Goal: Task Accomplishment & Management: Manage account settings

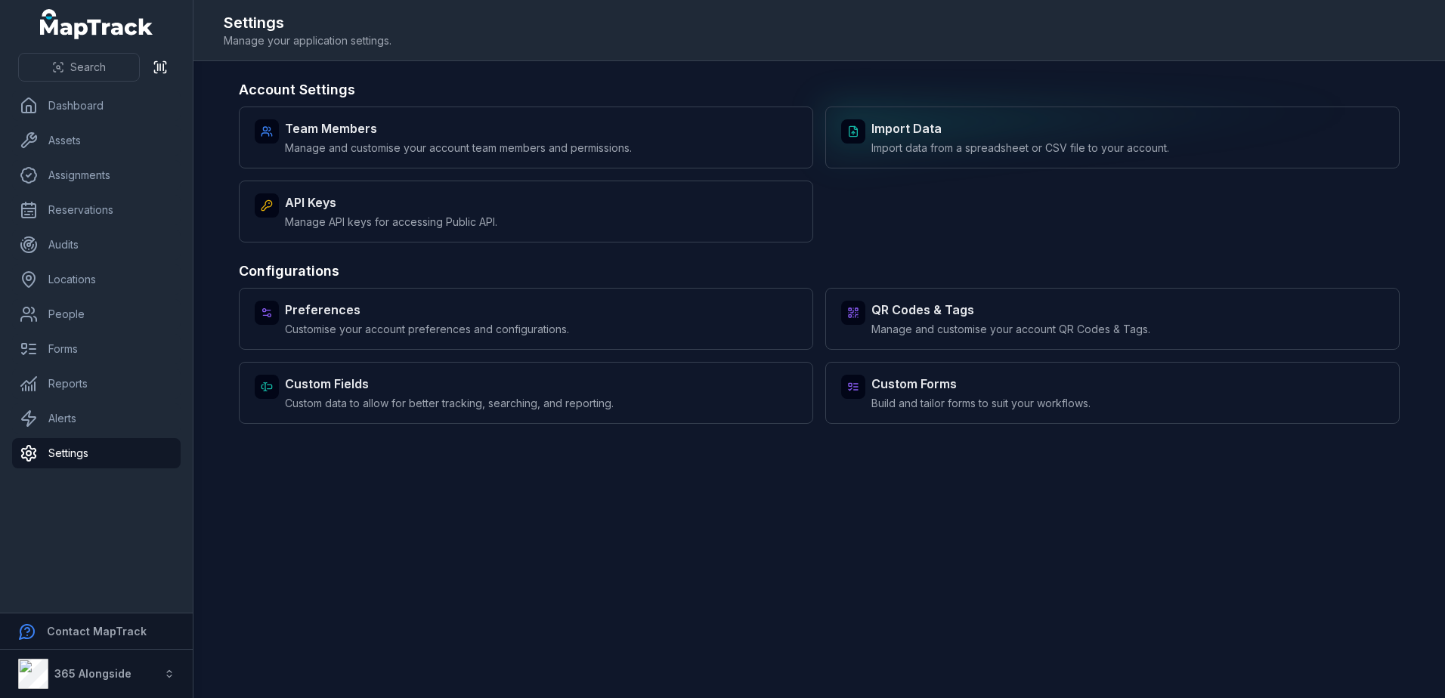
click at [963, 150] on span "Import data from a spreadsheet or CSV file to your account." at bounding box center [1020, 148] width 298 height 15
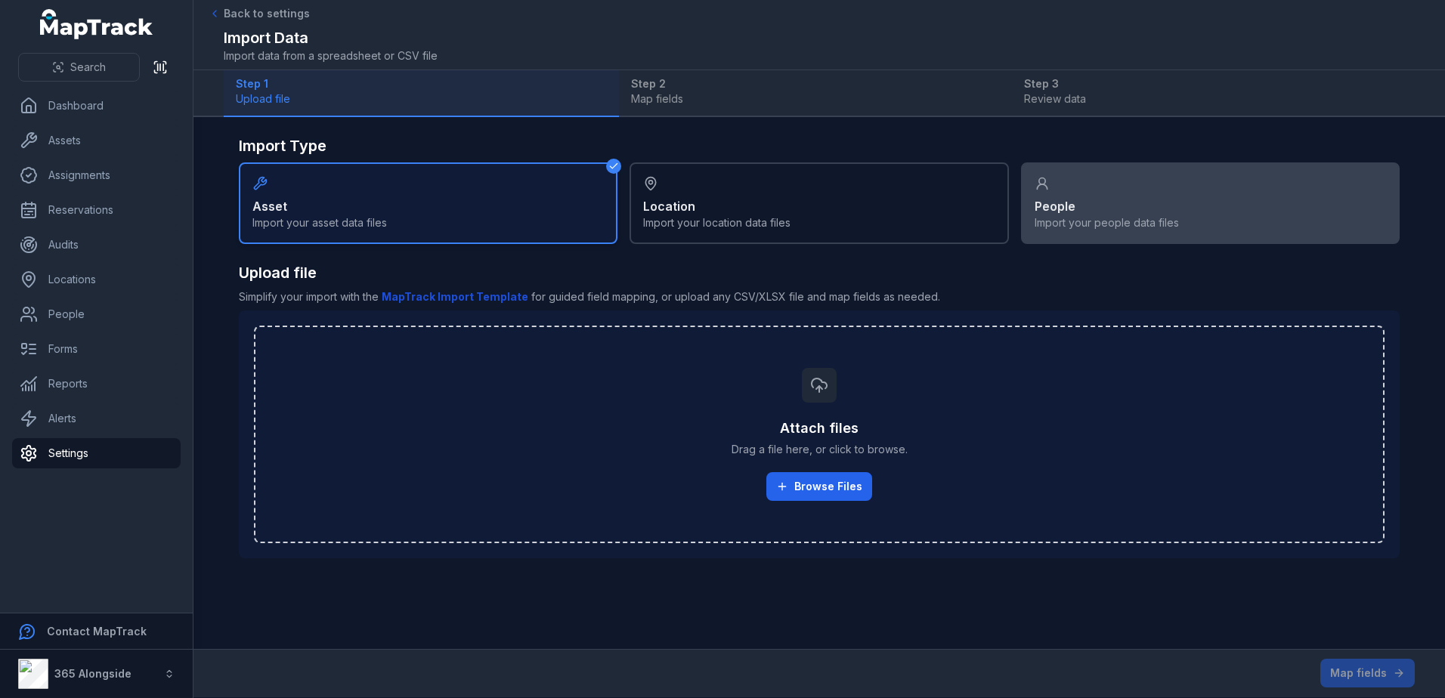
click at [1076, 191] on div "People Import your people data files" at bounding box center [1210, 203] width 379 height 82
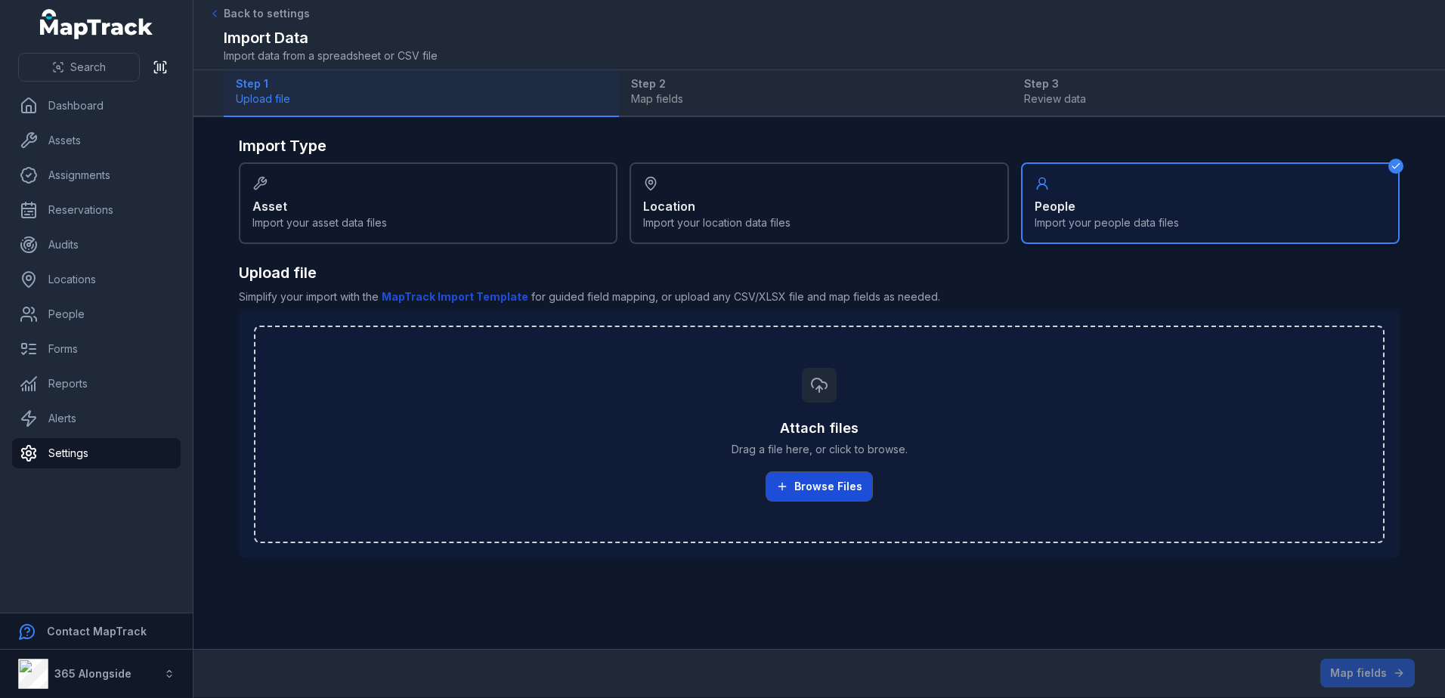
click at [830, 484] on button "Browse Files" at bounding box center [819, 486] width 106 height 29
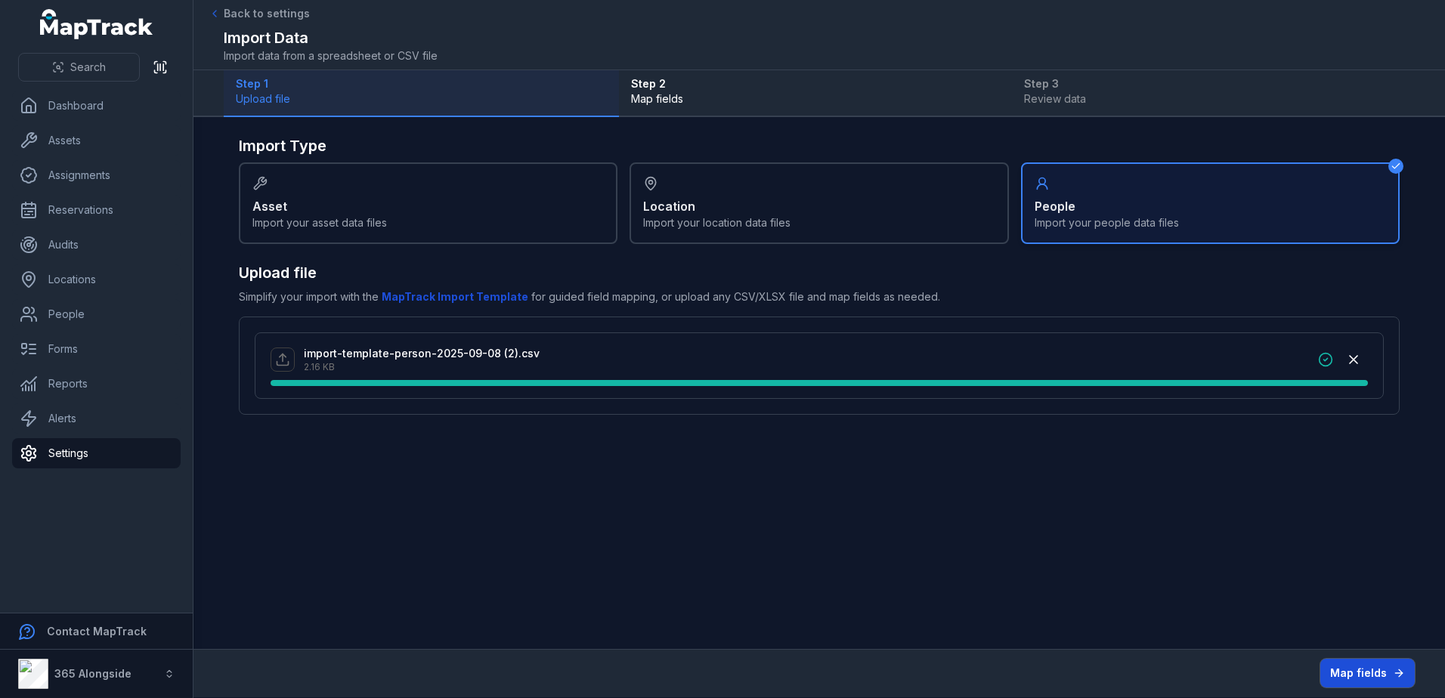
click at [1378, 671] on button "Map fields" at bounding box center [1367, 673] width 94 height 29
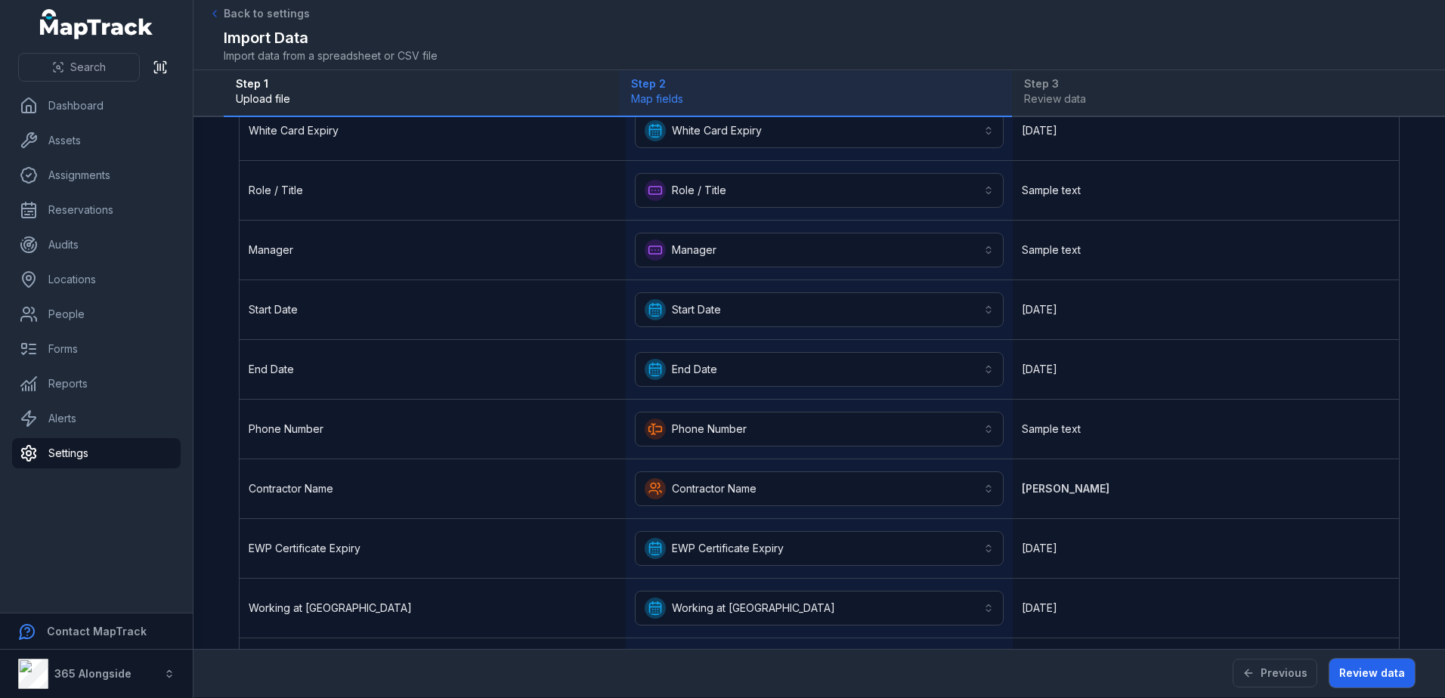
scroll to position [370, 0]
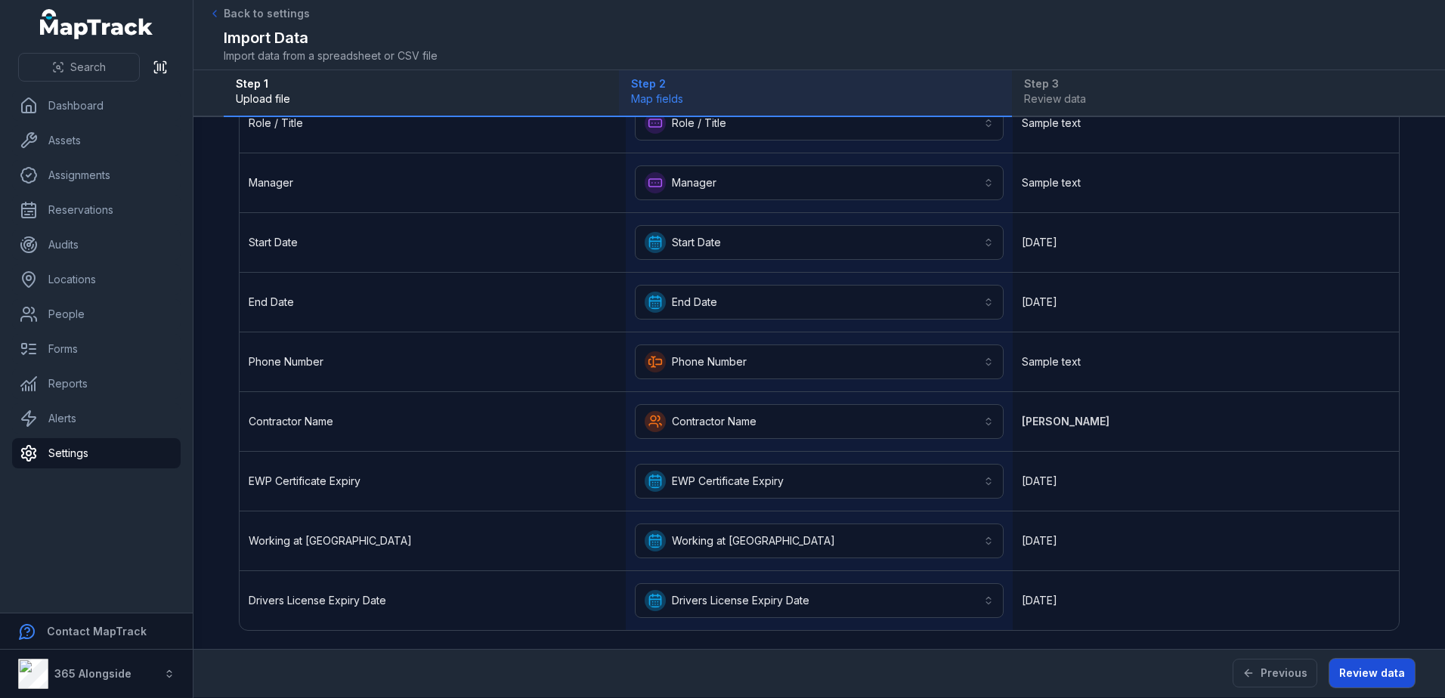
click at [1372, 664] on button "Review data" at bounding box center [1371, 673] width 85 height 29
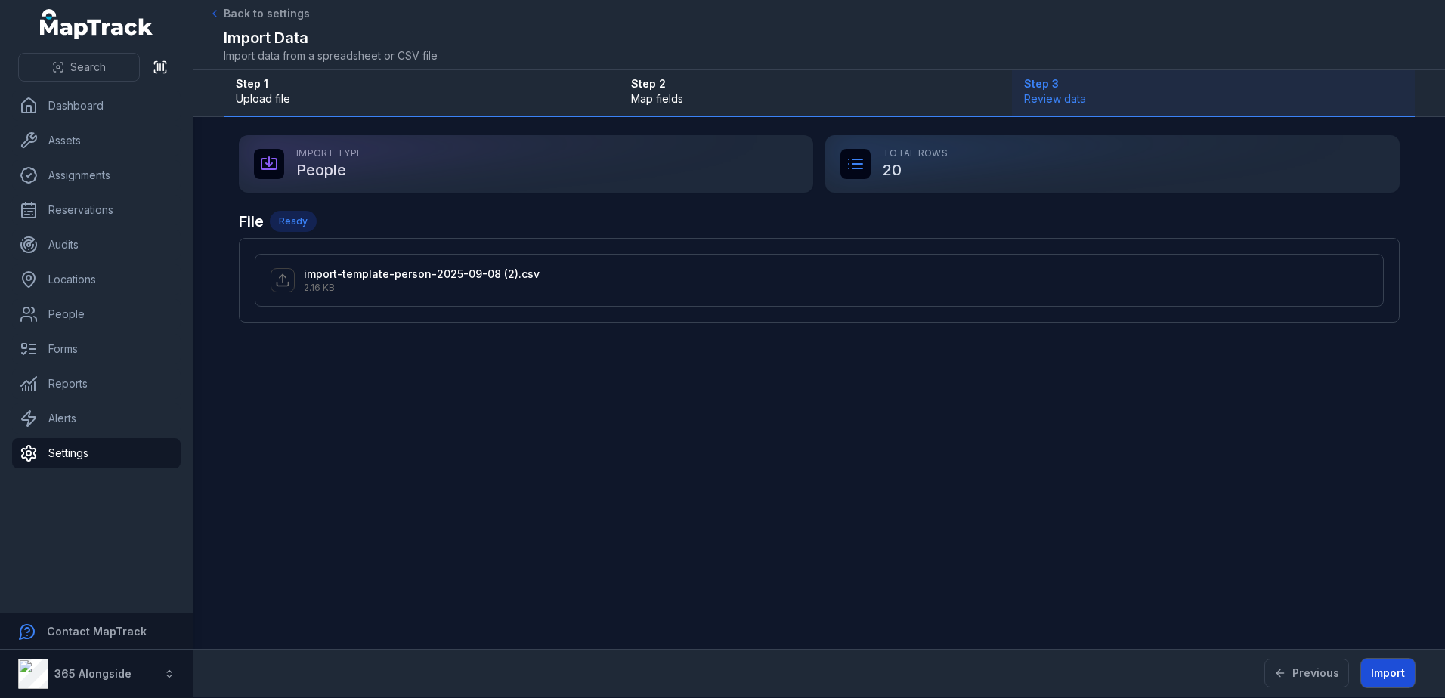
scroll to position [0, 0]
click at [84, 310] on link "People" at bounding box center [96, 314] width 169 height 30
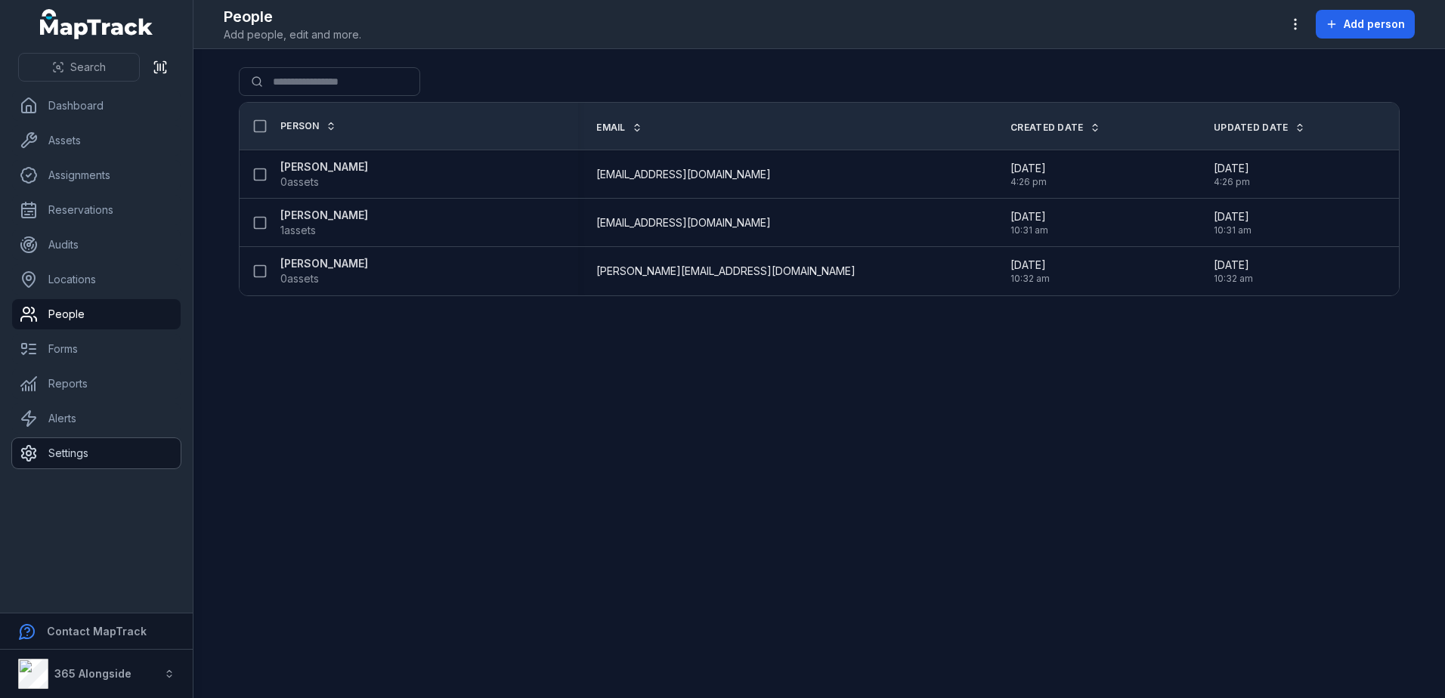
click at [72, 447] on link "Settings" at bounding box center [96, 453] width 169 height 30
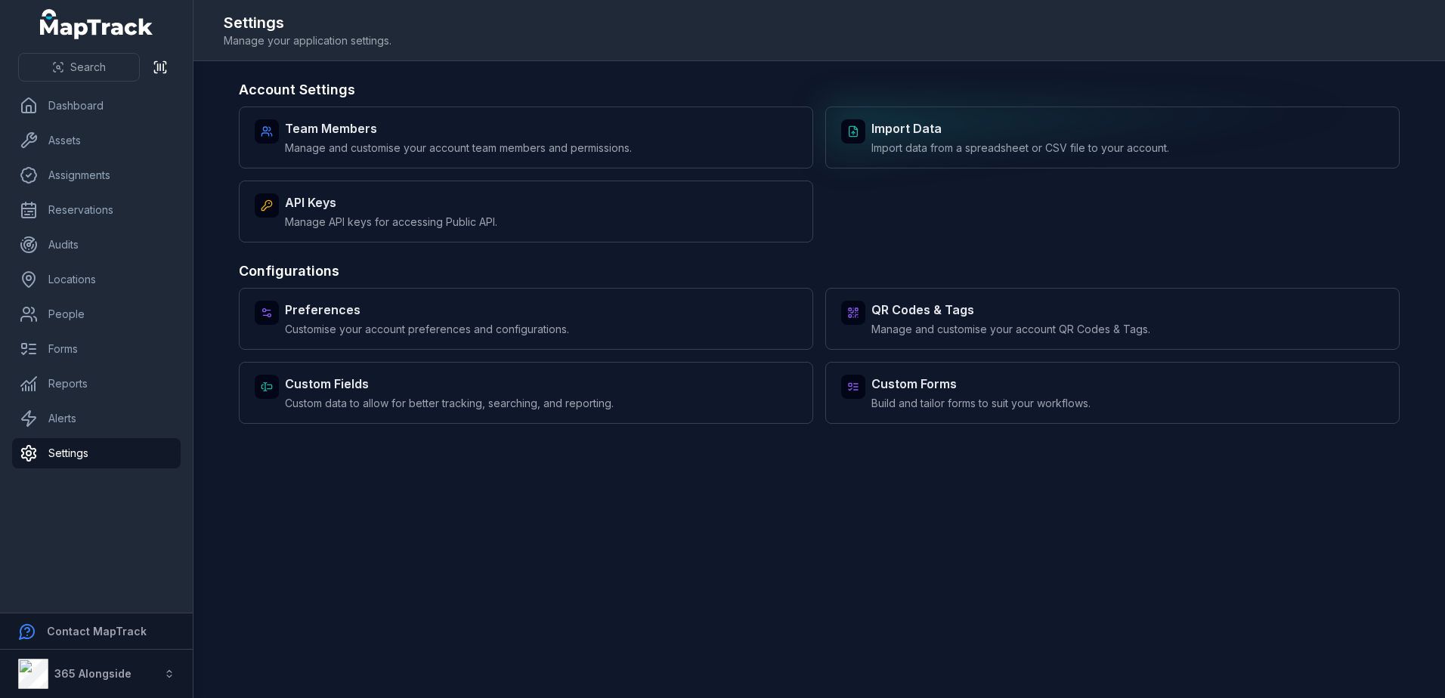
click at [886, 147] on span "Import data from a spreadsheet or CSV file to your account." at bounding box center [1020, 148] width 298 height 15
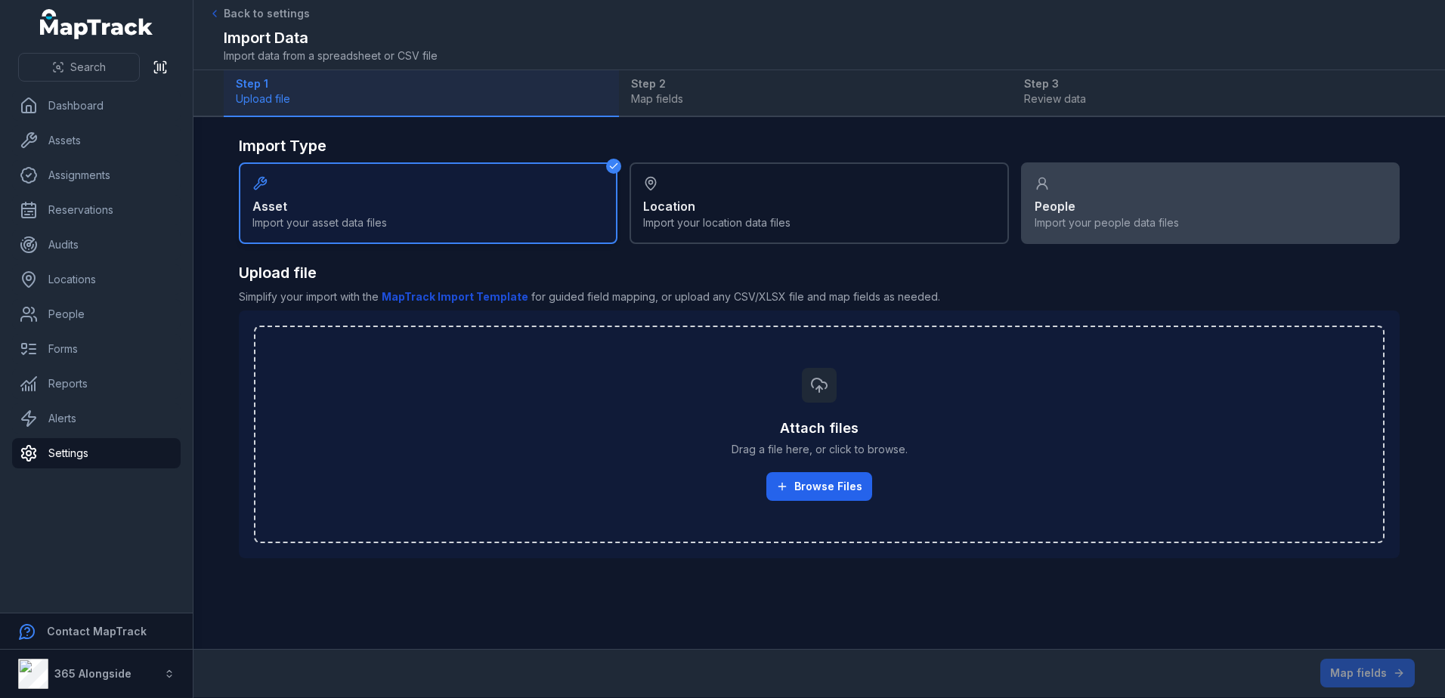
click at [1044, 197] on strong "People" at bounding box center [1054, 206] width 41 height 18
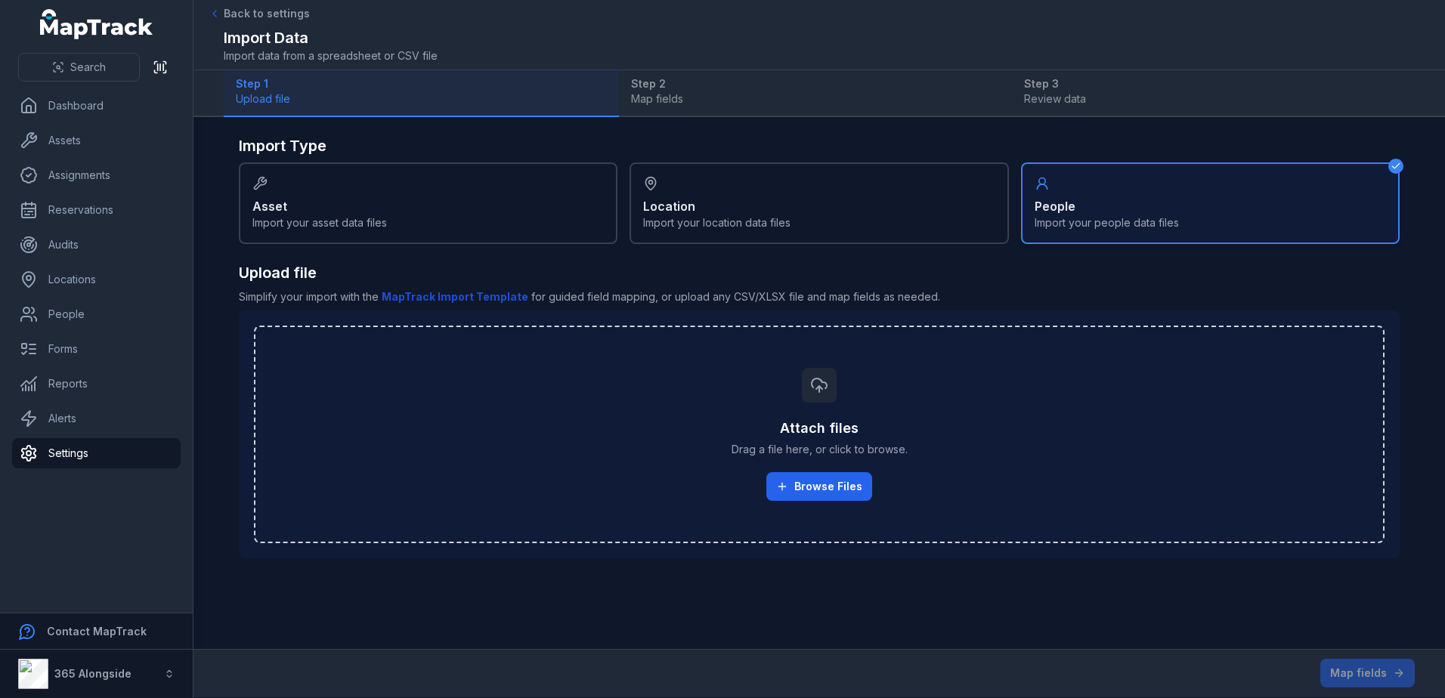
click at [682, 104] on div "Step 1 Upload file Step 2 Map fields Step 3 Review data" at bounding box center [819, 93] width 1191 height 47
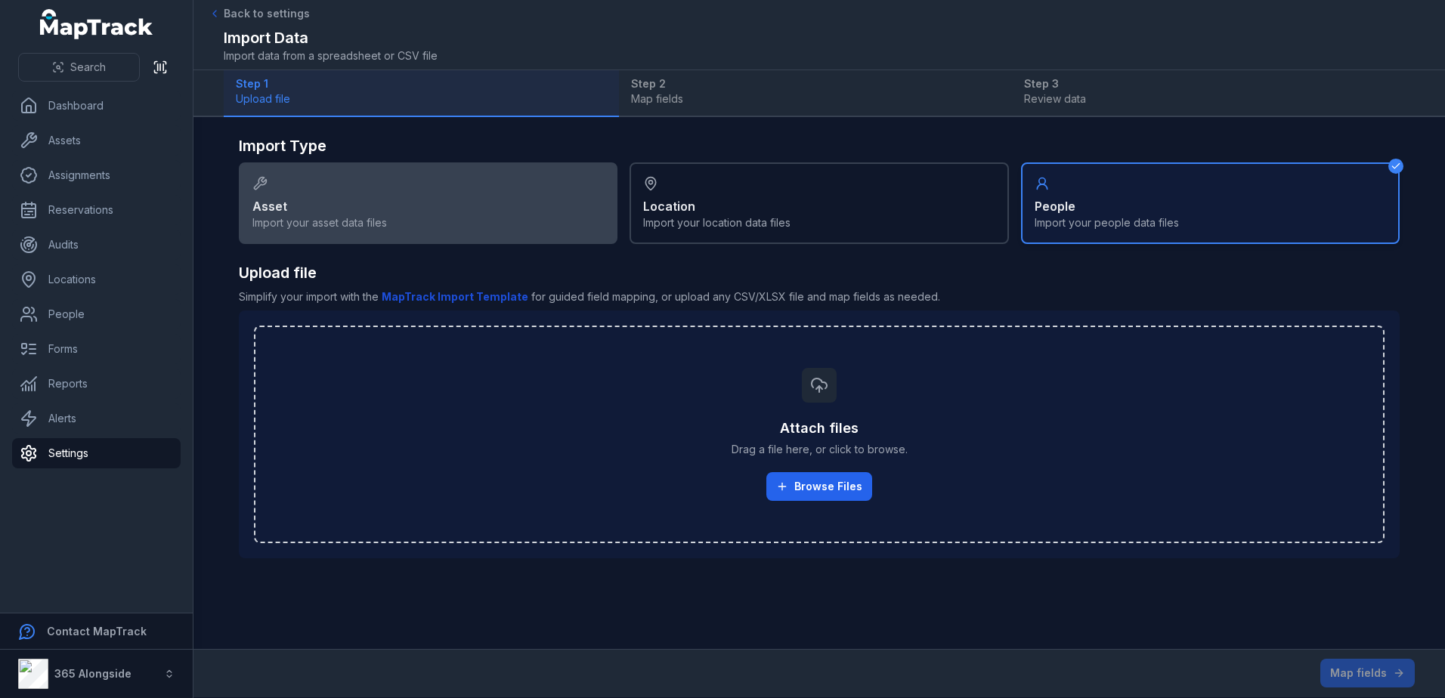
click at [378, 209] on div "Asset Import your asset data files" at bounding box center [428, 203] width 379 height 82
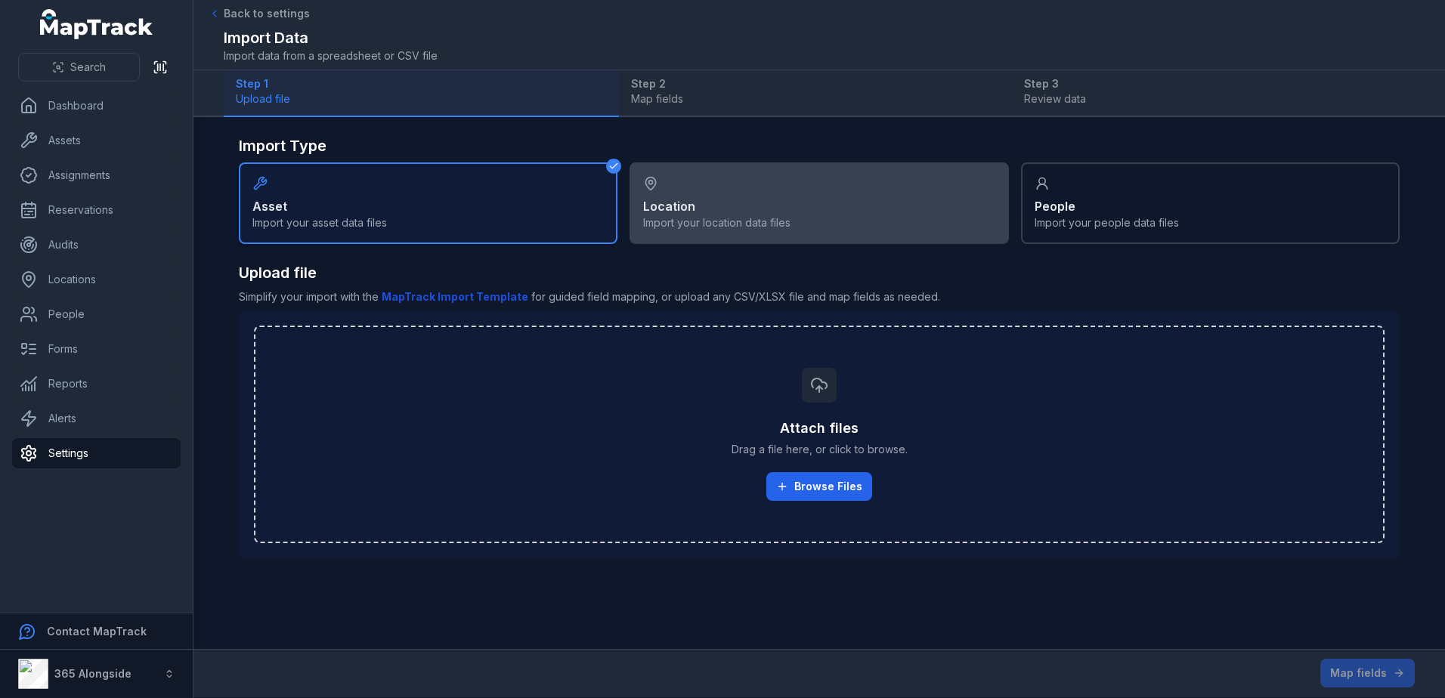
click at [802, 206] on div "Location Import your location data files" at bounding box center [818, 203] width 379 height 82
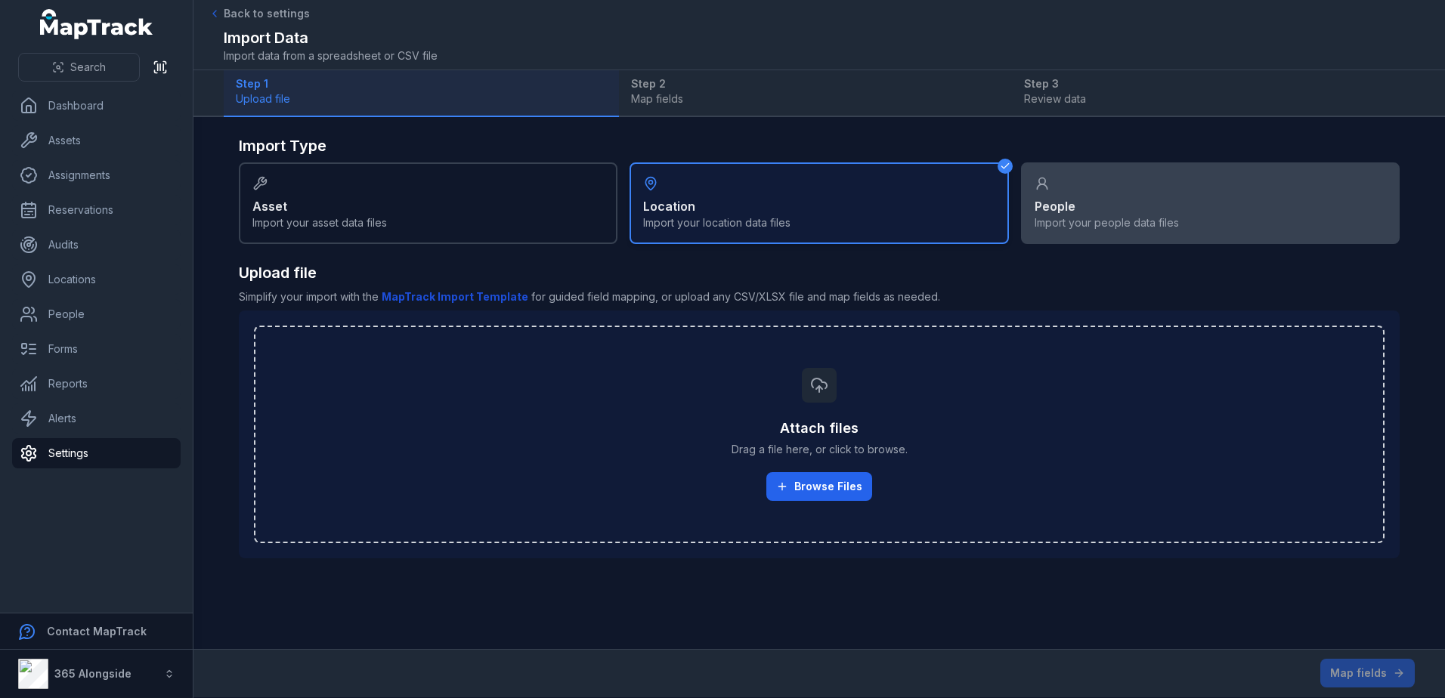
click at [1081, 203] on div "People Import your people data files" at bounding box center [1210, 203] width 379 height 82
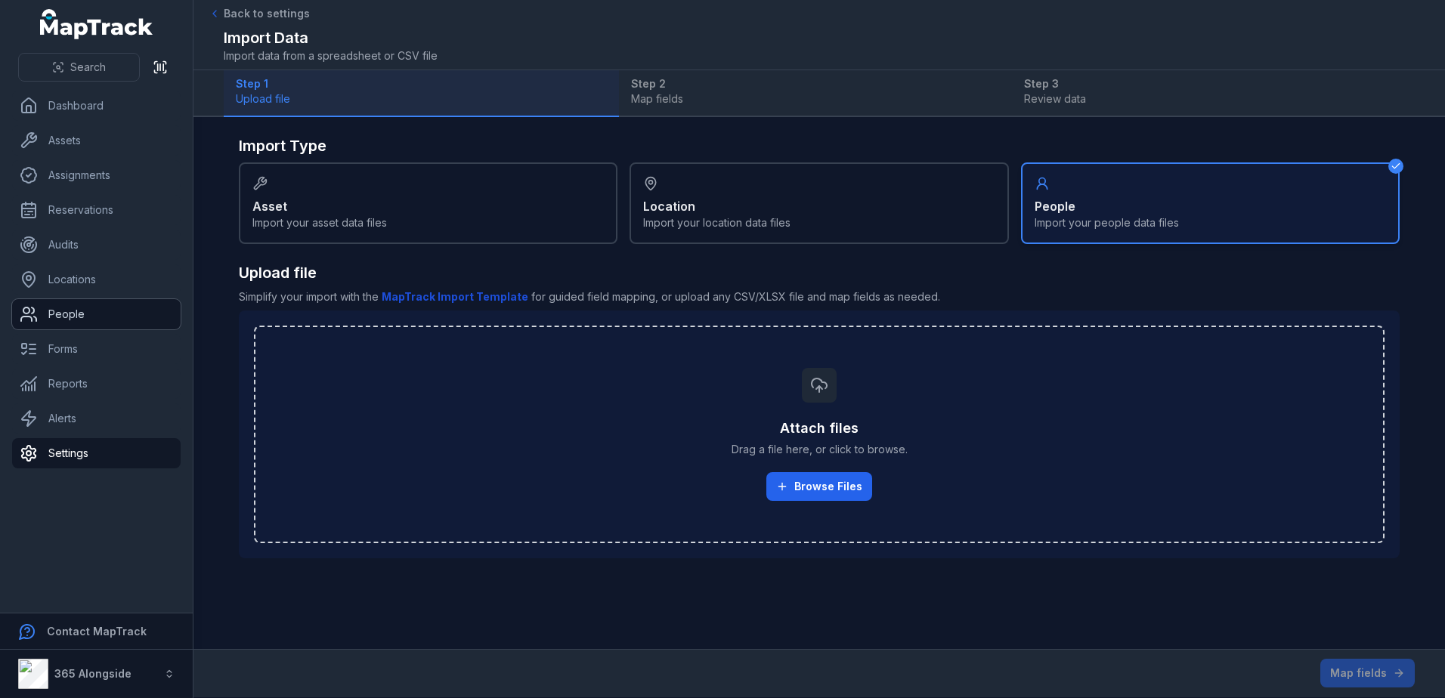
click at [91, 317] on link "People" at bounding box center [96, 314] width 169 height 30
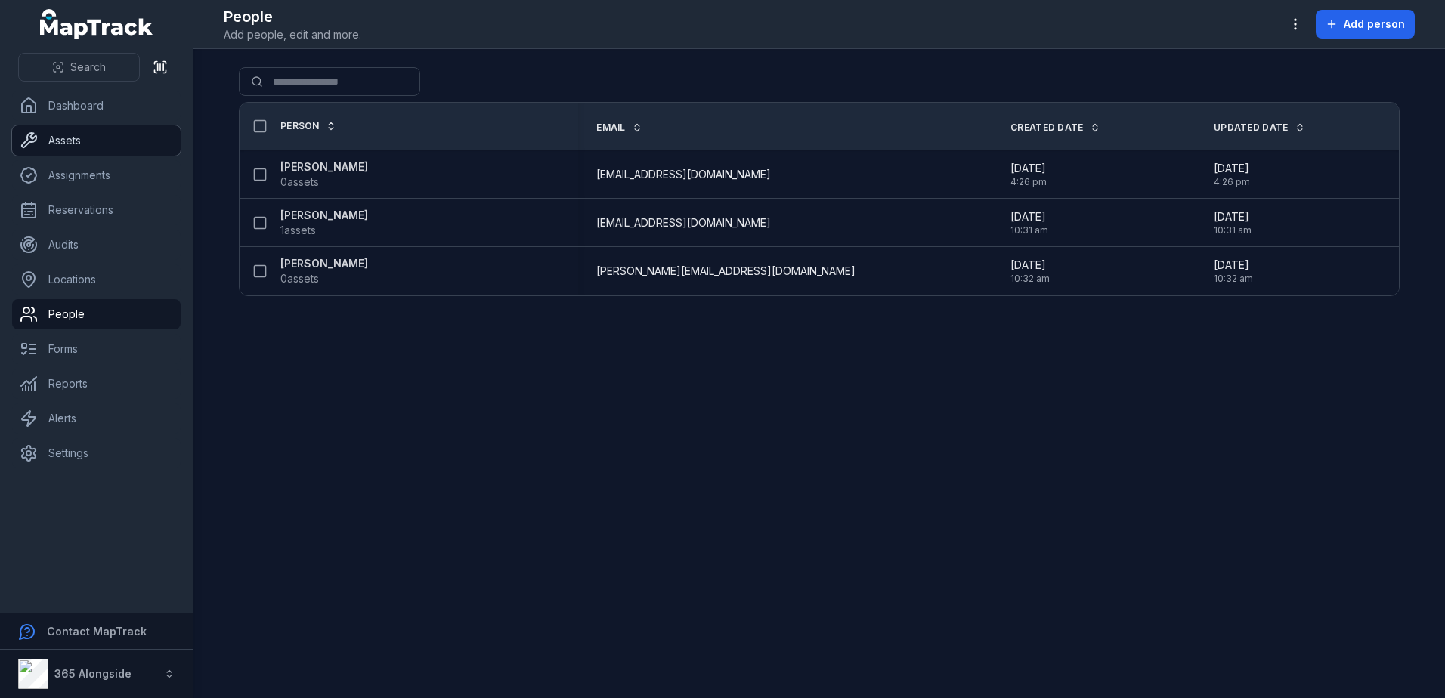
click at [79, 138] on link "Assets" at bounding box center [96, 140] width 169 height 30
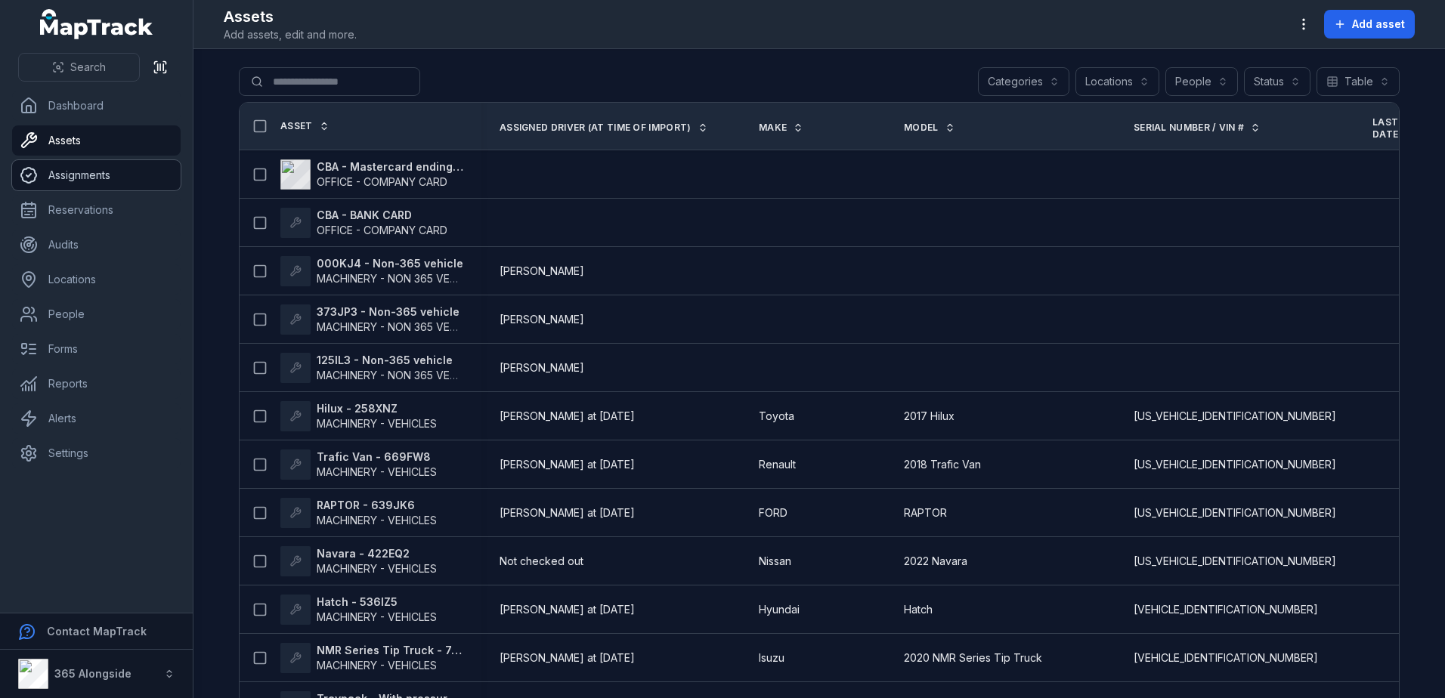
click at [81, 162] on link "Assignments" at bounding box center [96, 175] width 169 height 30
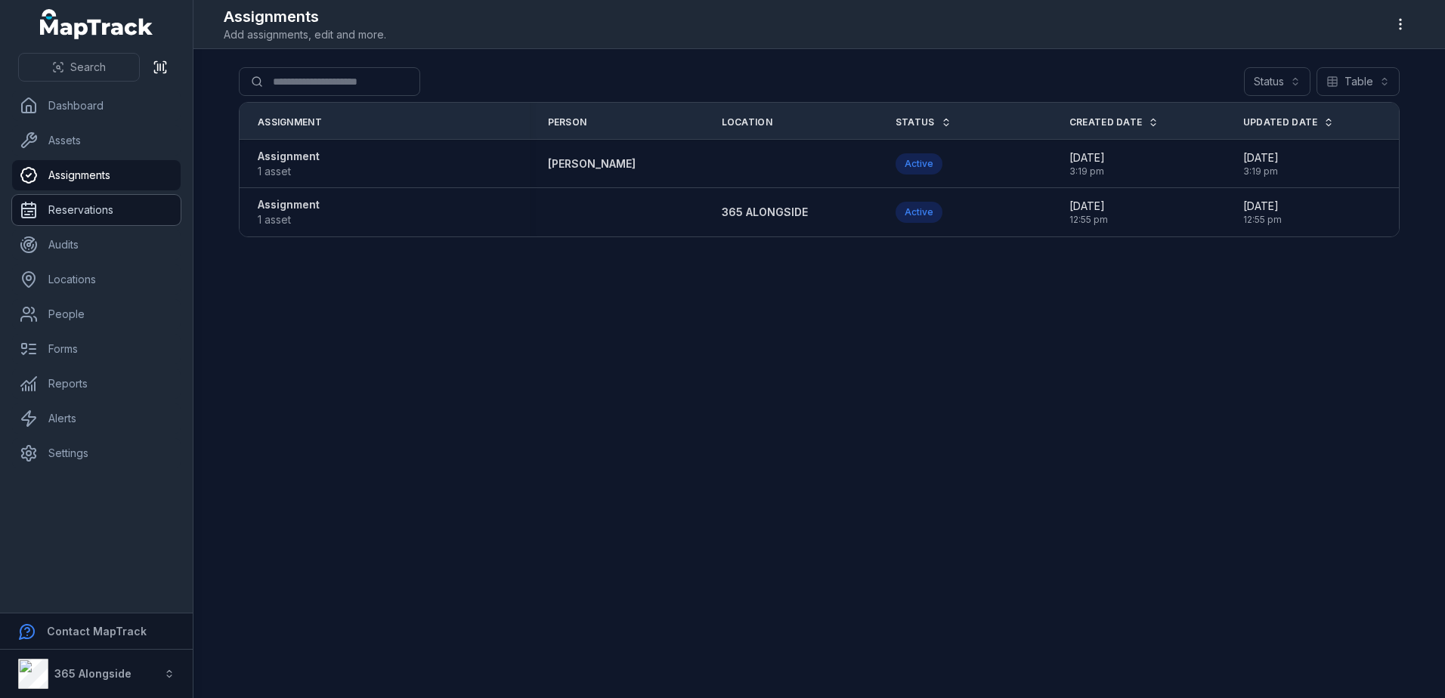
click at [95, 205] on link "Reservations" at bounding box center [96, 210] width 169 height 30
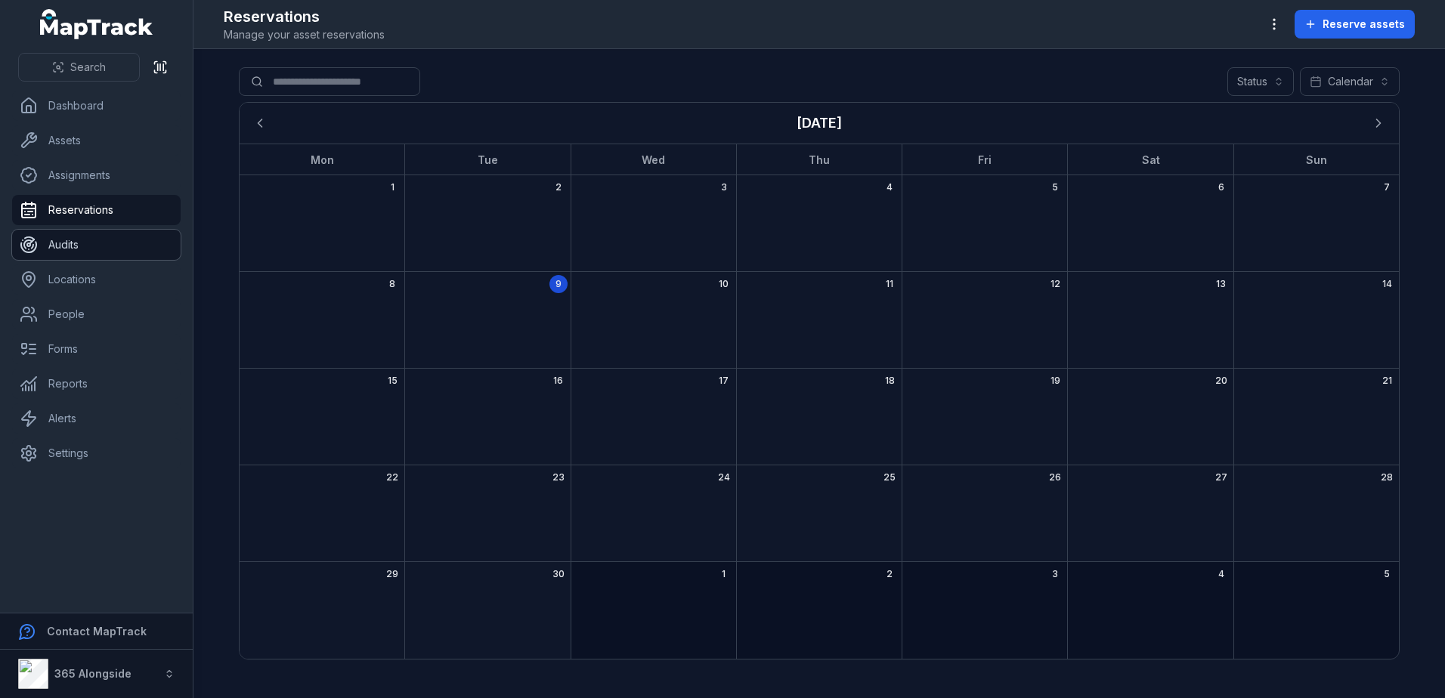
click at [75, 252] on link "Audits" at bounding box center [96, 245] width 169 height 30
click at [83, 276] on link "Locations" at bounding box center [96, 279] width 169 height 30
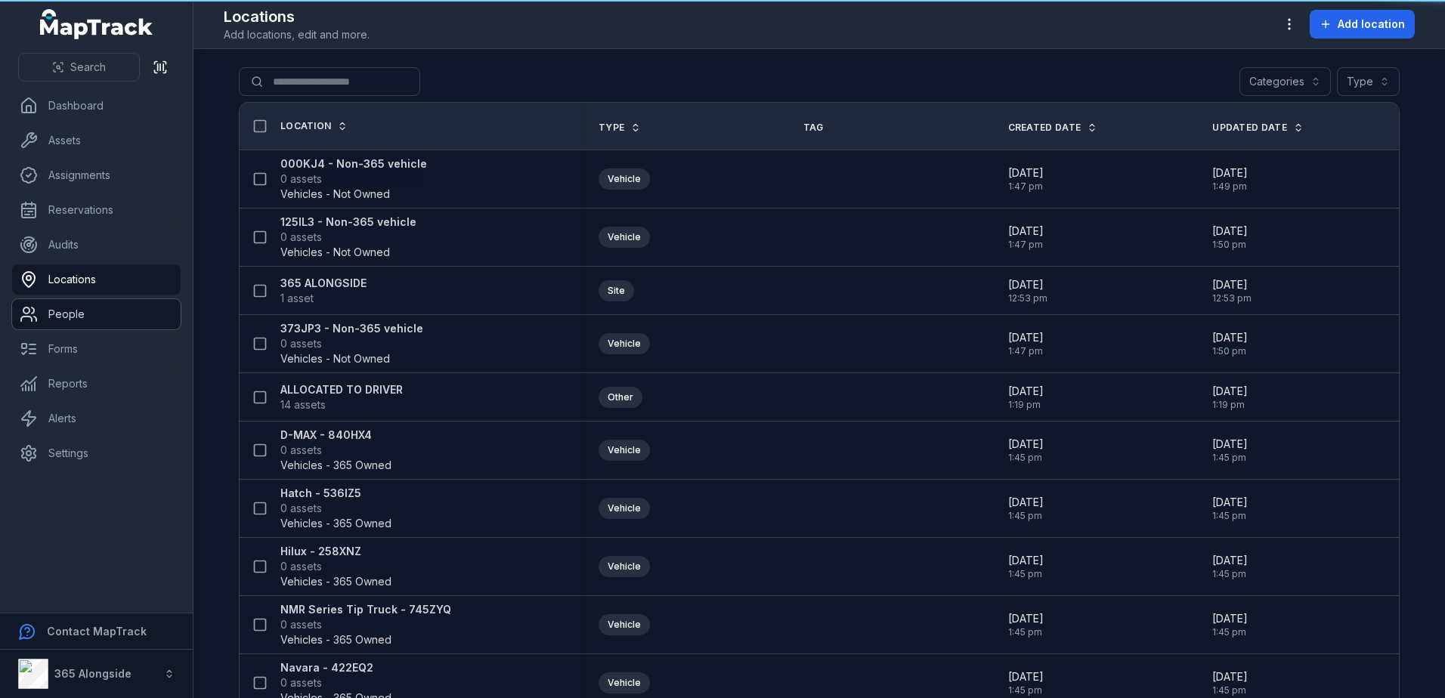
click at [94, 321] on link "People" at bounding box center [96, 314] width 169 height 30
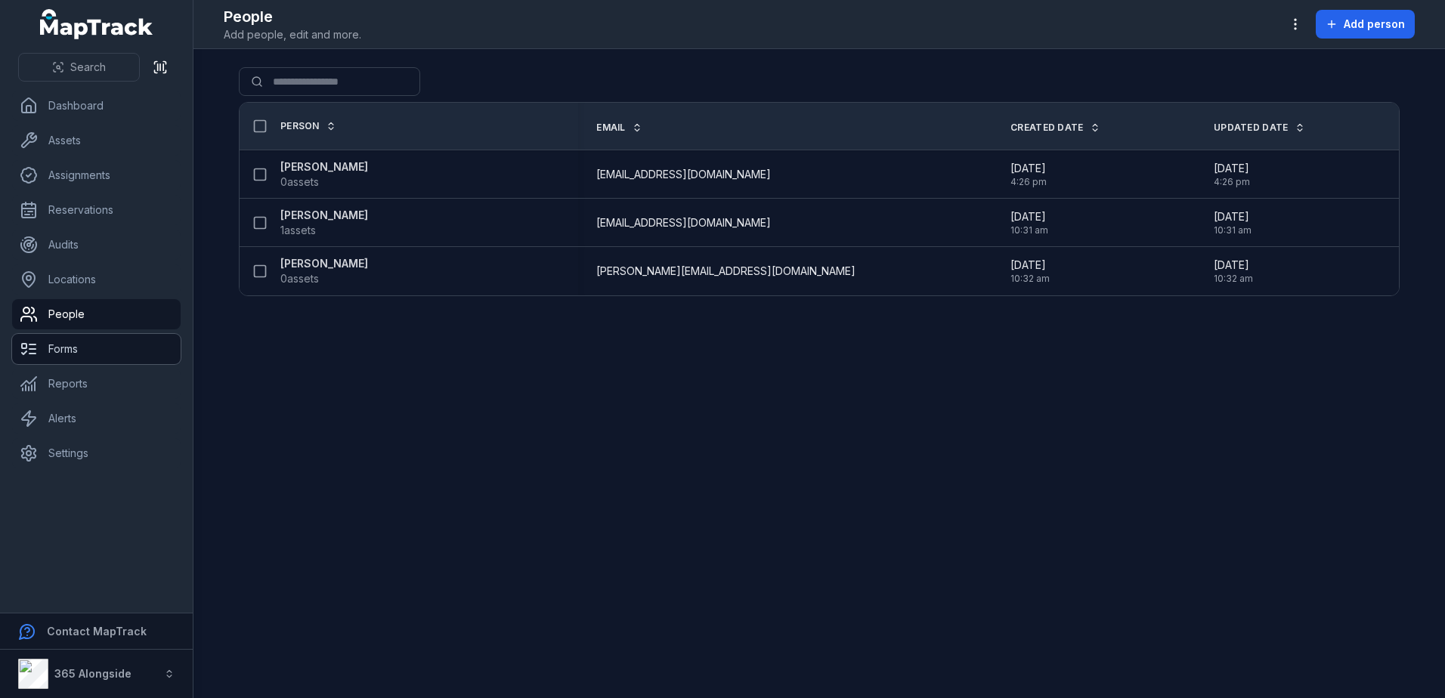
click at [107, 345] on link "Forms" at bounding box center [96, 349] width 169 height 30
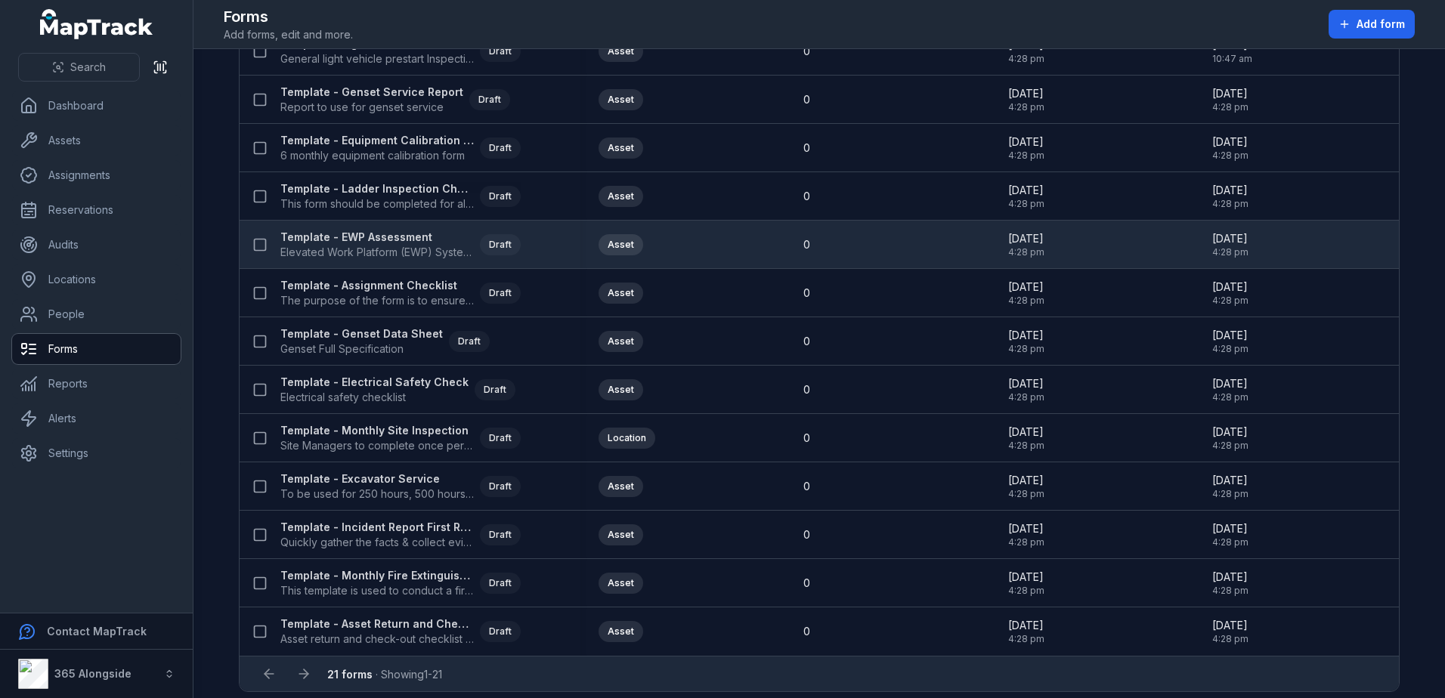
scroll to position [522, 0]
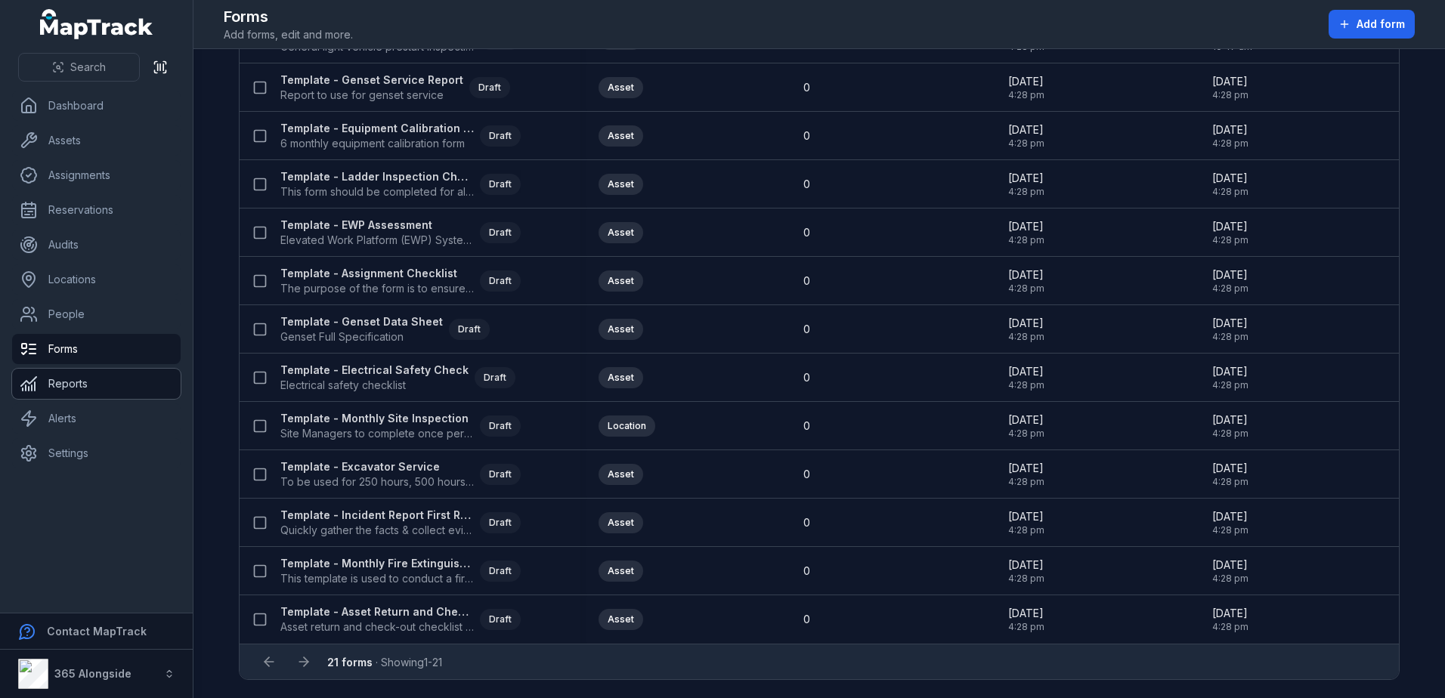
click at [77, 378] on link "Reports" at bounding box center [96, 384] width 169 height 30
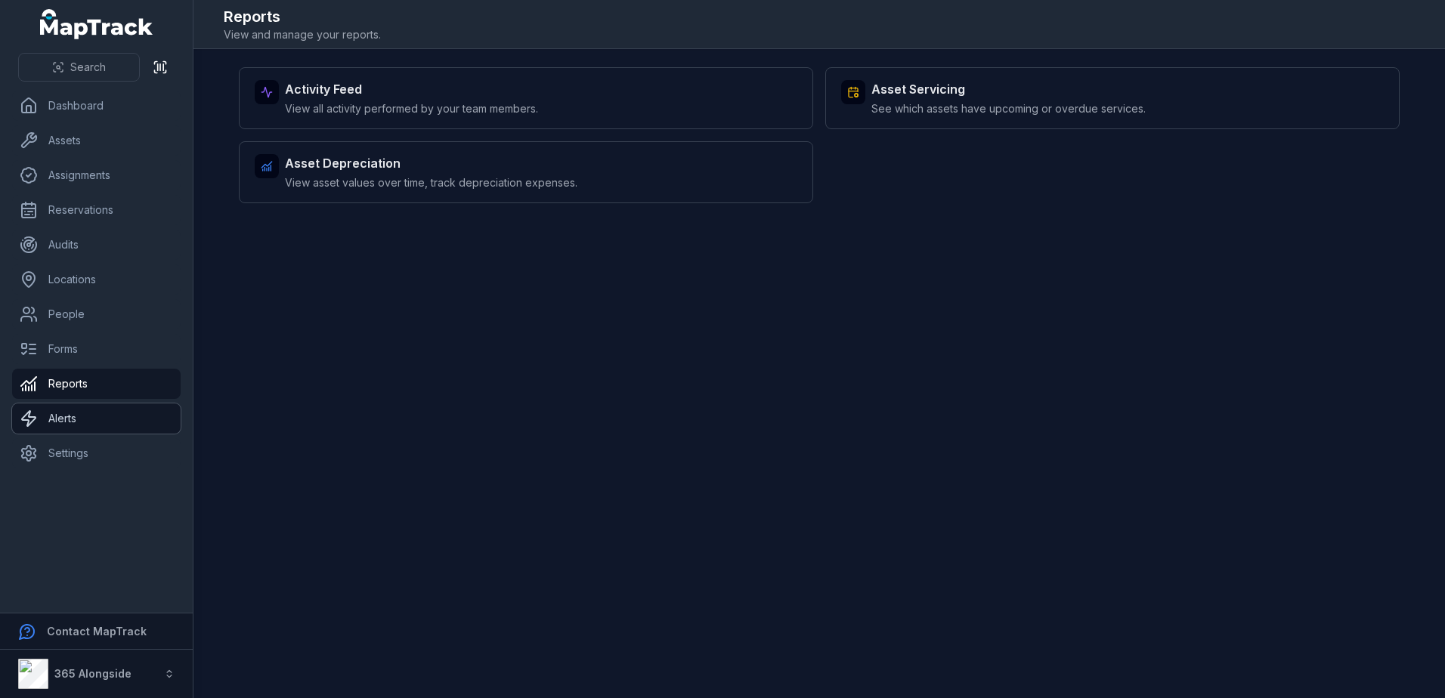
click at [89, 411] on link "Alerts" at bounding box center [96, 419] width 169 height 30
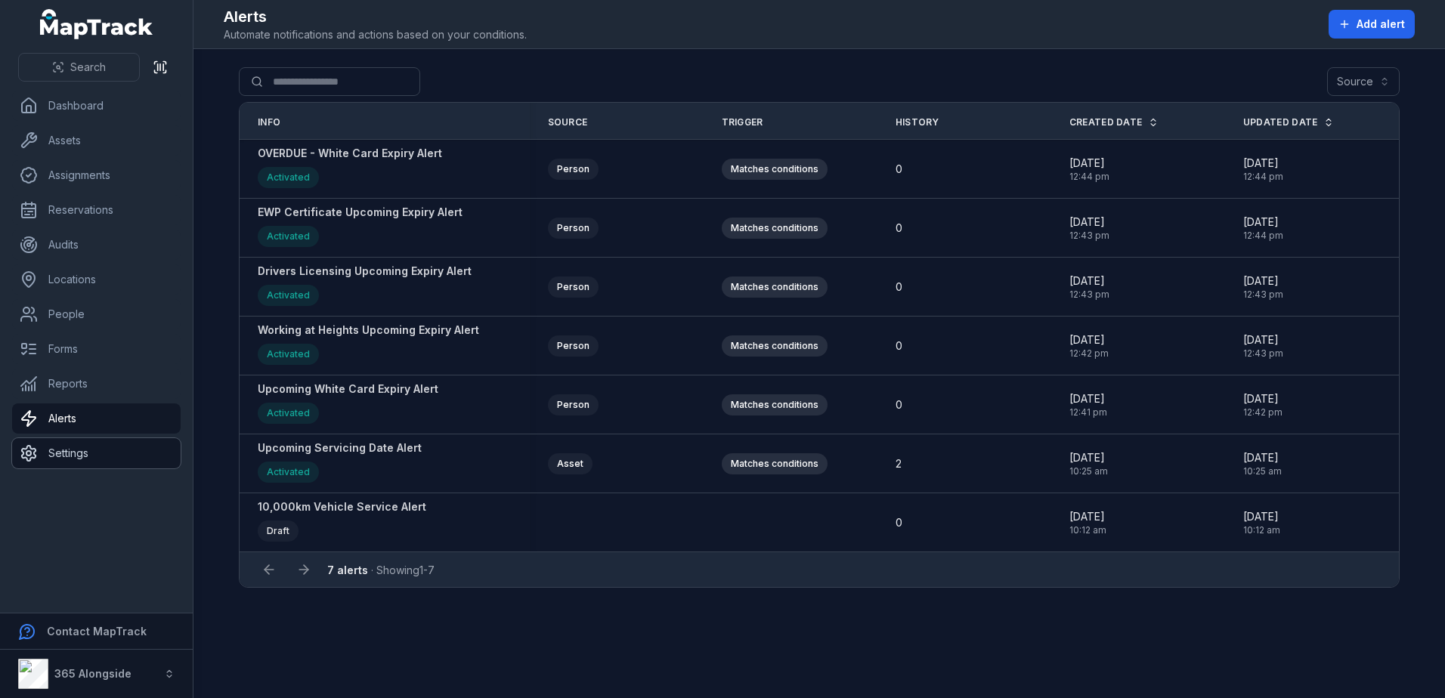
click at [104, 449] on link "Settings" at bounding box center [96, 453] width 169 height 30
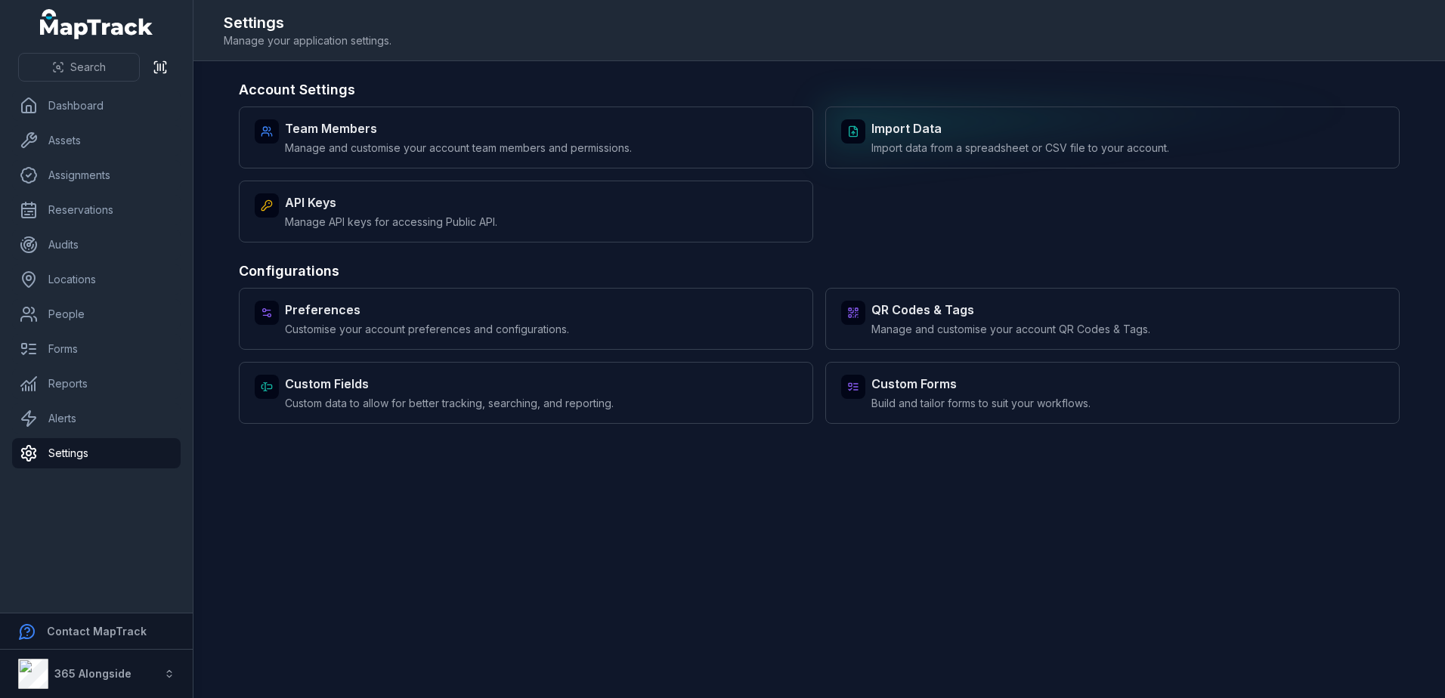
click at [984, 131] on strong "Import Data" at bounding box center [1020, 128] width 298 height 18
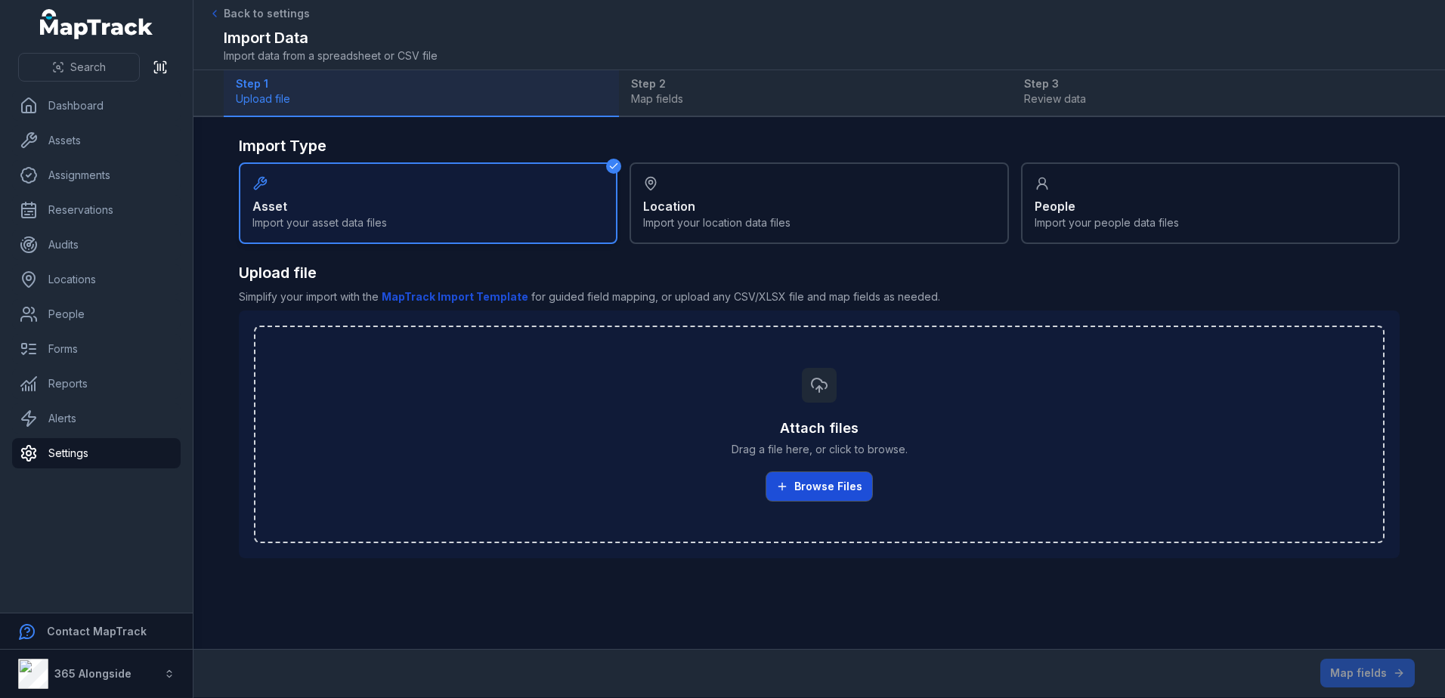
click at [803, 485] on button "Browse Files" at bounding box center [819, 486] width 106 height 29
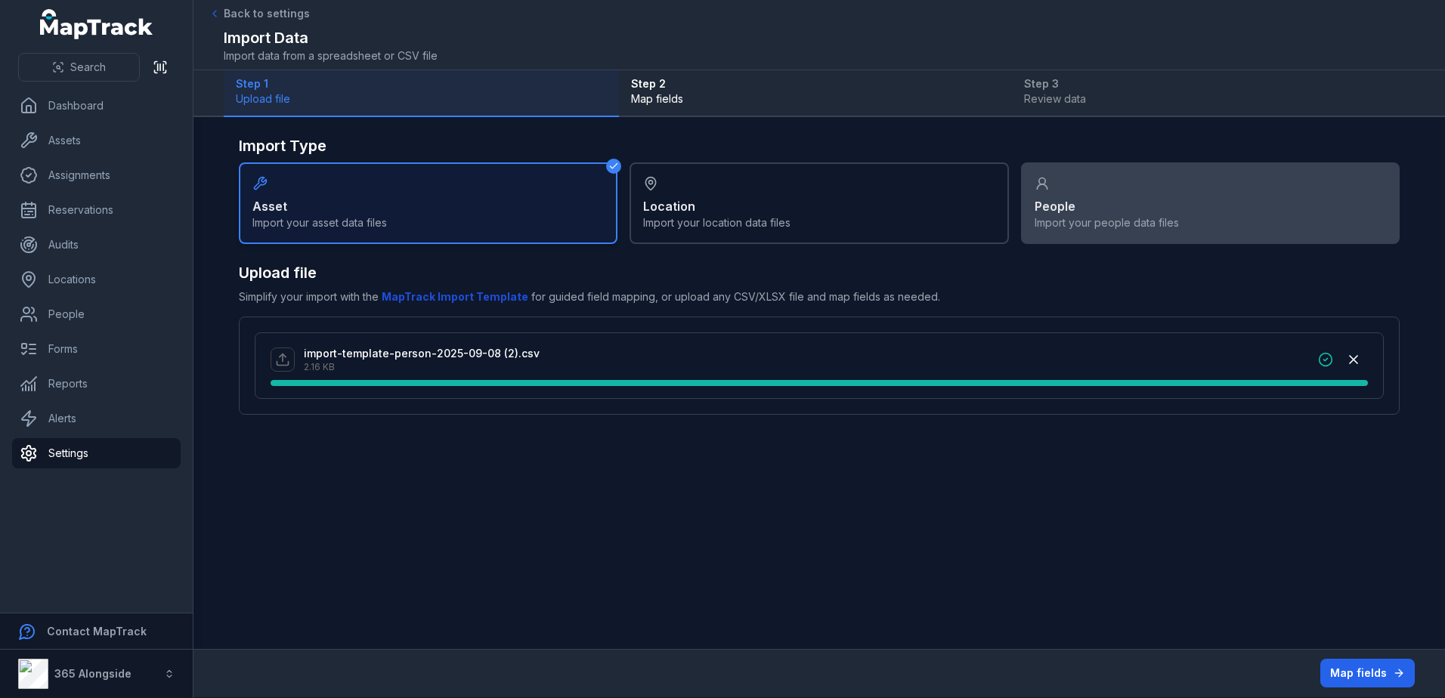
click at [1219, 181] on div "People Import your people data files" at bounding box center [1210, 203] width 379 height 82
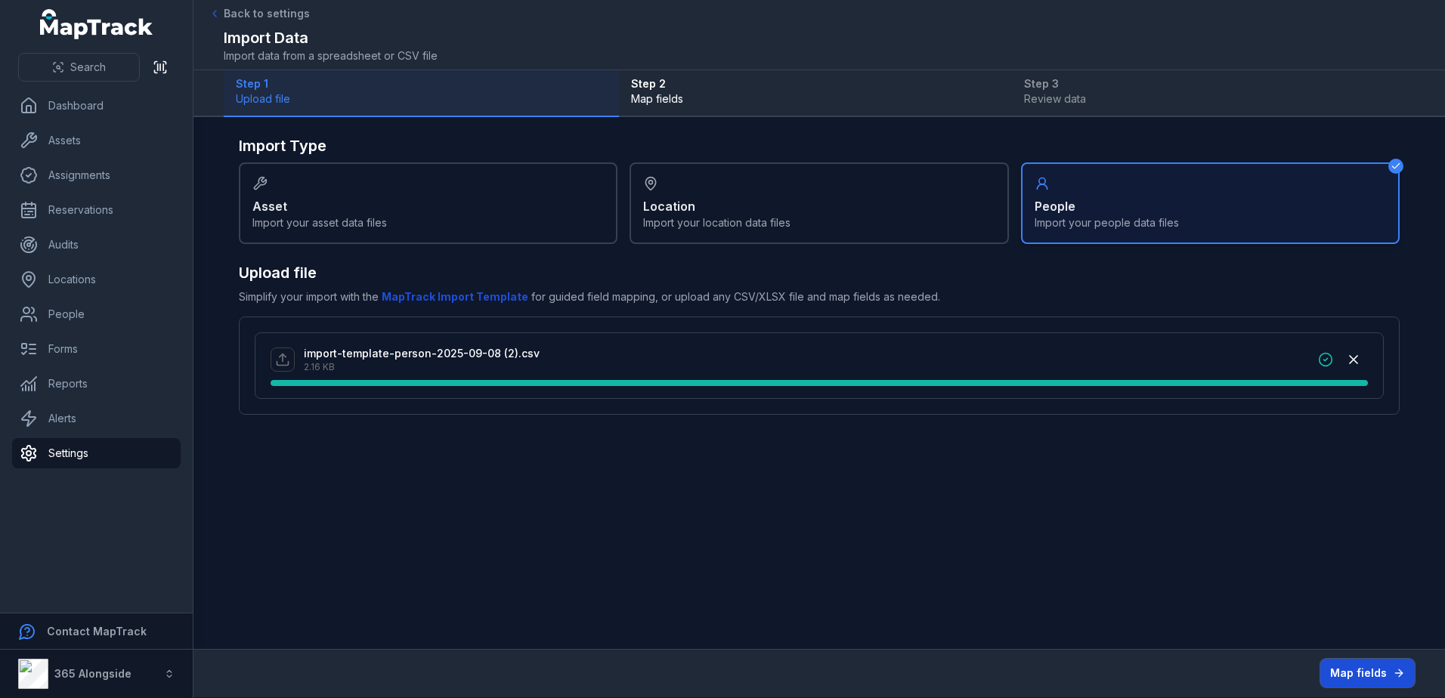
click at [1355, 676] on button "Map fields" at bounding box center [1367, 673] width 94 height 29
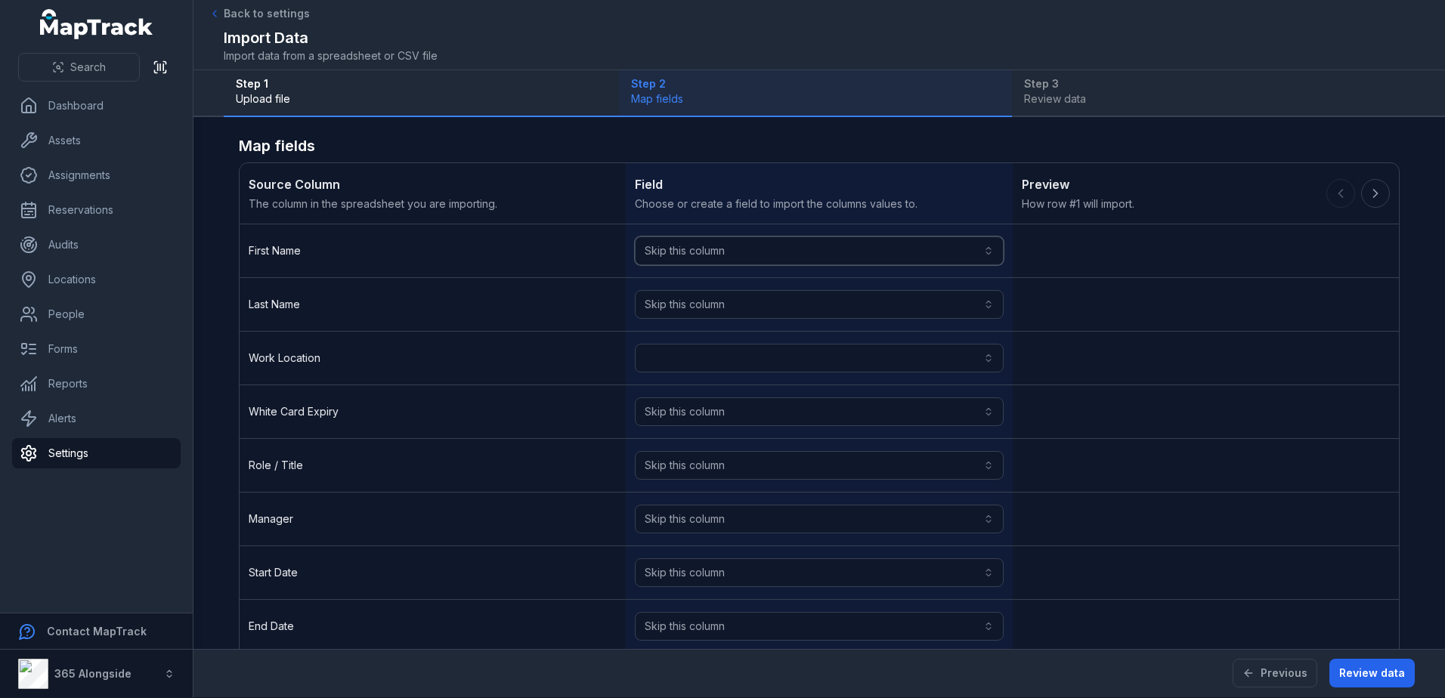
click at [863, 249] on button "Skip this column" at bounding box center [819, 251] width 368 height 29
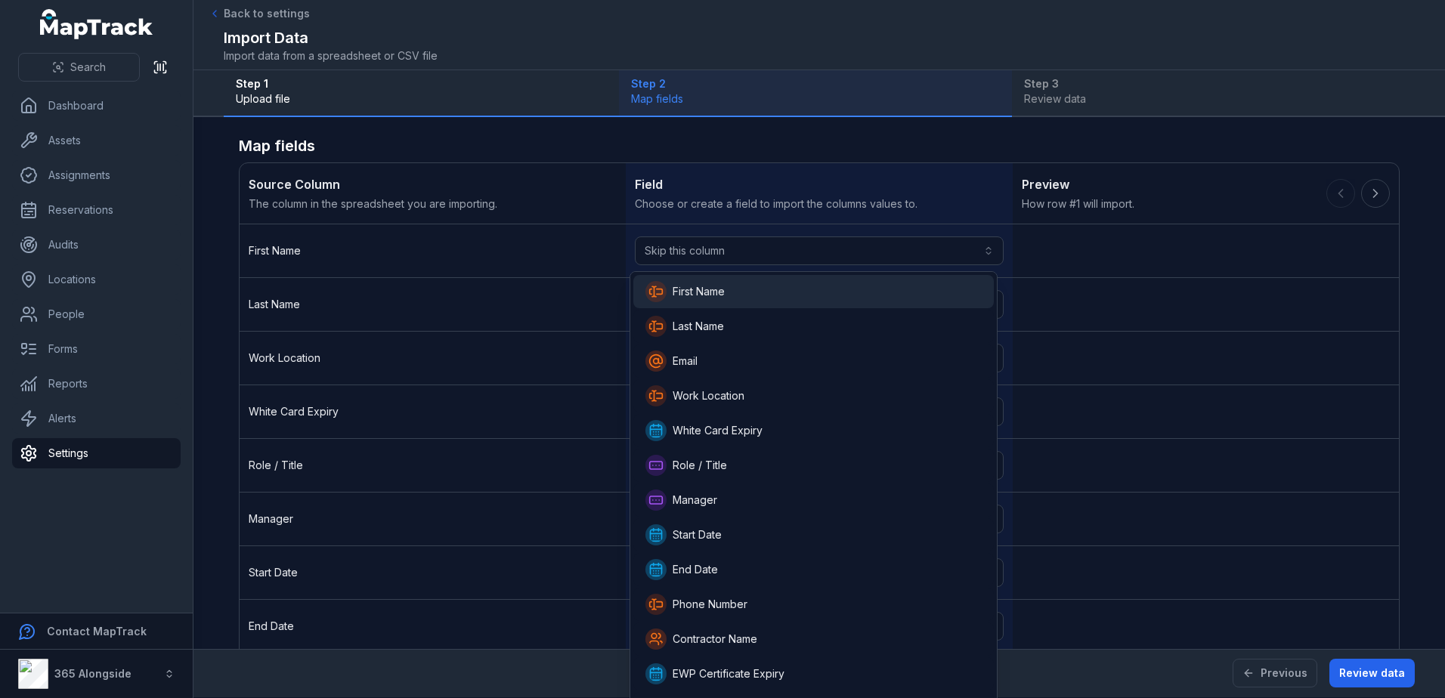
click at [785, 279] on div "First Name" at bounding box center [813, 291] width 360 height 33
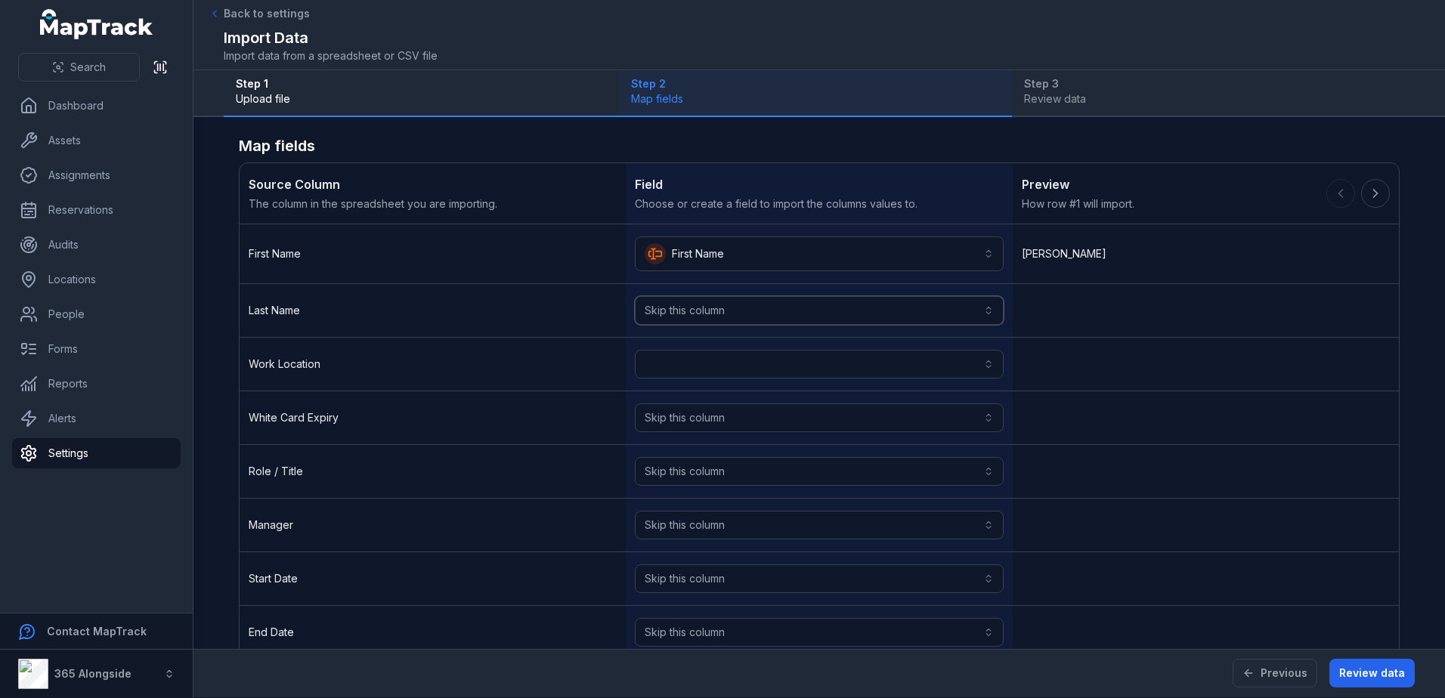
click at [852, 301] on button "Skip this column" at bounding box center [819, 310] width 368 height 29
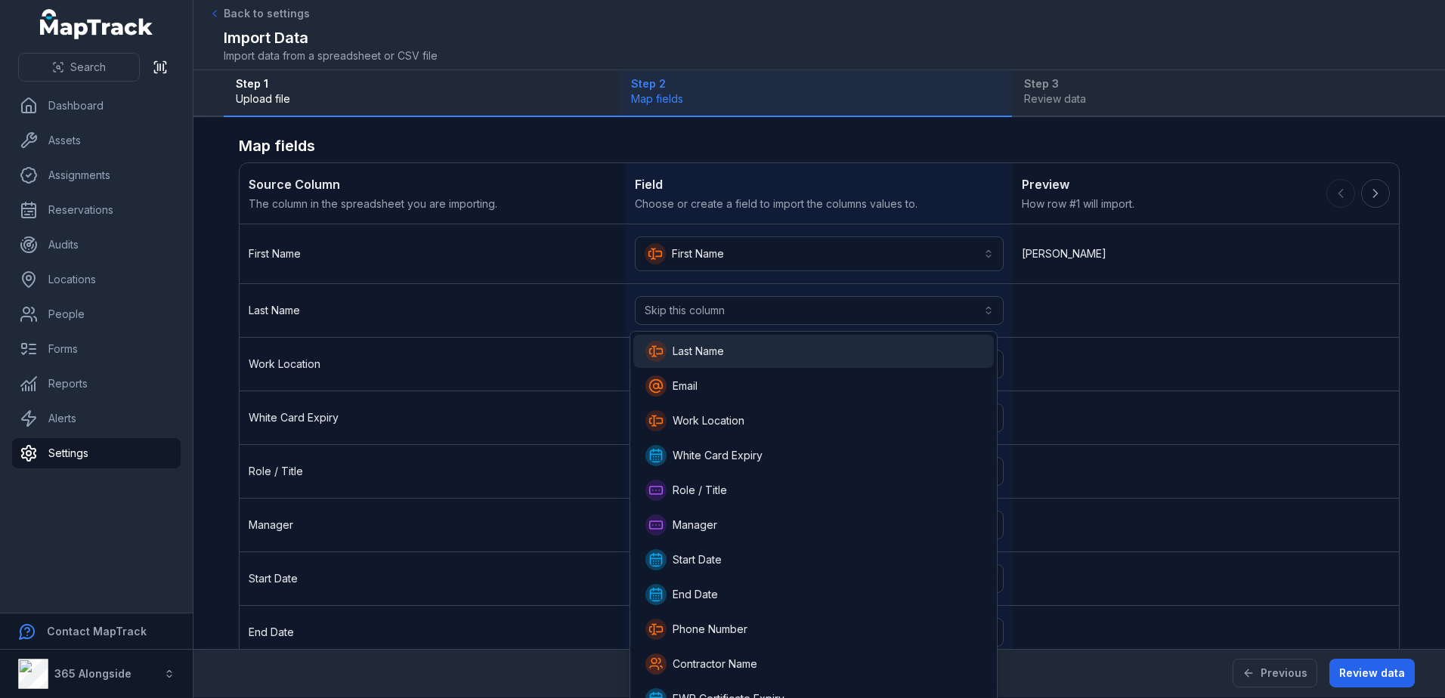
click at [833, 360] on div "Last Name" at bounding box center [813, 351] width 336 height 21
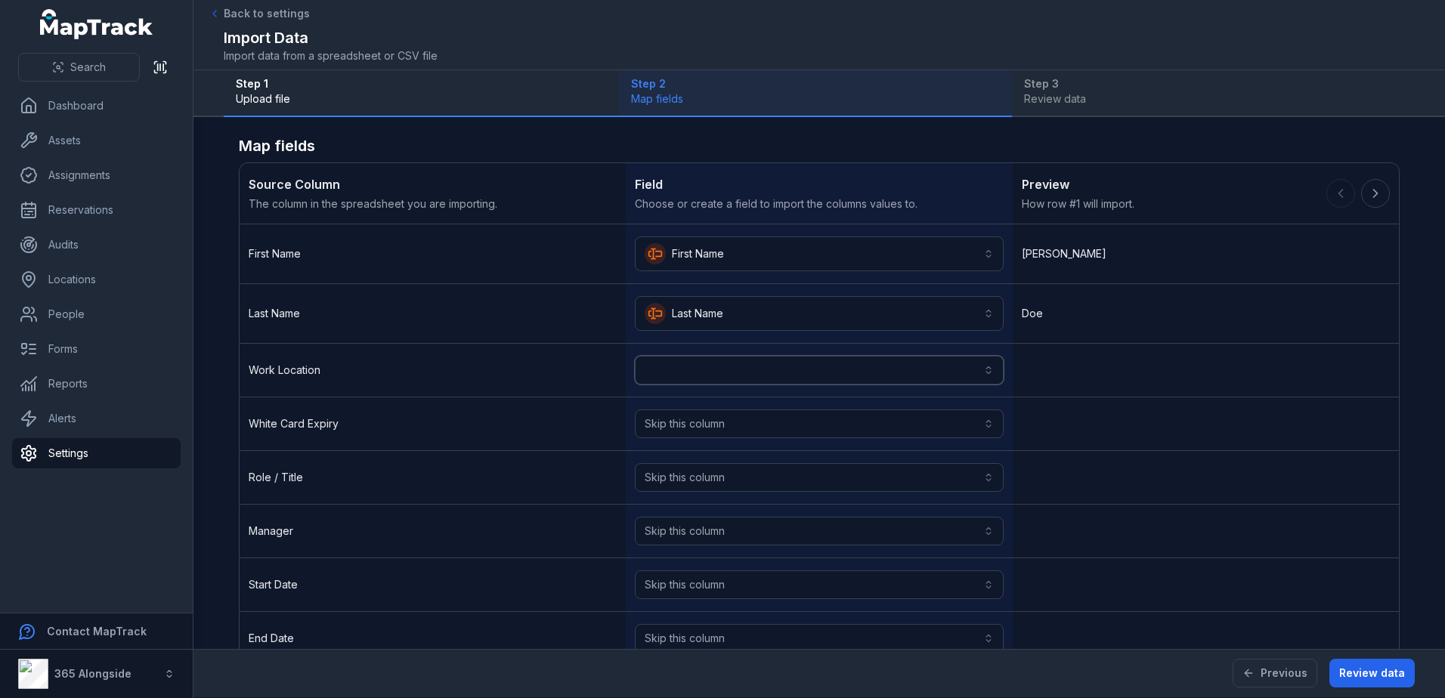
click at [833, 379] on button "button" at bounding box center [819, 370] width 368 height 29
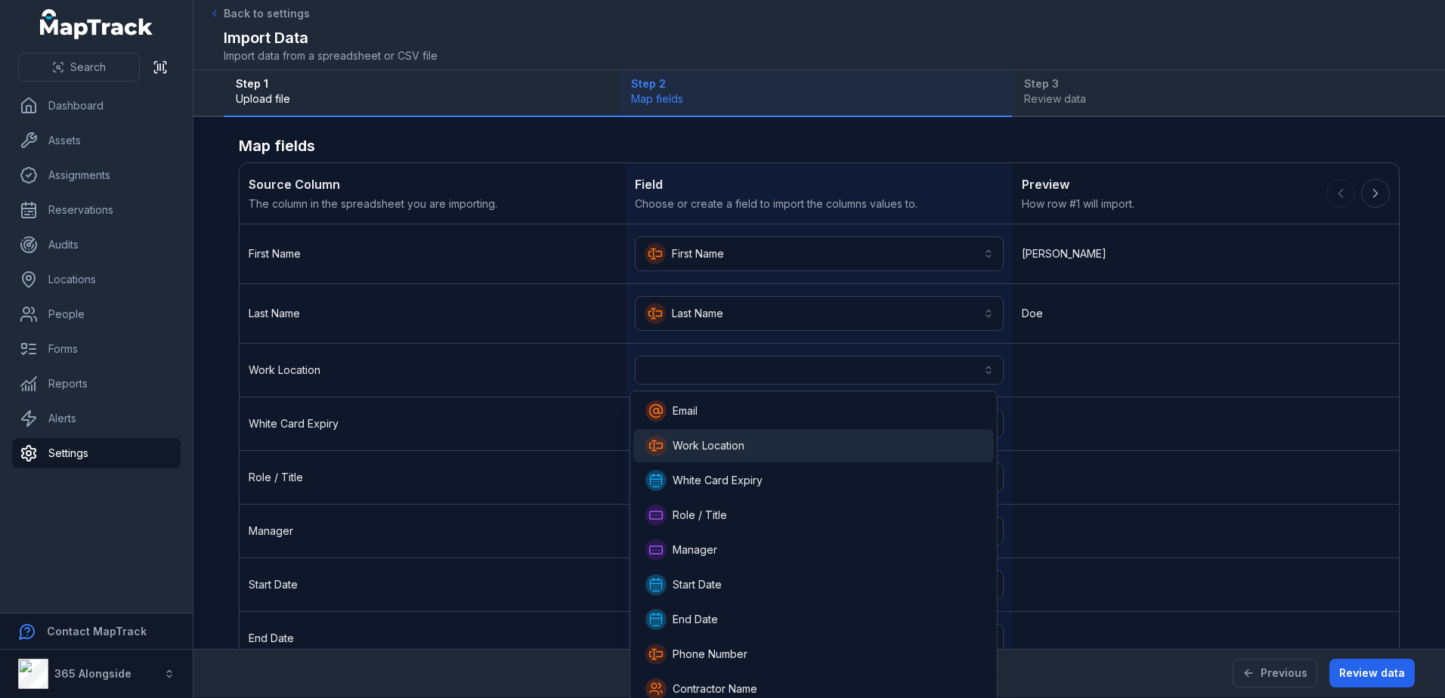
click at [819, 434] on div "Work Location" at bounding box center [813, 445] width 360 height 33
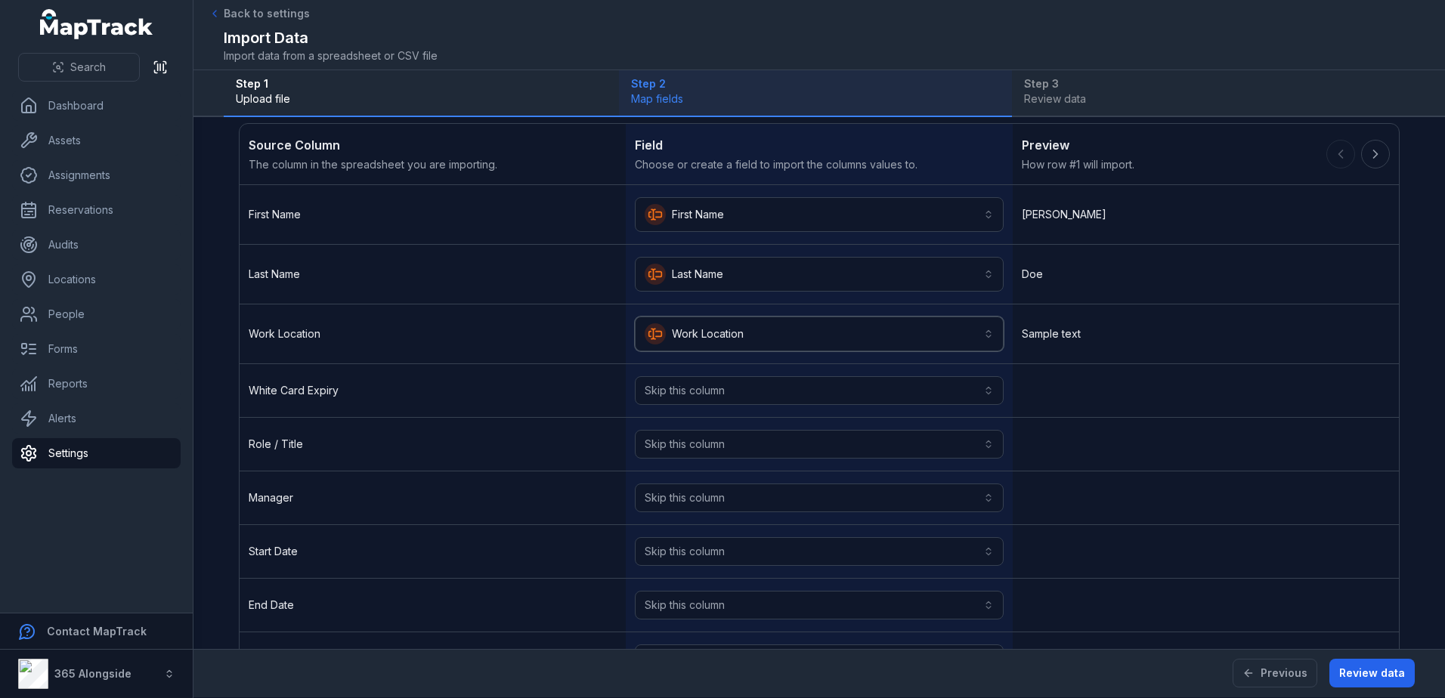
scroll to position [76, 0]
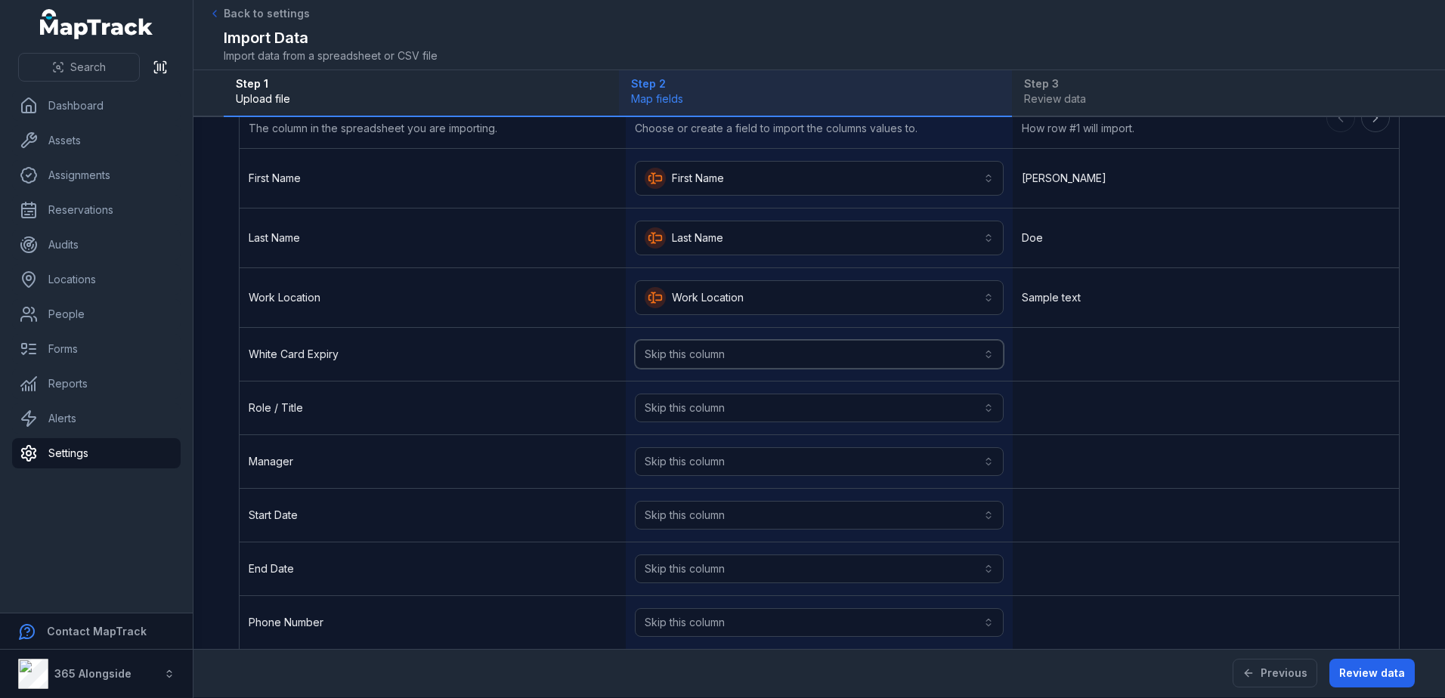
click at [782, 367] on button "Skip this column" at bounding box center [819, 354] width 368 height 29
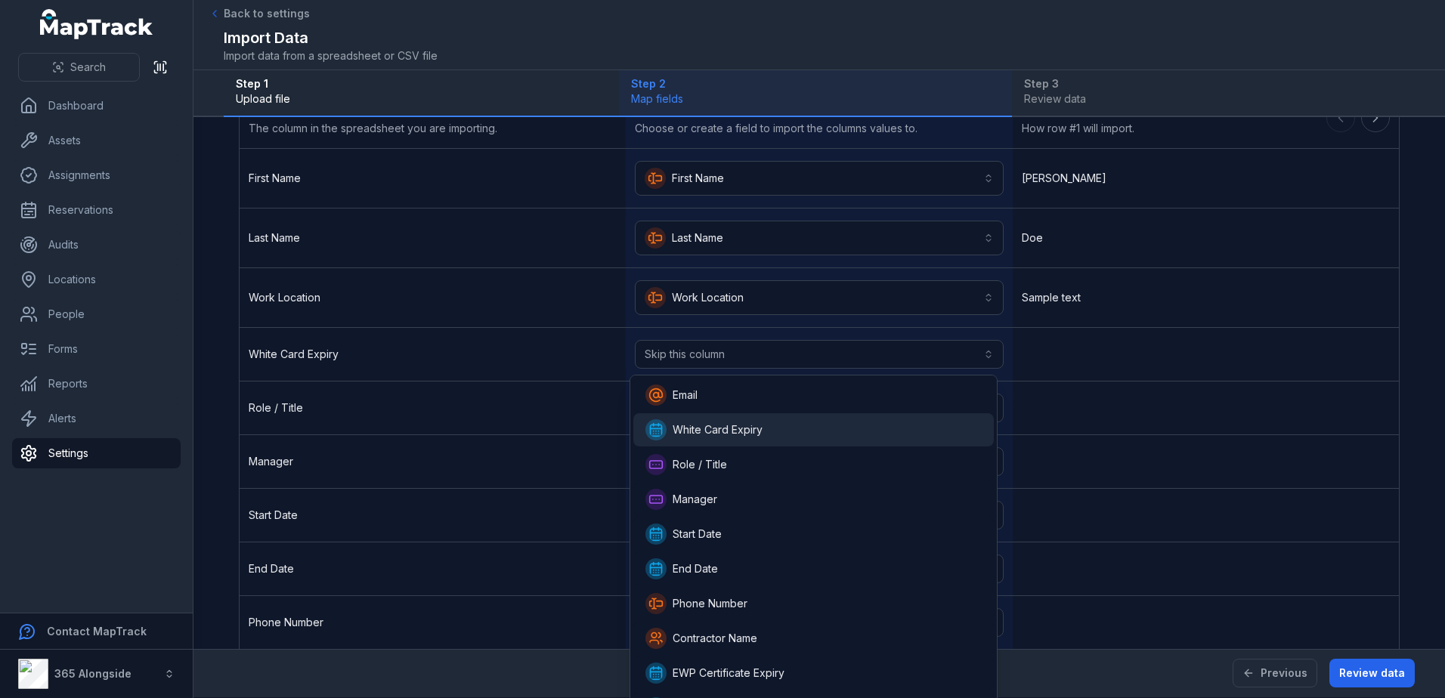
click at [770, 413] on div "White Card Expiry" at bounding box center [813, 429] width 360 height 33
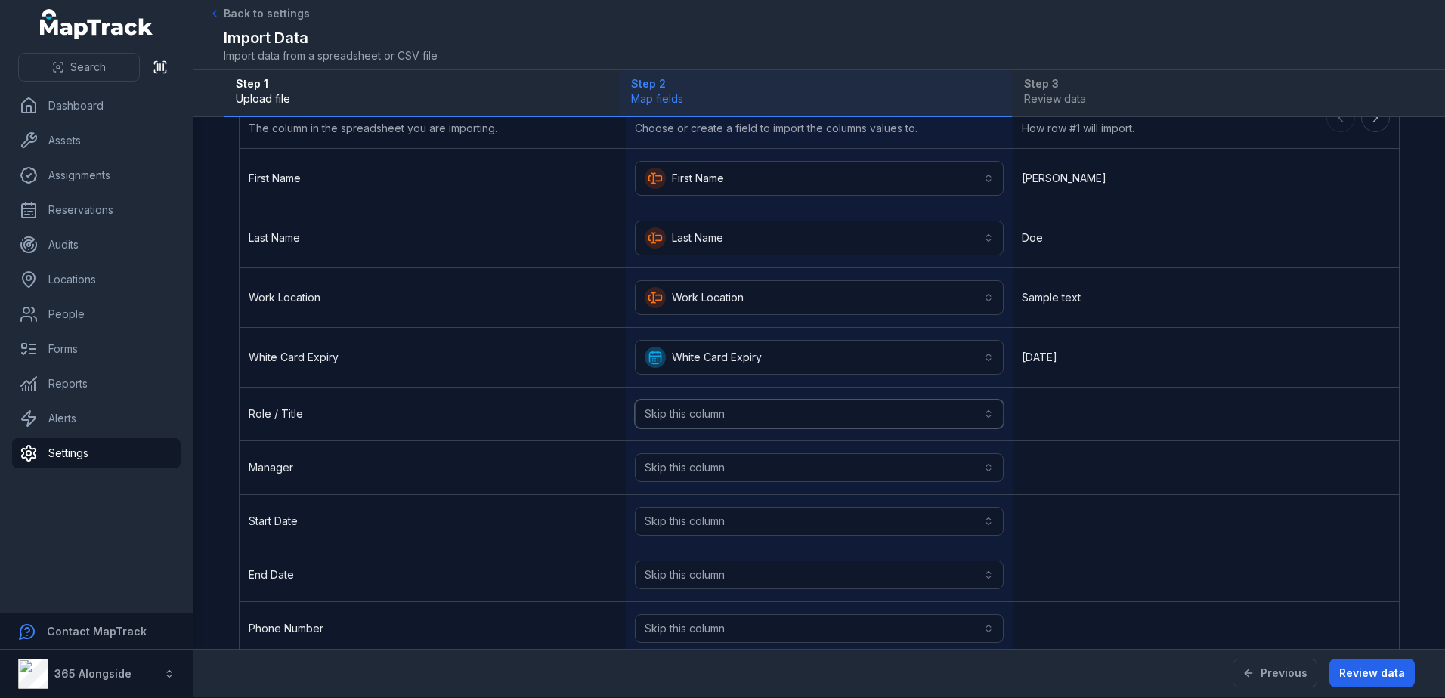
click at [770, 413] on button "Skip this column" at bounding box center [819, 414] width 368 height 29
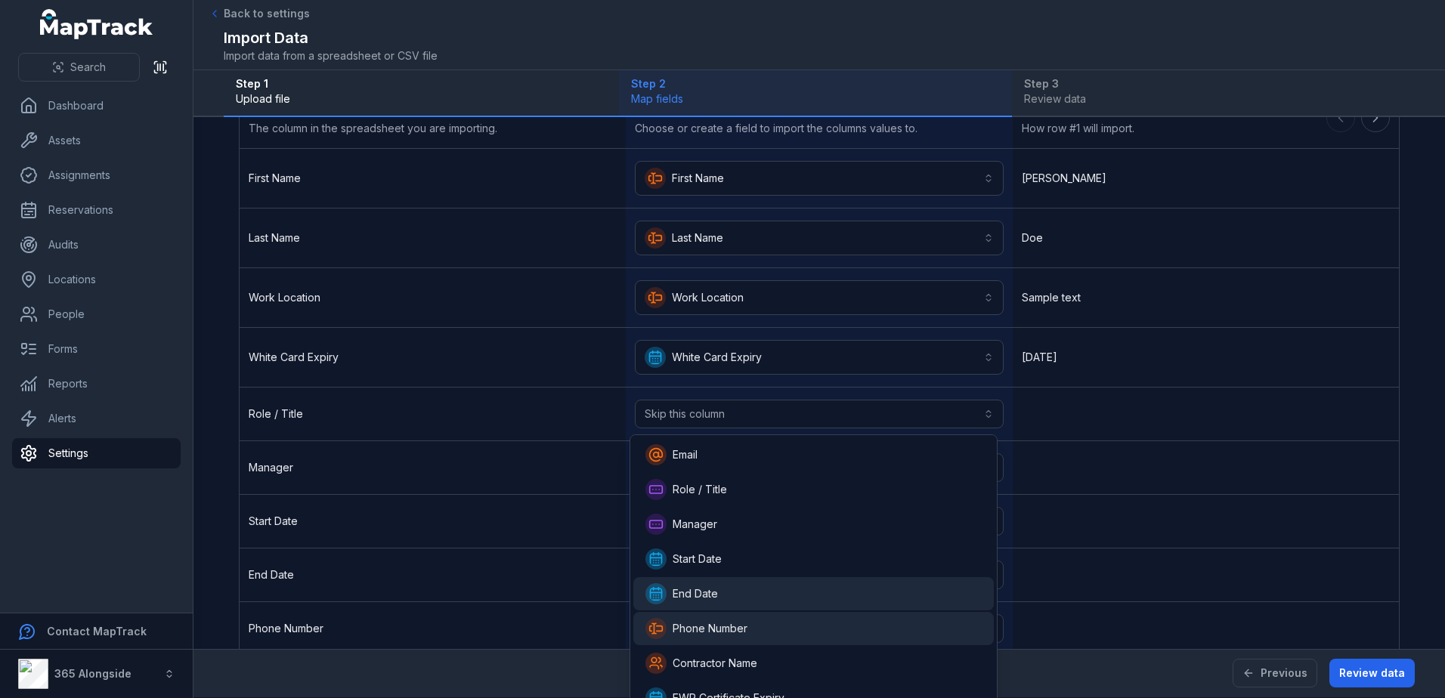
drag, startPoint x: 756, startPoint y: 593, endPoint x: 755, endPoint y: 613, distance: 19.7
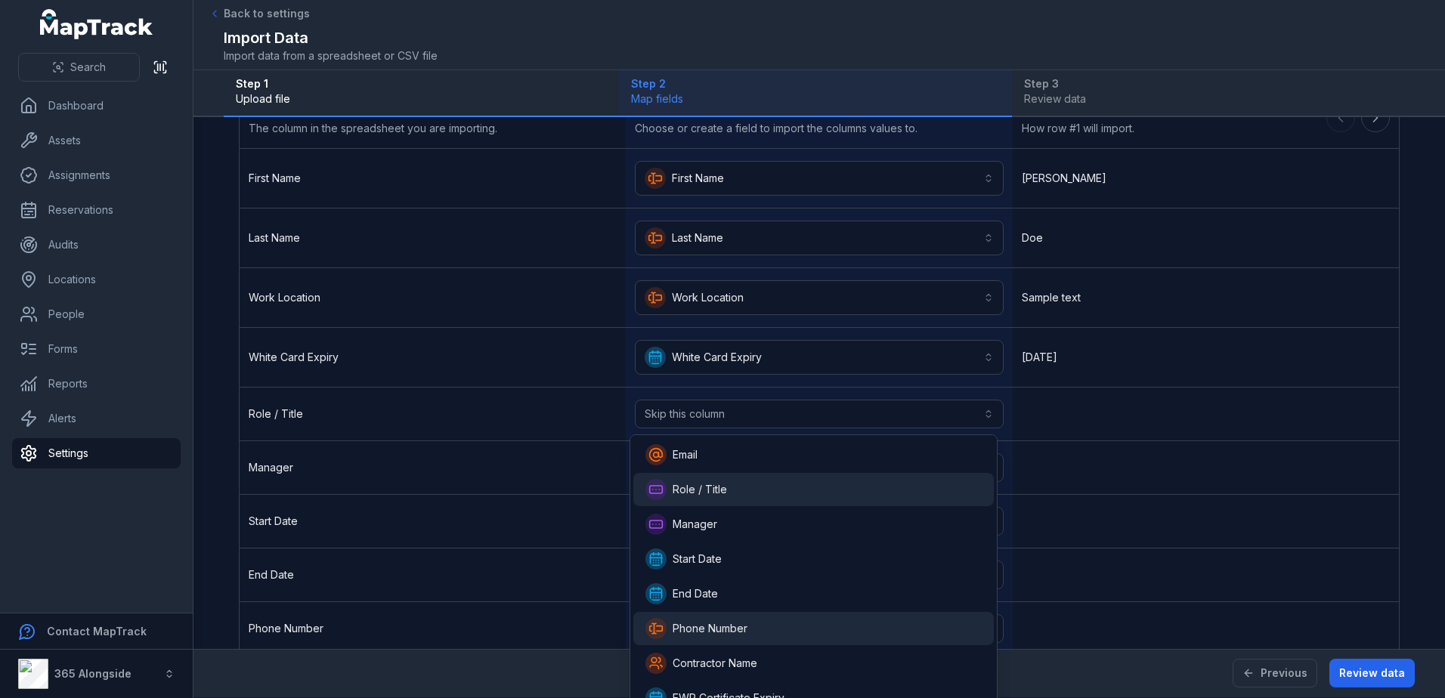
drag, startPoint x: 755, startPoint y: 613, endPoint x: 685, endPoint y: 485, distance: 145.8
click at [685, 485] on span "Role / Title" at bounding box center [700, 489] width 54 height 15
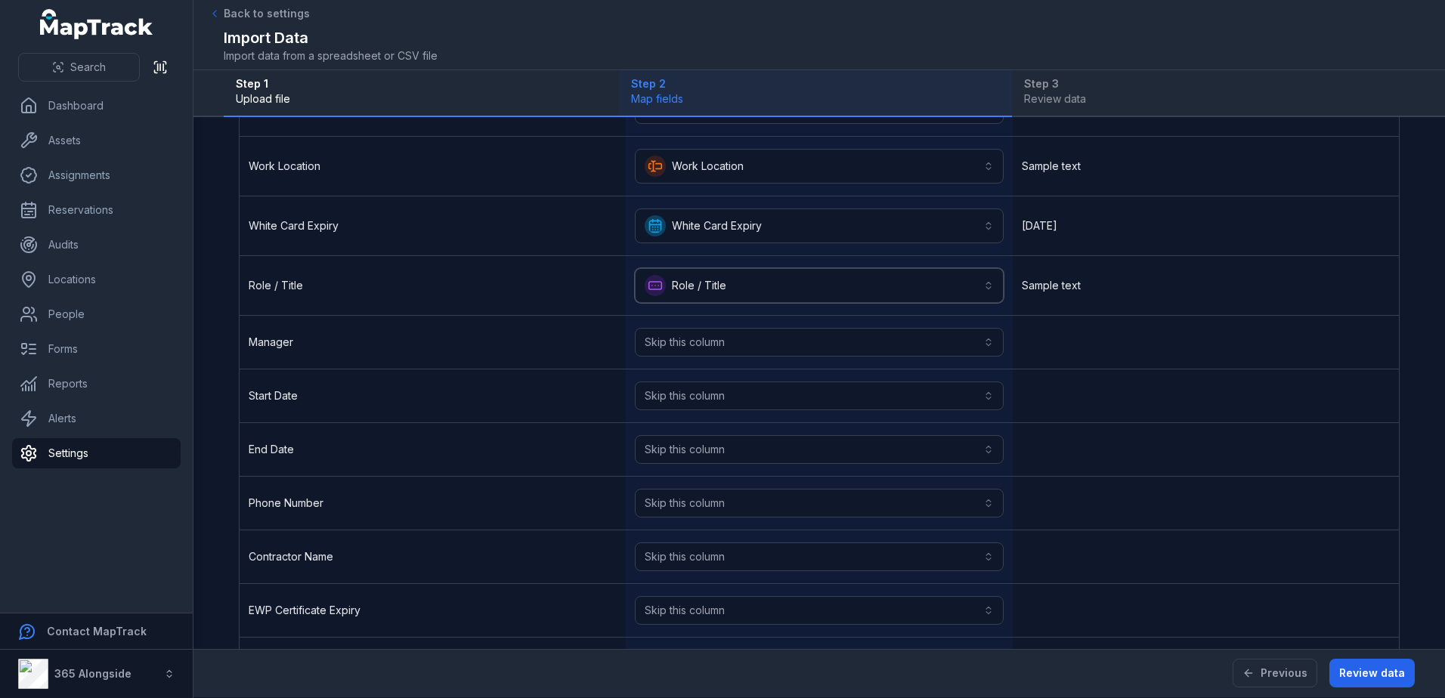
scroll to position [302, 0]
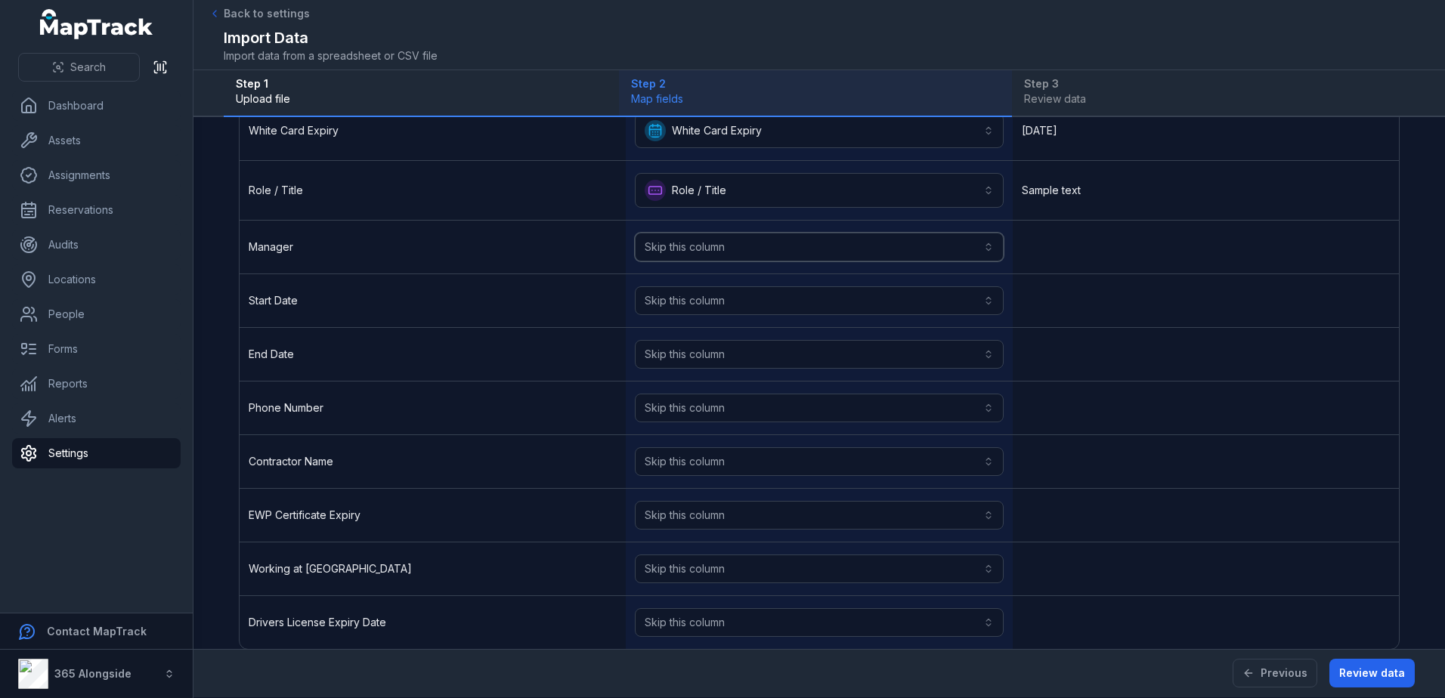
click at [762, 241] on button "Skip this column" at bounding box center [819, 247] width 368 height 29
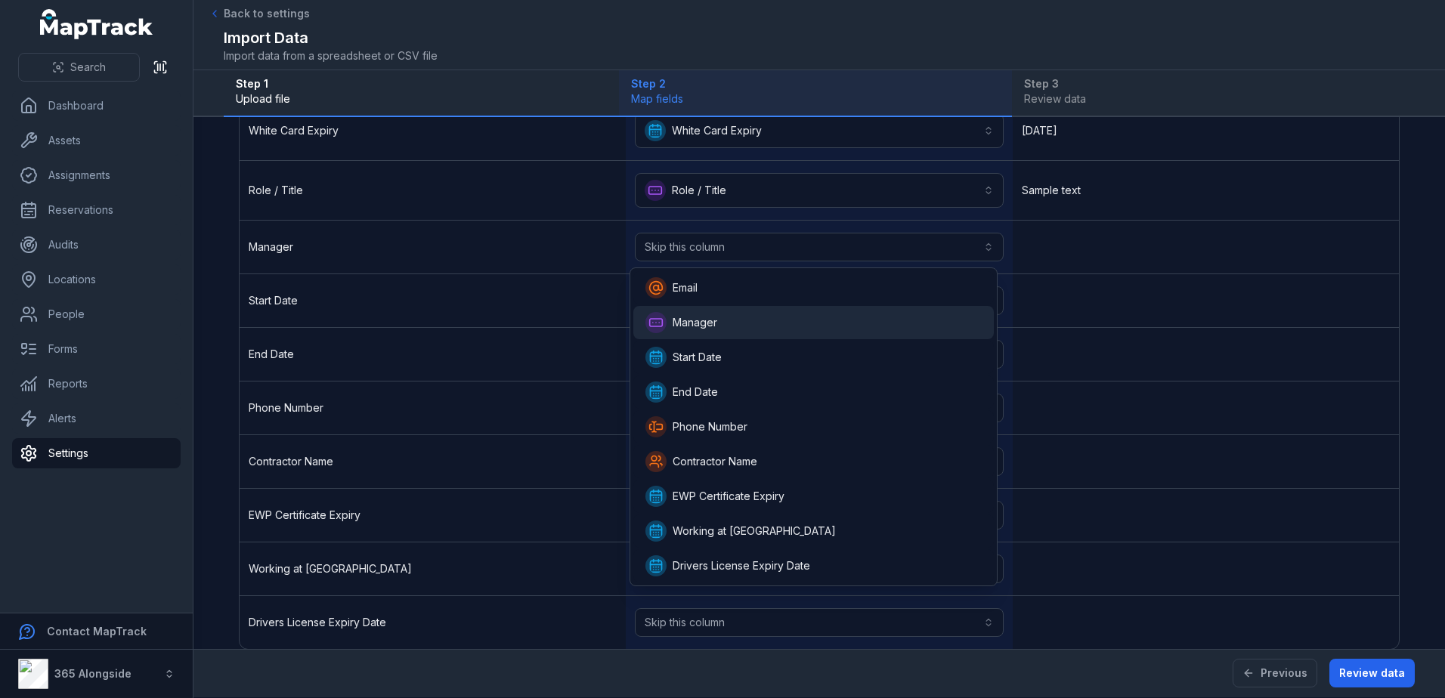
click at [759, 322] on div "Manager" at bounding box center [813, 322] width 336 height 21
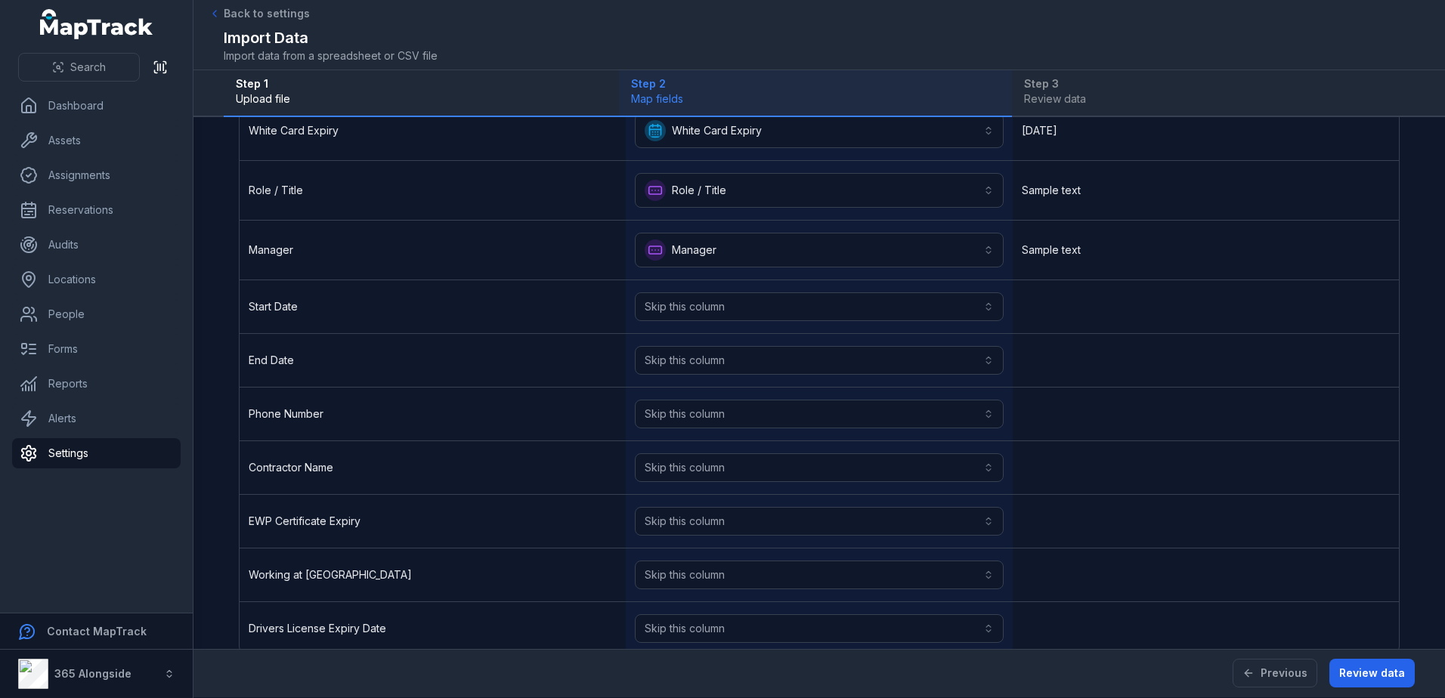
click at [759, 322] on div "Skip this column" at bounding box center [819, 306] width 386 height 53
click at [760, 302] on button "Skip this column" at bounding box center [819, 306] width 368 height 29
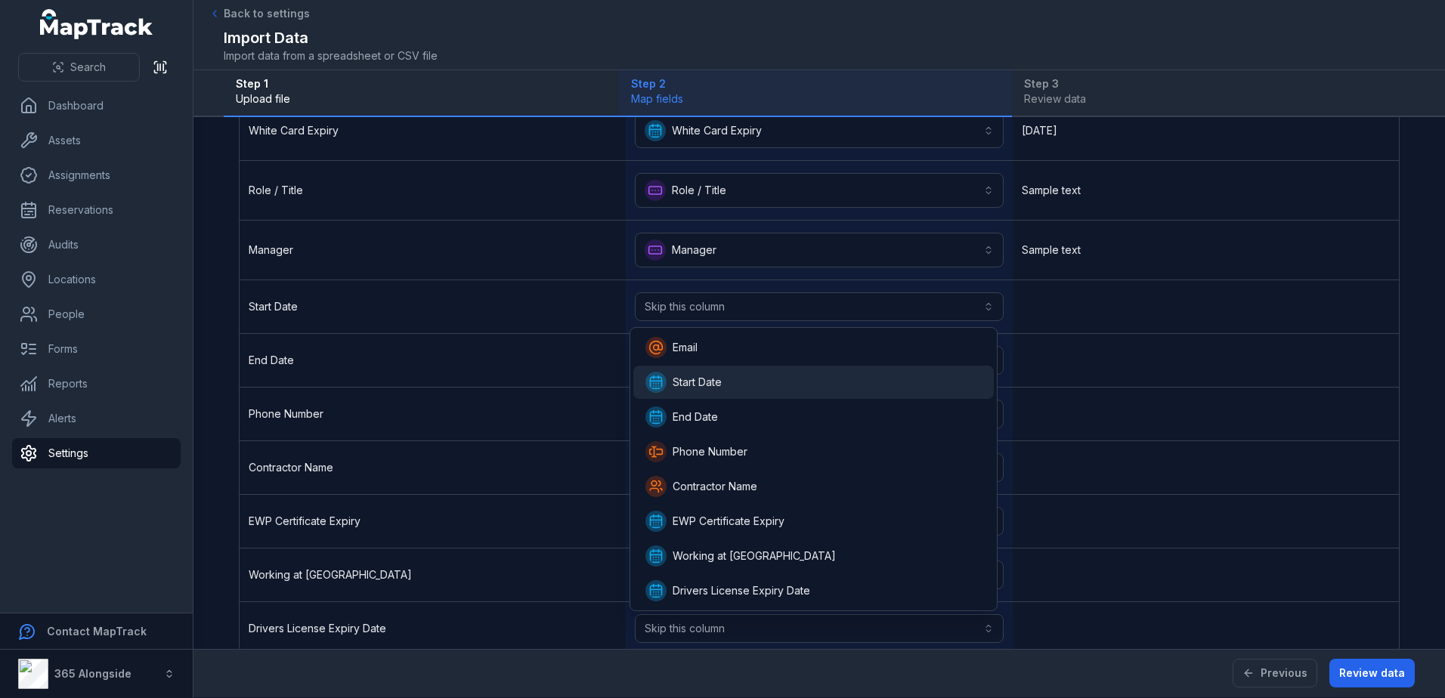
click at [742, 385] on div "Start Date" at bounding box center [813, 382] width 336 height 21
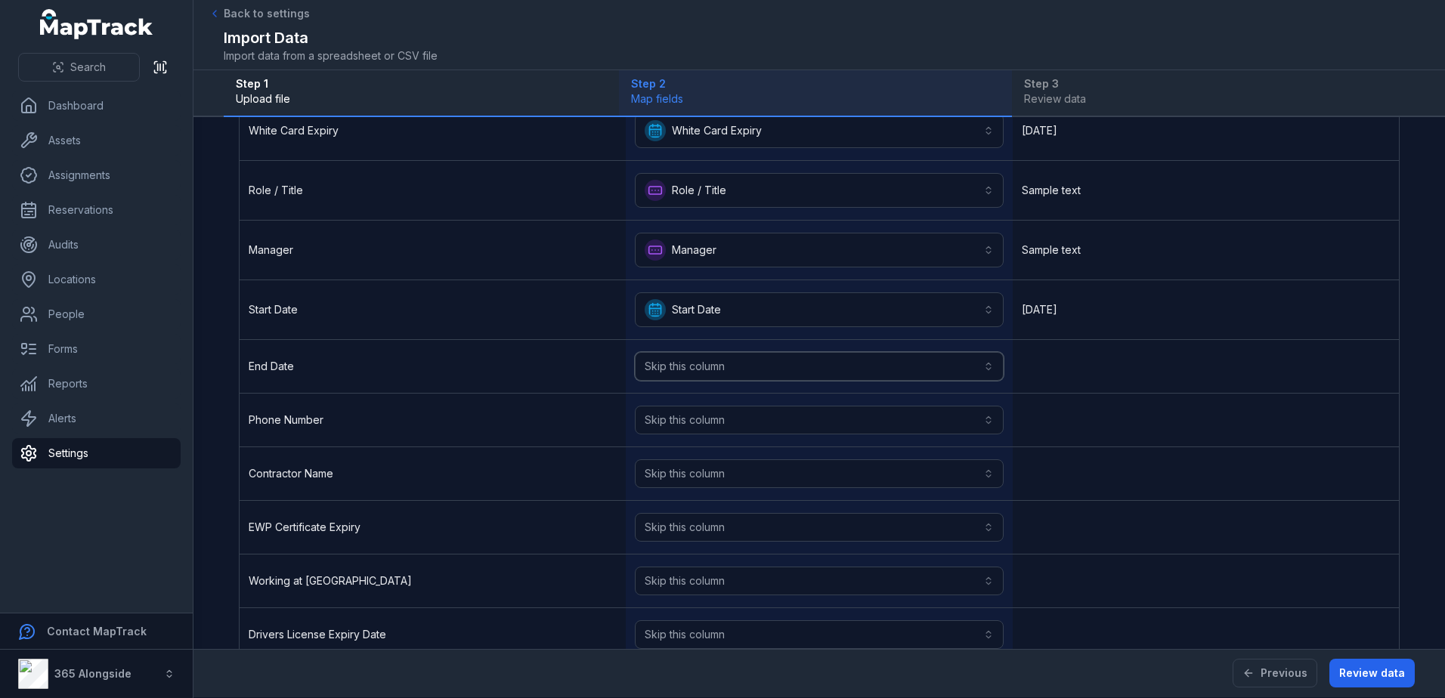
click at [742, 376] on button "Skip this column" at bounding box center [819, 366] width 368 height 29
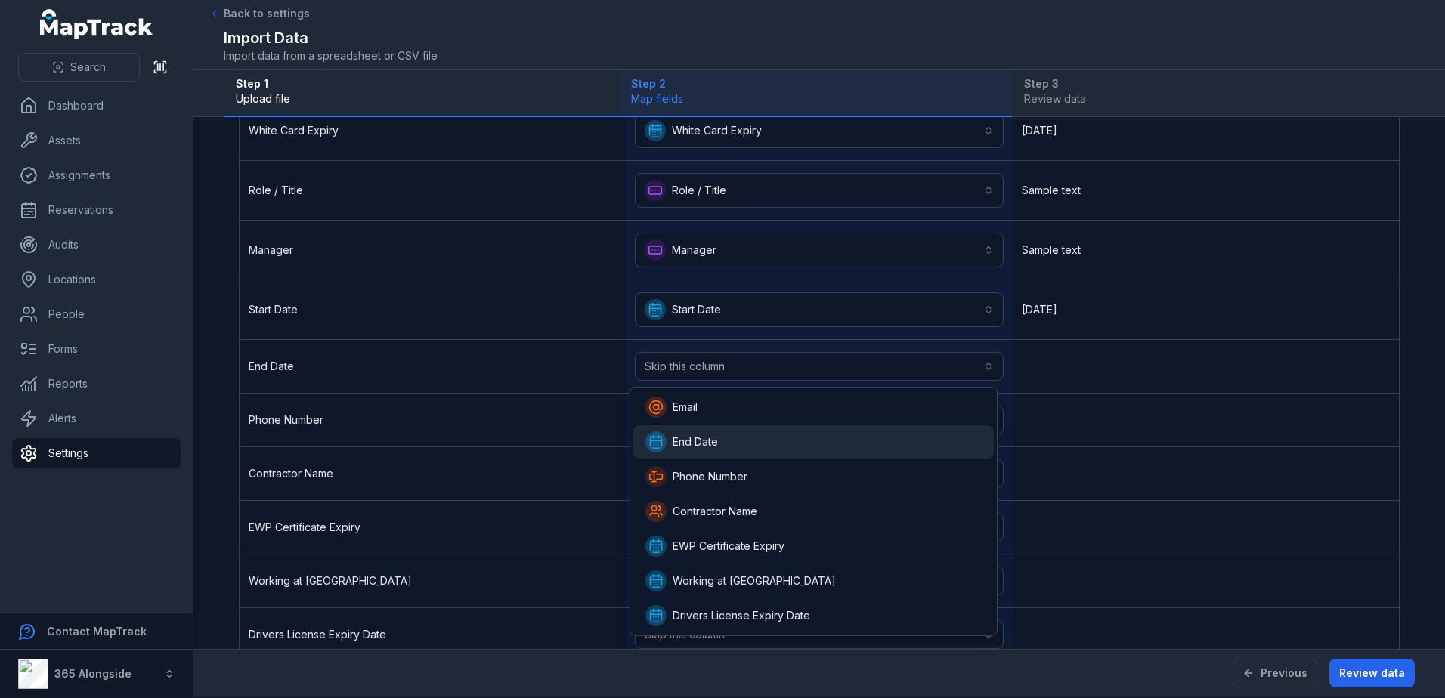
click at [744, 432] on div "End Date" at bounding box center [813, 441] width 336 height 21
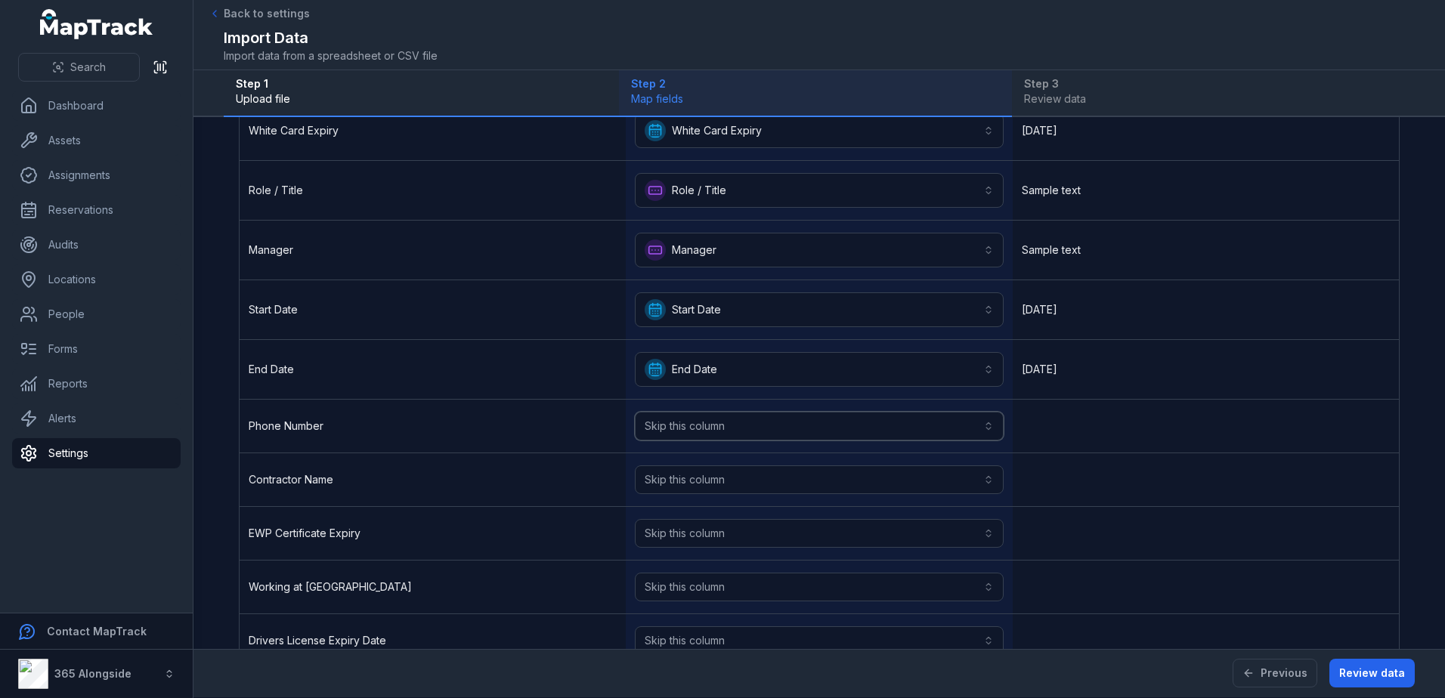
click at [744, 432] on button "Skip this column" at bounding box center [819, 426] width 368 height 29
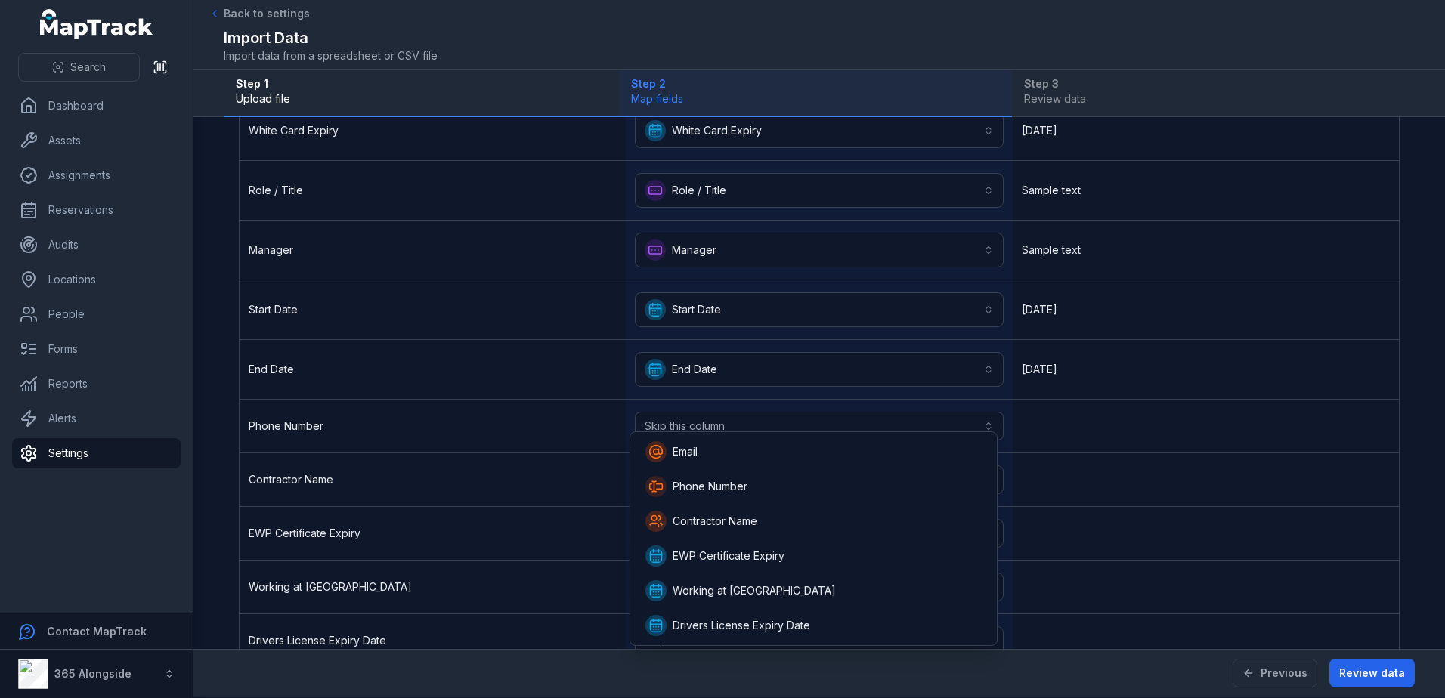
scroll to position [339, 0]
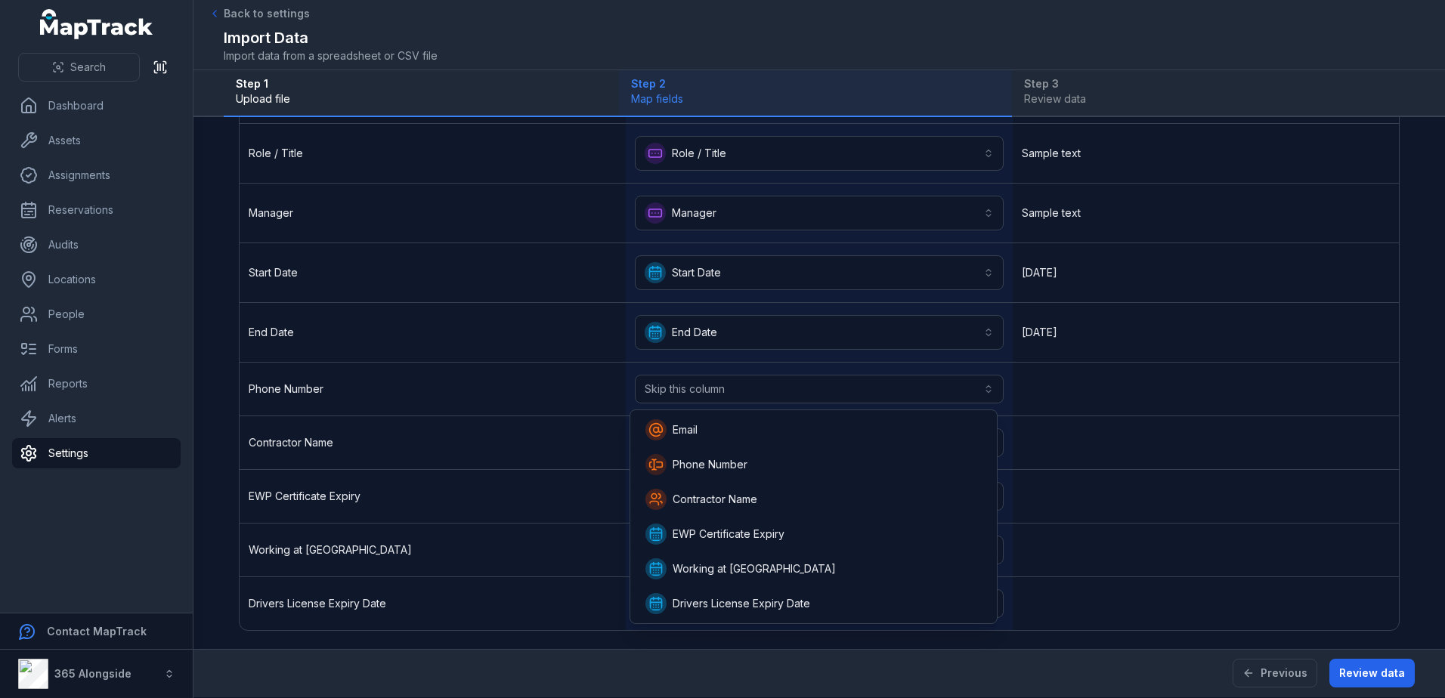
click at [576, 421] on div "**********" at bounding box center [819, 257] width 1159 height 745
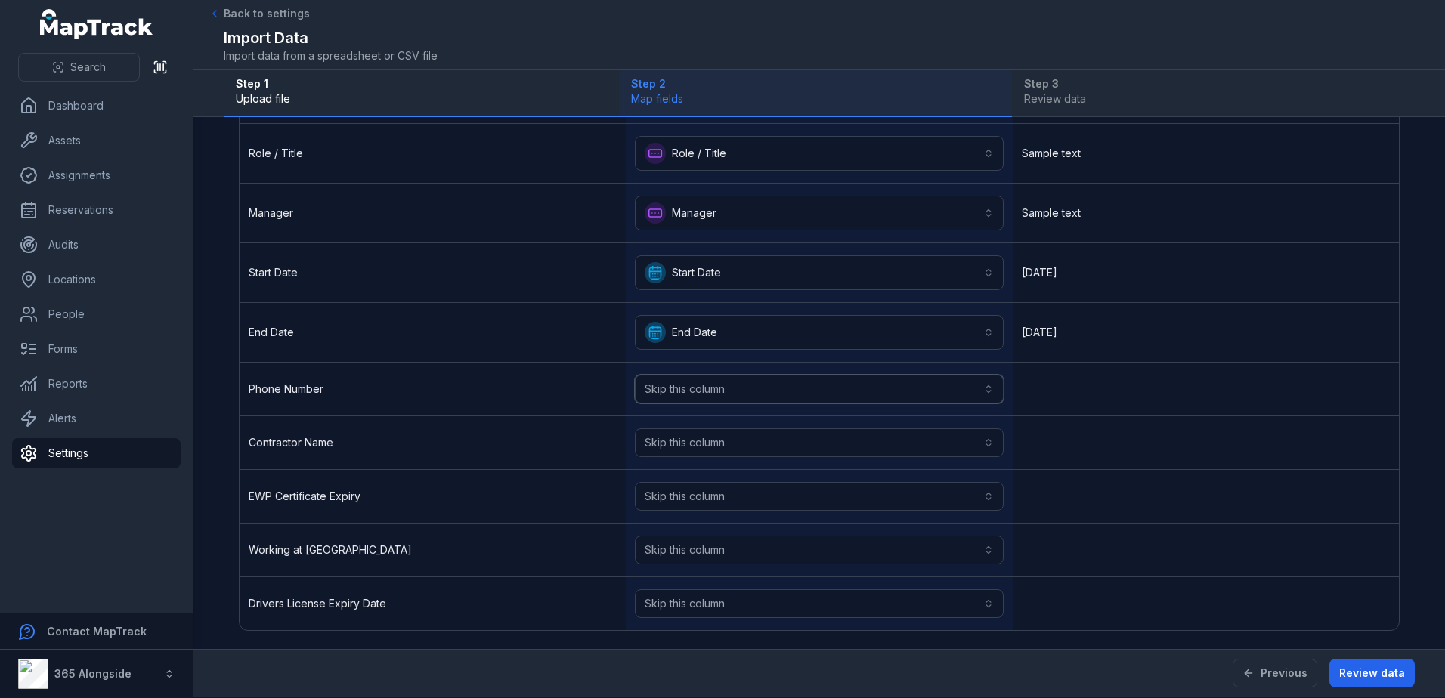
click at [710, 395] on button "Skip this column" at bounding box center [819, 389] width 368 height 29
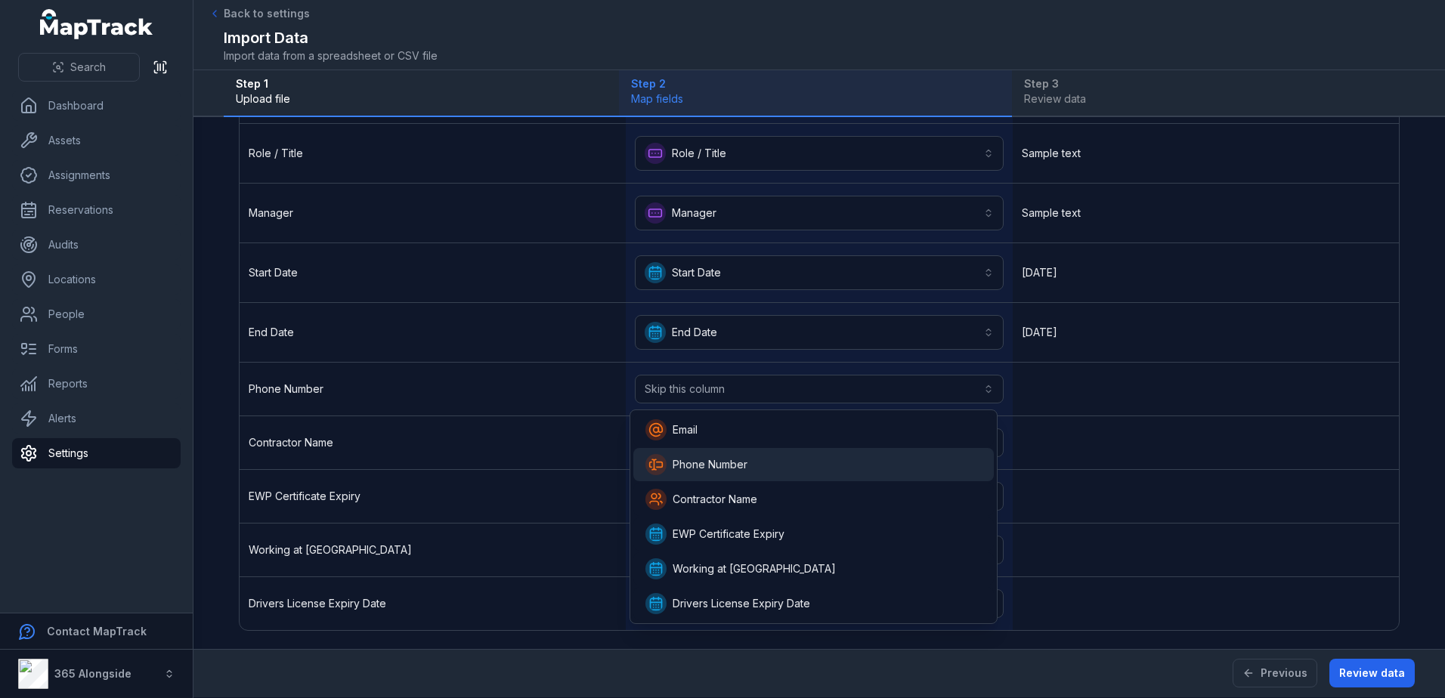
click at [723, 456] on span "Phone Number" at bounding box center [696, 464] width 102 height 21
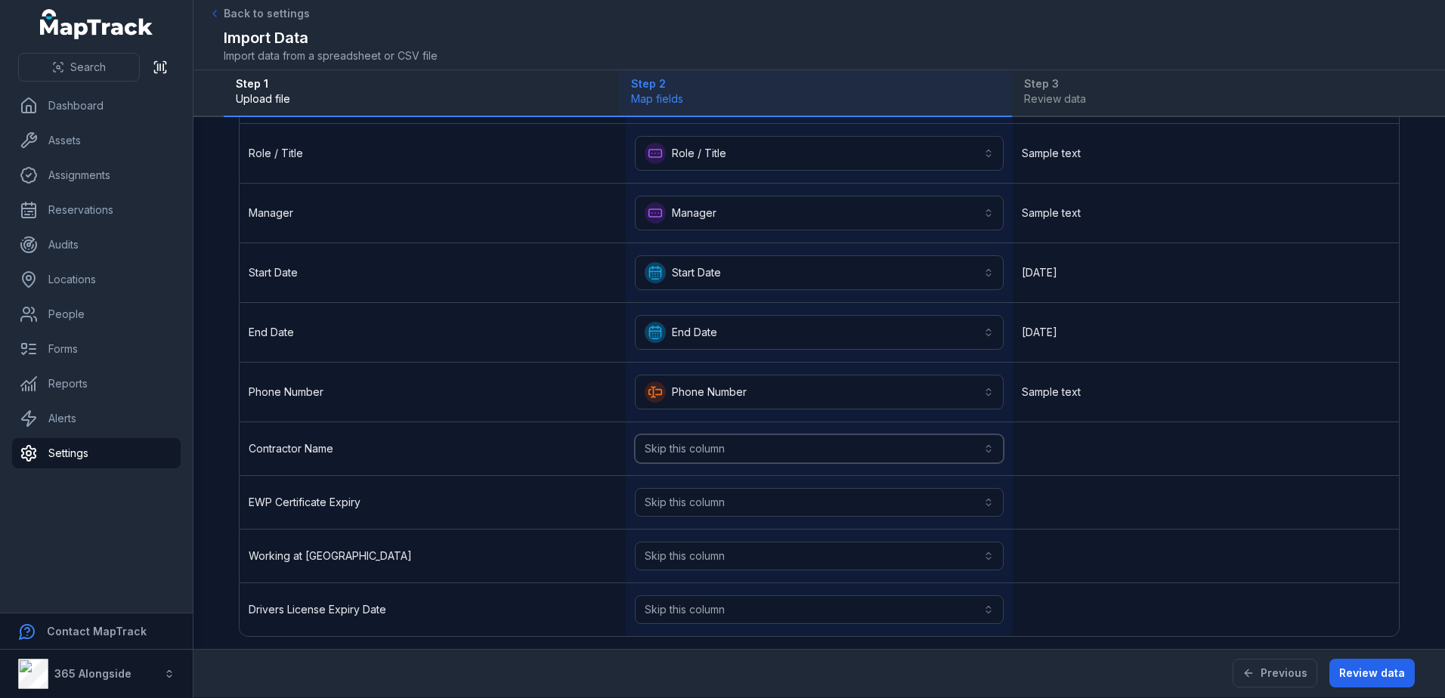
click at [723, 456] on button "Skip this column" at bounding box center [819, 448] width 368 height 29
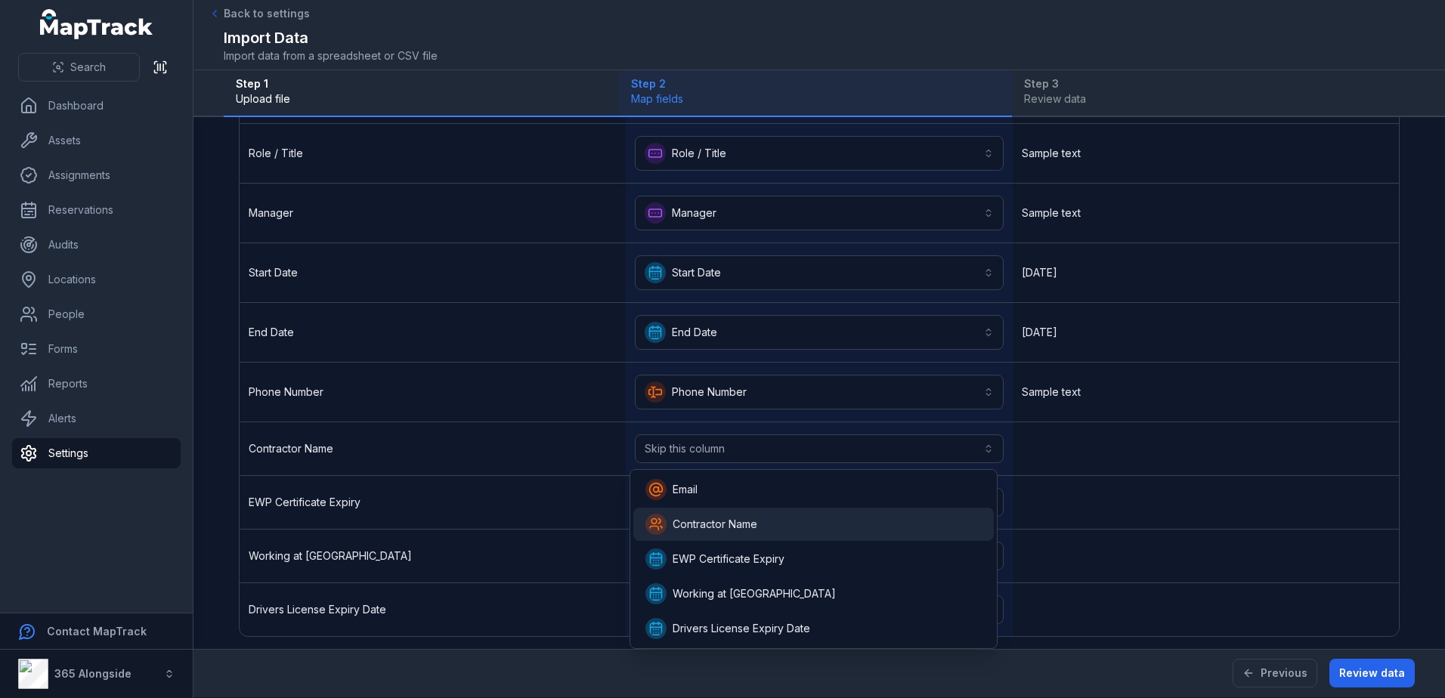
click at [725, 515] on span "Contractor Name" at bounding box center [701, 524] width 112 height 21
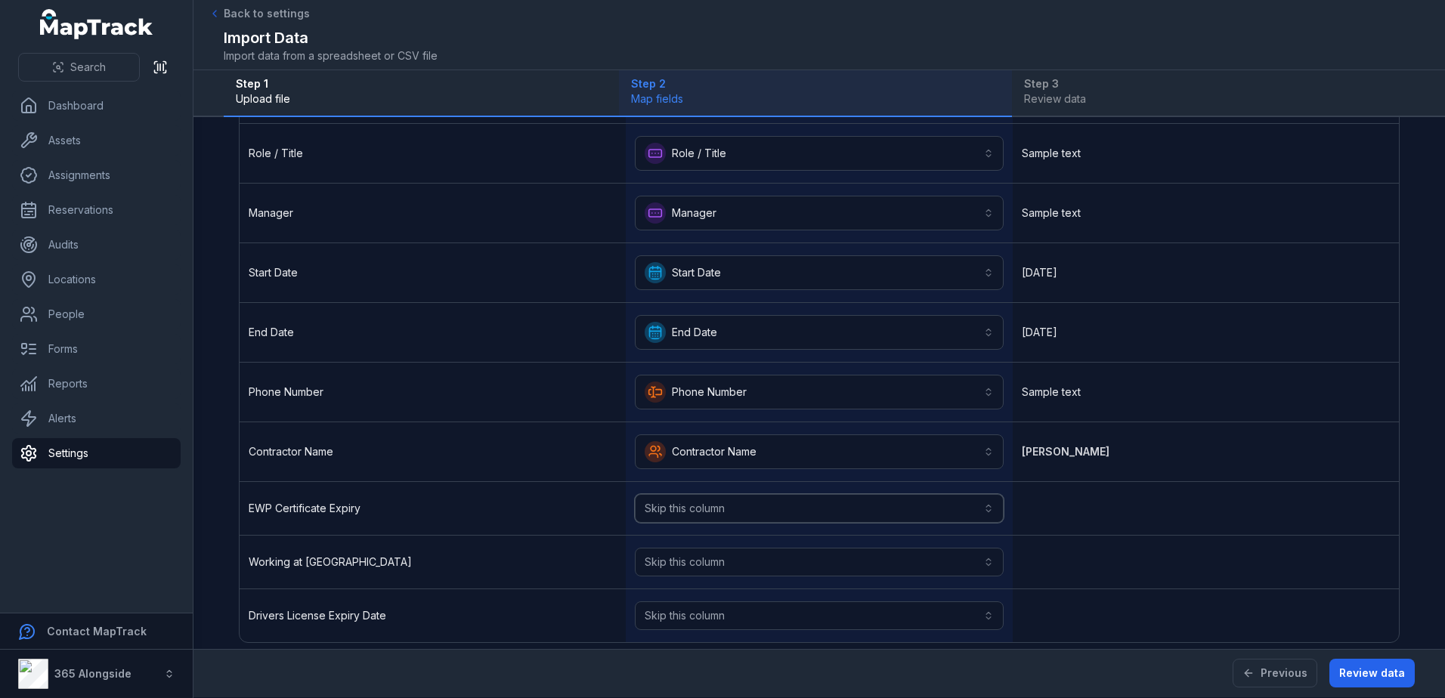
click at [725, 515] on button "Skip this column" at bounding box center [819, 508] width 368 height 29
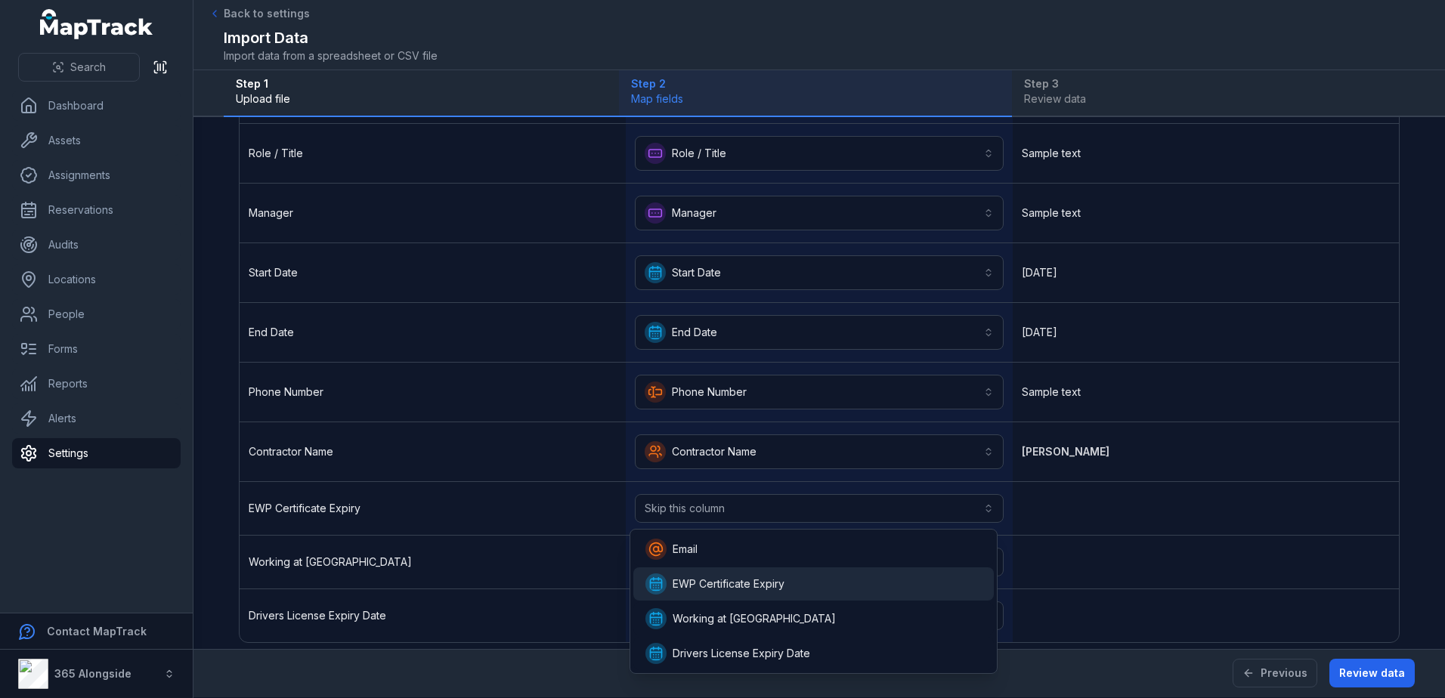
click at [732, 580] on span "EWP Certificate Expiry" at bounding box center [729, 584] width 112 height 15
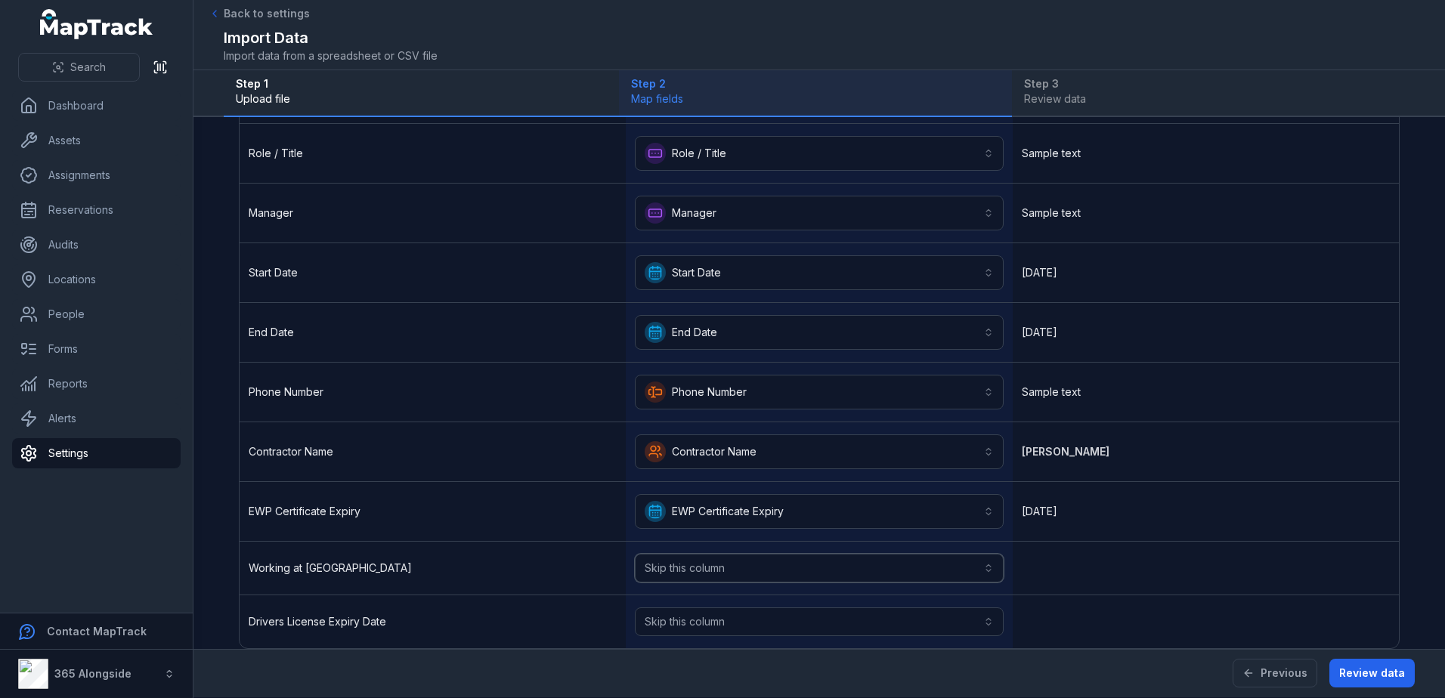
click at [728, 577] on button "Skip this column" at bounding box center [819, 568] width 368 height 29
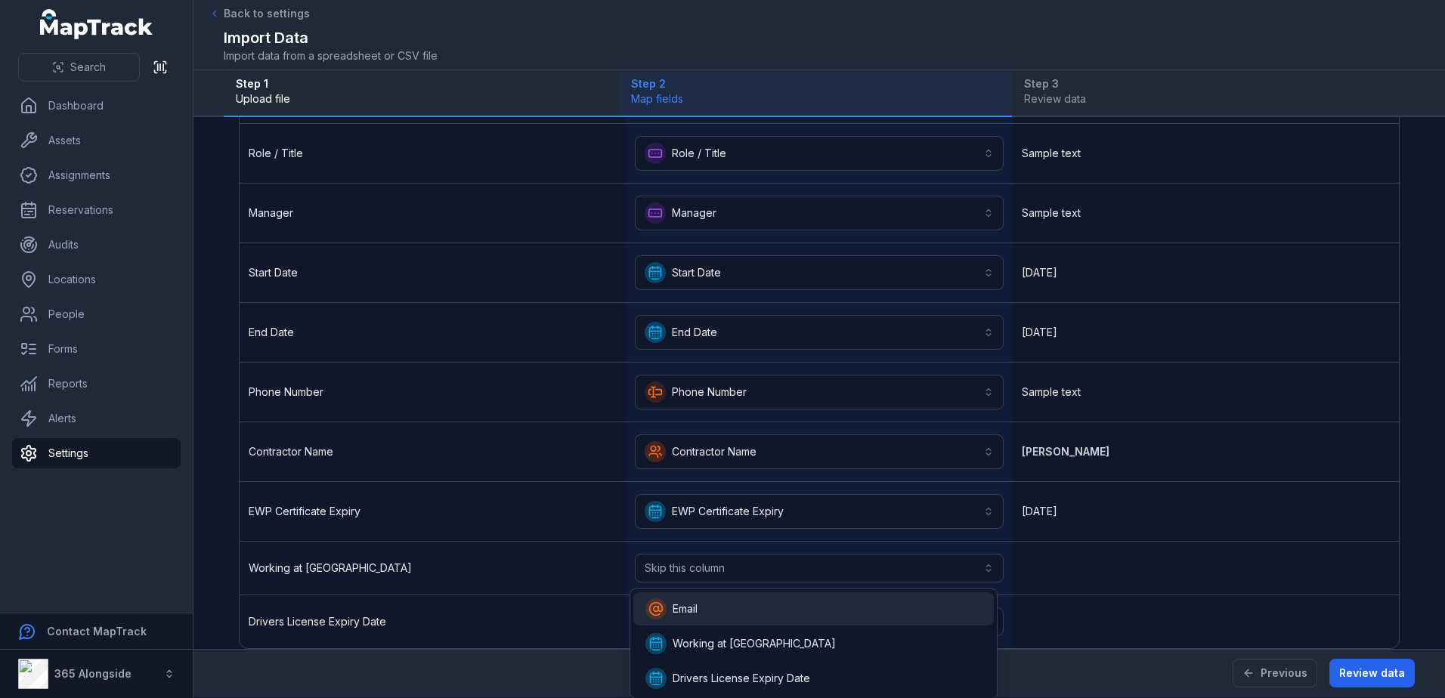
click at [733, 614] on div "Email" at bounding box center [813, 608] width 336 height 21
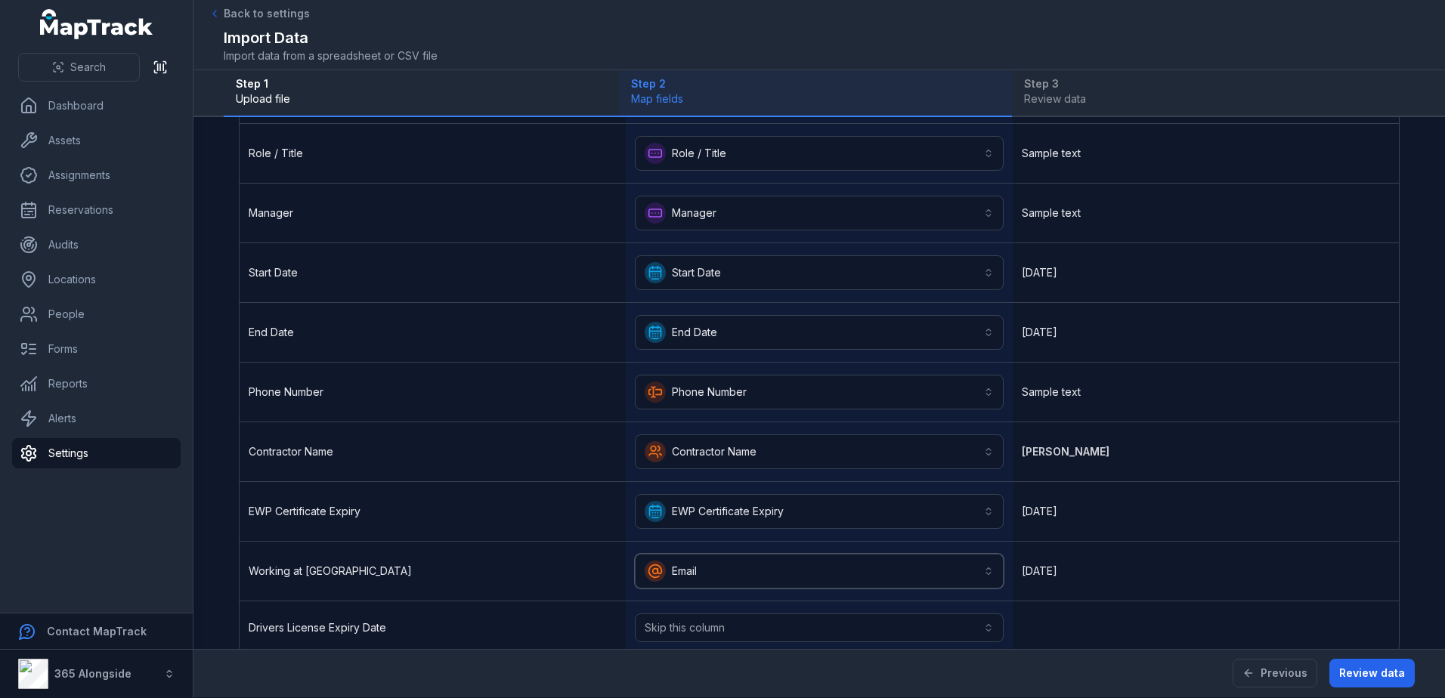
click at [720, 583] on button "Email *****" at bounding box center [819, 571] width 368 height 35
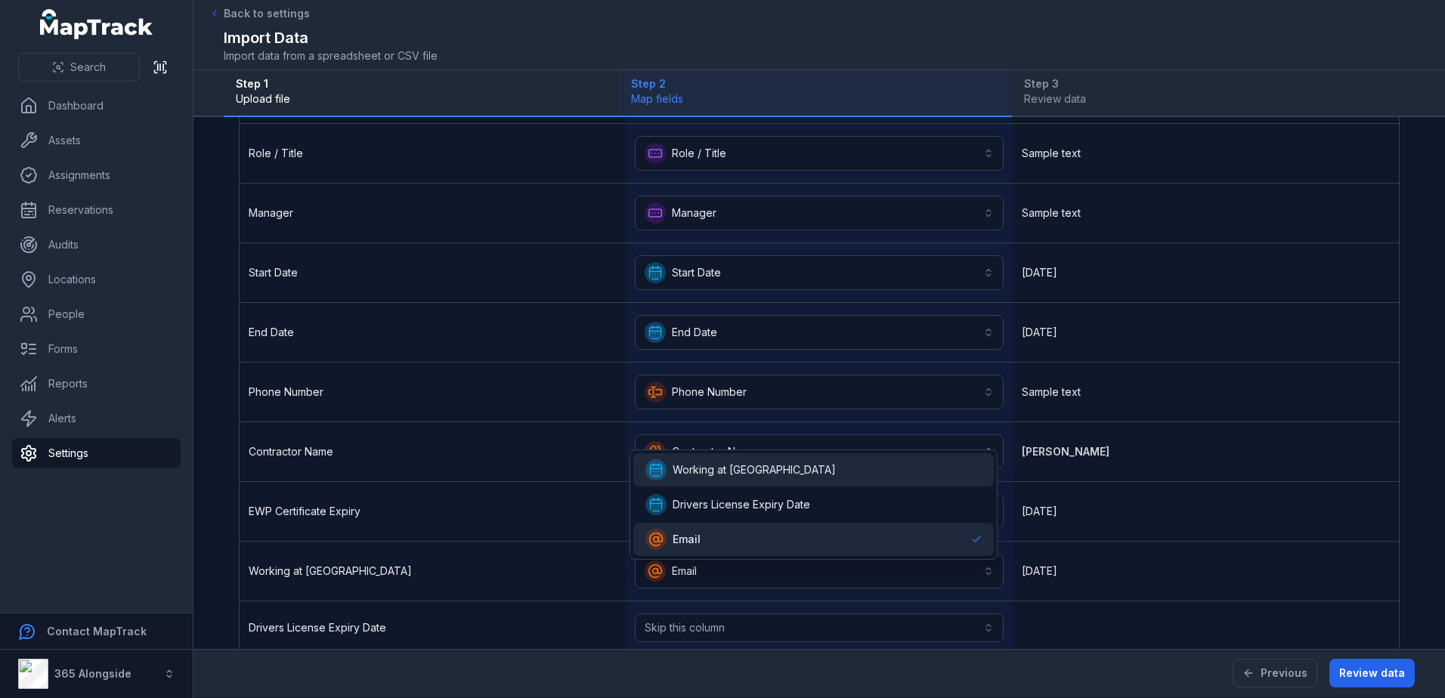
click at [702, 472] on span "Working at [GEOGRAPHIC_DATA]" at bounding box center [754, 469] width 163 height 15
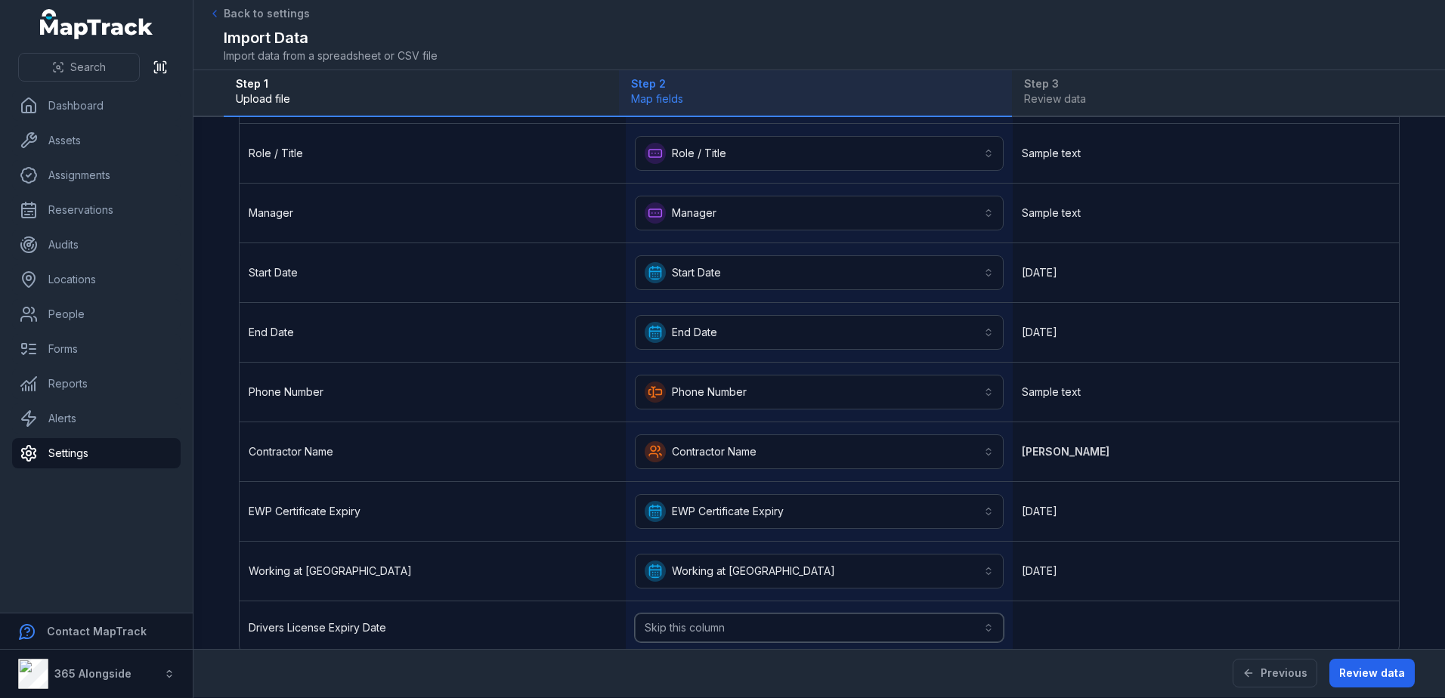
click at [700, 640] on button "Skip this column" at bounding box center [819, 628] width 368 height 29
click at [703, 598] on span "Drivers License Expiry Date" at bounding box center [742, 599] width 138 height 15
click at [1386, 676] on button "Review data" at bounding box center [1371, 673] width 85 height 29
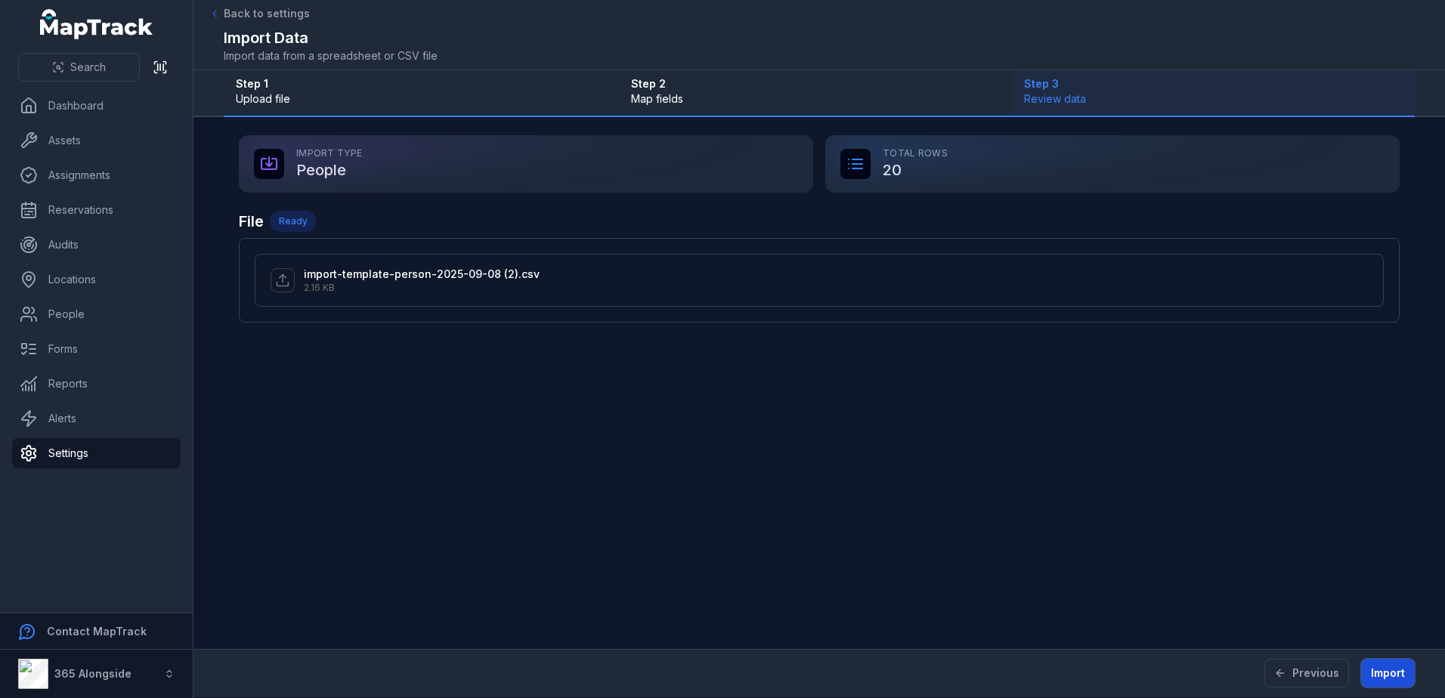
scroll to position [0, 0]
click at [1399, 666] on button "Import" at bounding box center [1388, 673] width 54 height 29
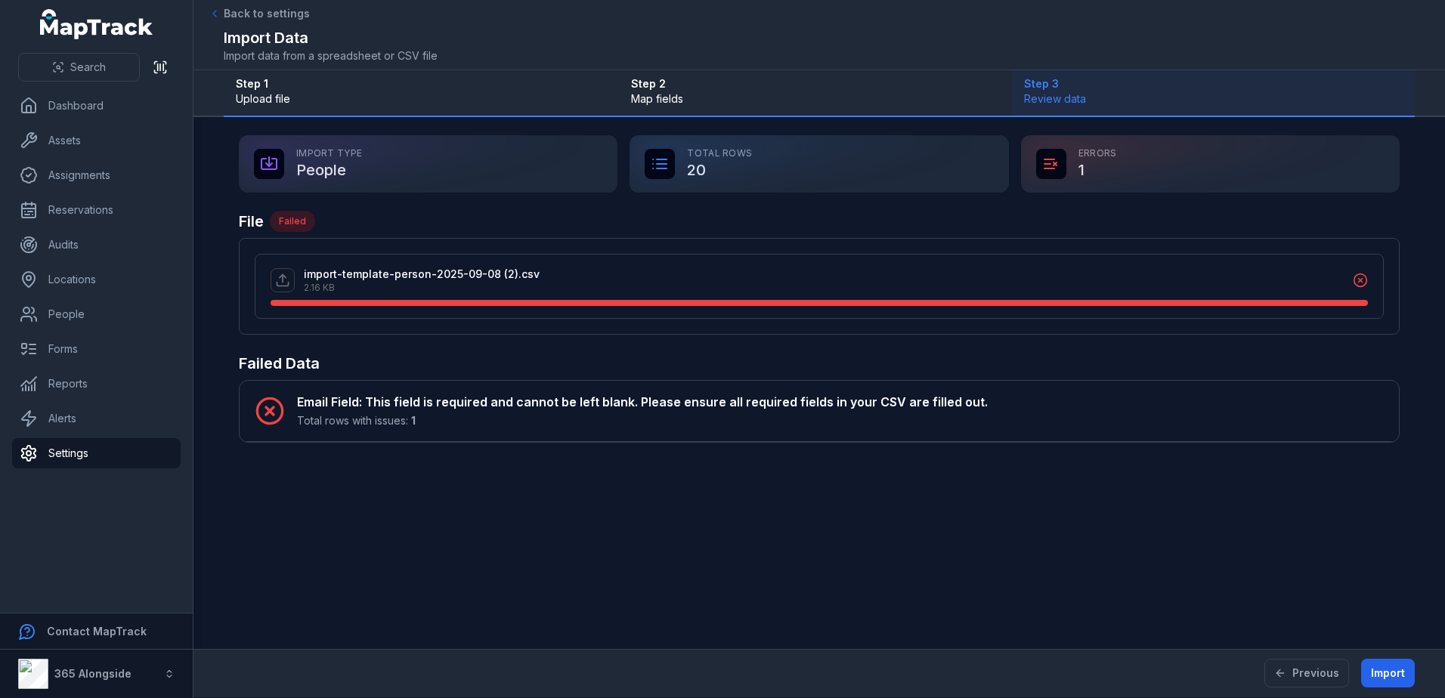
click at [739, 159] on div "Total Rows 20" at bounding box center [818, 163] width 379 height 57
drag, startPoint x: 1083, startPoint y: 173, endPoint x: 1072, endPoint y: 172, distance: 10.6
click at [1083, 173] on div "Errors 1" at bounding box center [1210, 163] width 379 height 57
click at [809, 151] on div "Total Rows 20" at bounding box center [818, 163] width 379 height 57
click at [330, 155] on div "Import Type People" at bounding box center [428, 163] width 379 height 57
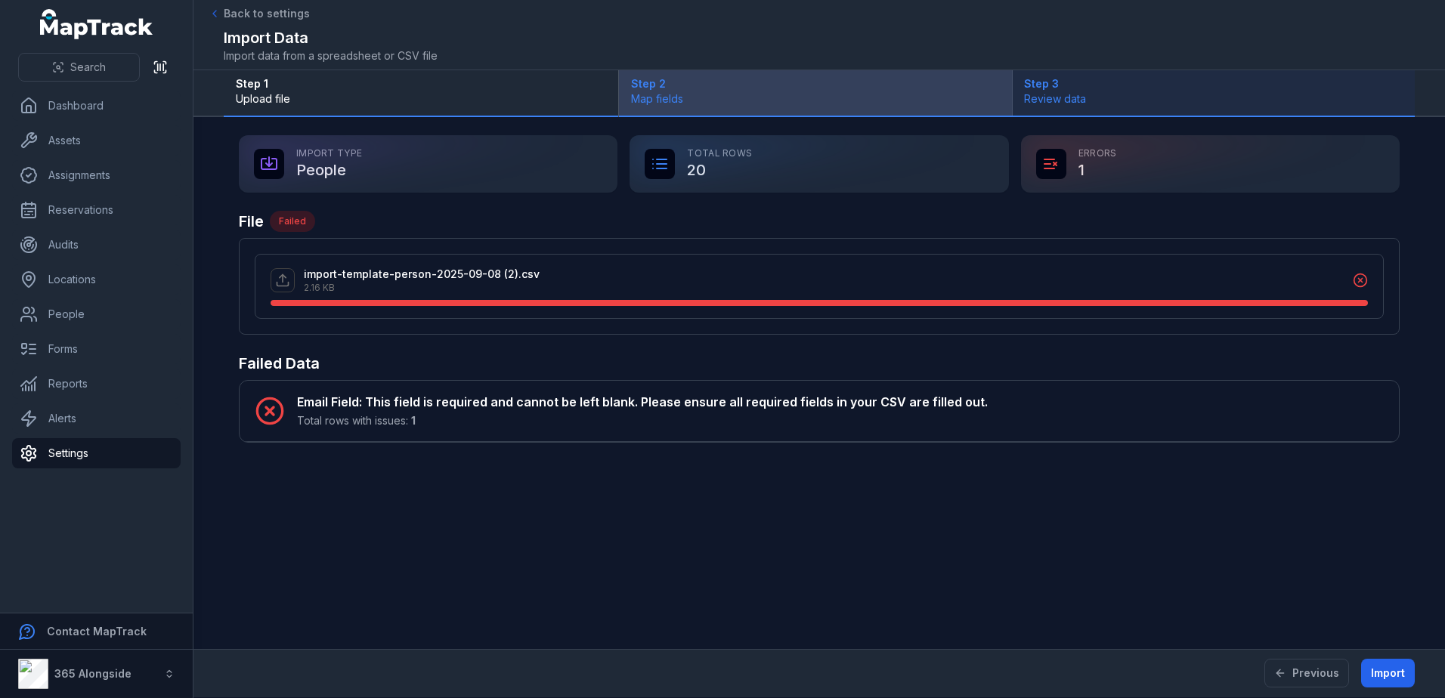
click at [663, 101] on span "Map fields" at bounding box center [815, 98] width 369 height 15
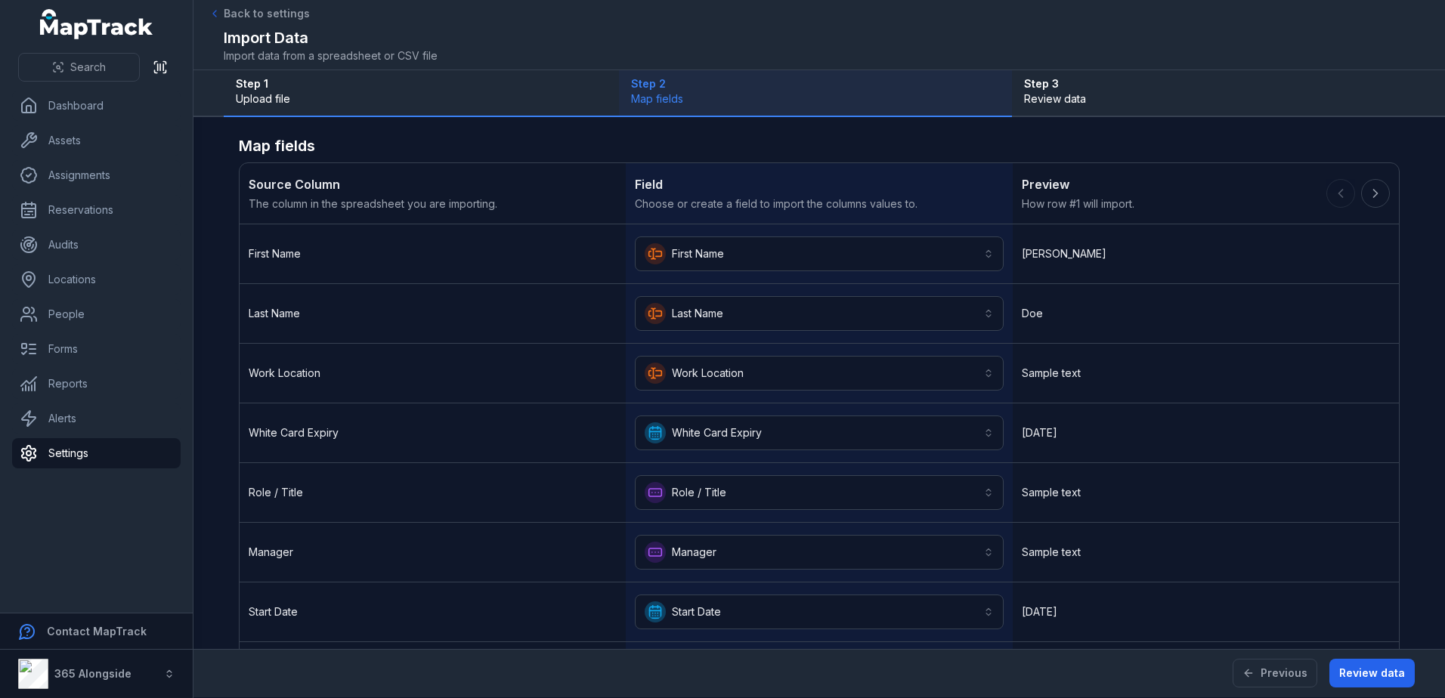
click at [635, 200] on span "Choose or create a field to import the columns values to." at bounding box center [819, 203] width 368 height 15
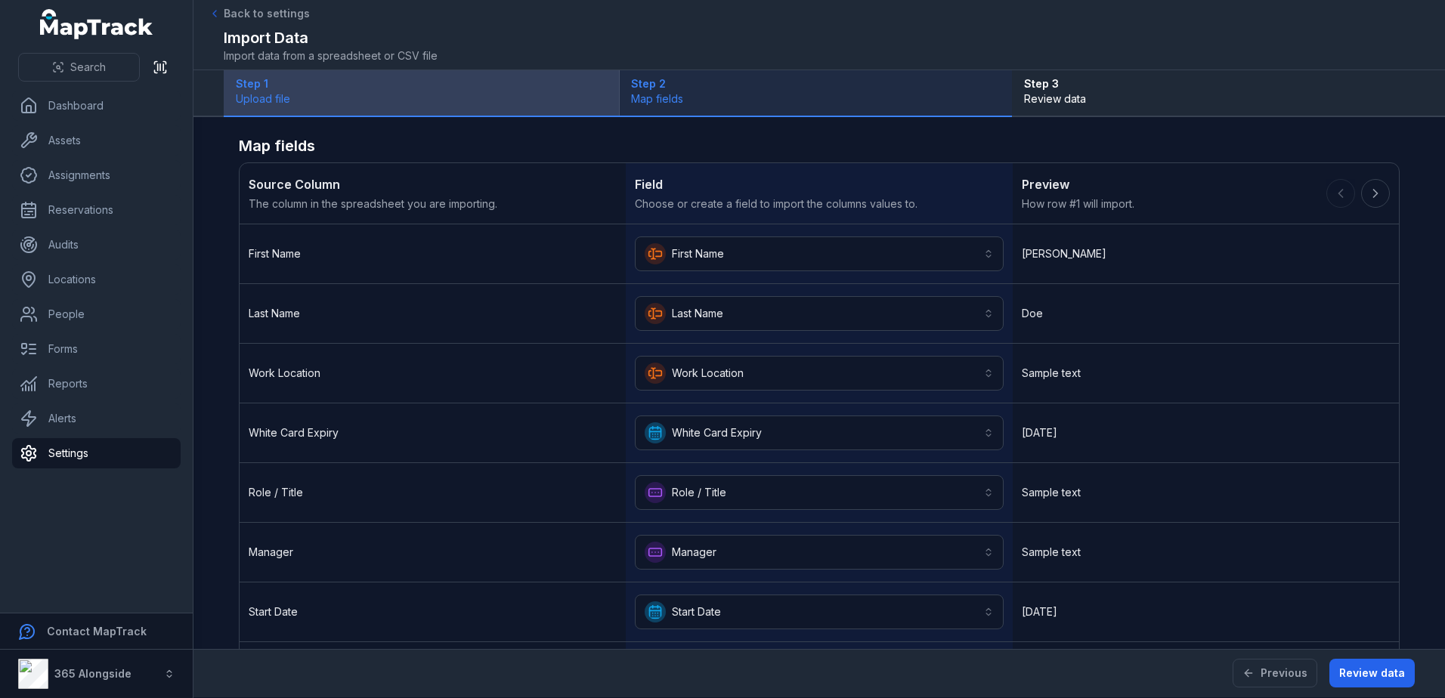
click at [267, 94] on span "Upload file" at bounding box center [421, 98] width 371 height 15
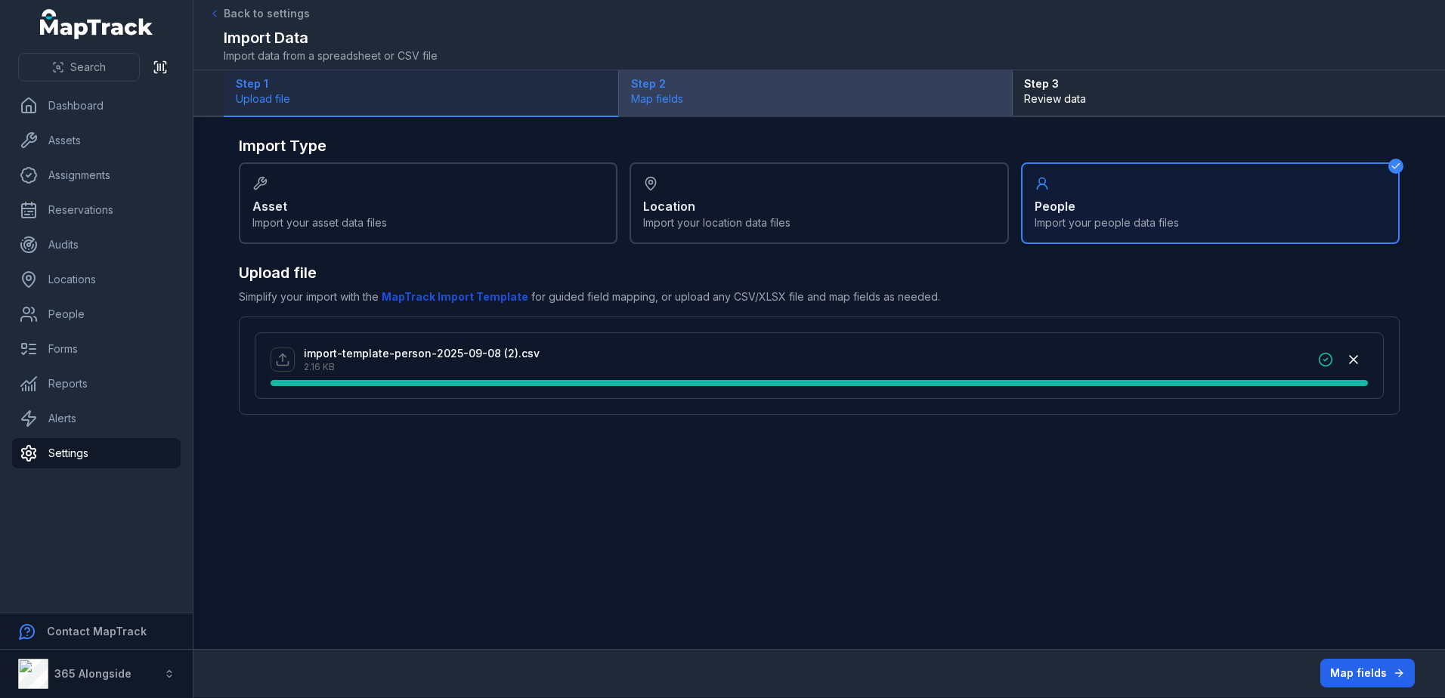
click at [755, 97] on span "Map fields" at bounding box center [815, 98] width 369 height 15
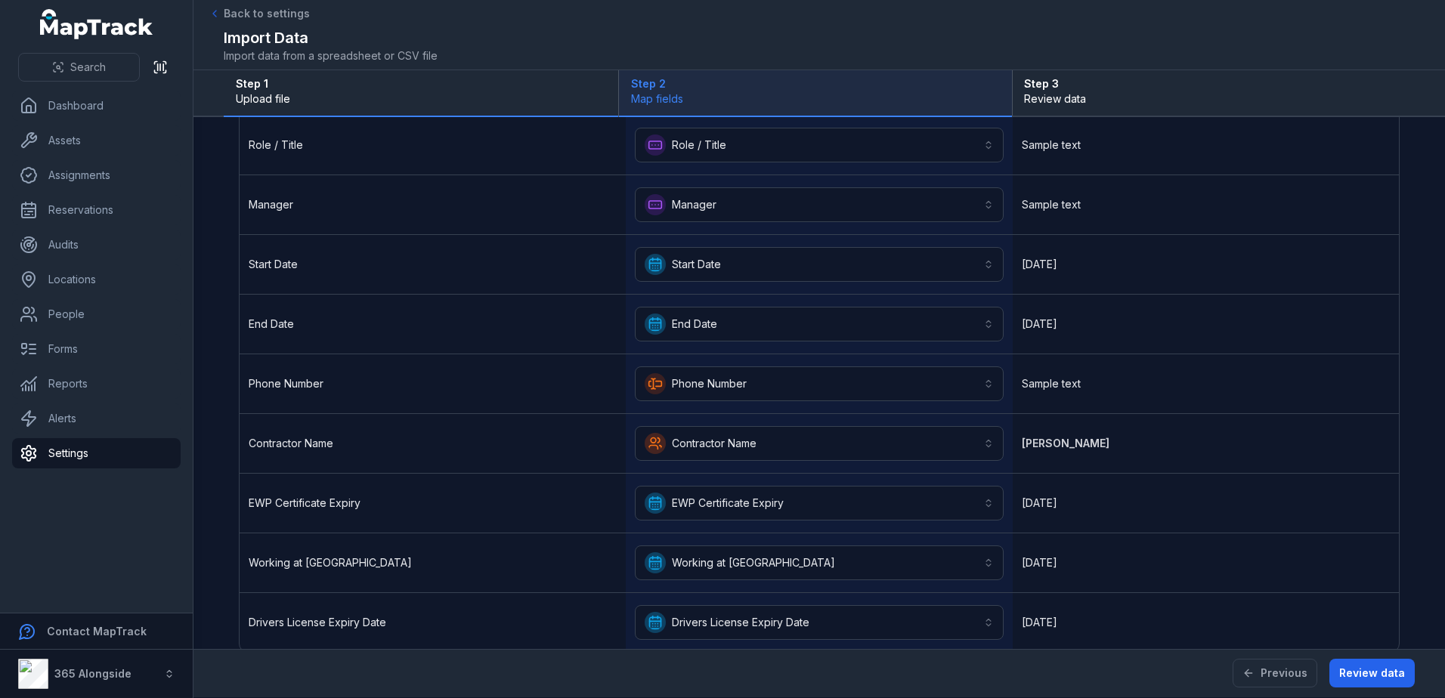
scroll to position [370, 0]
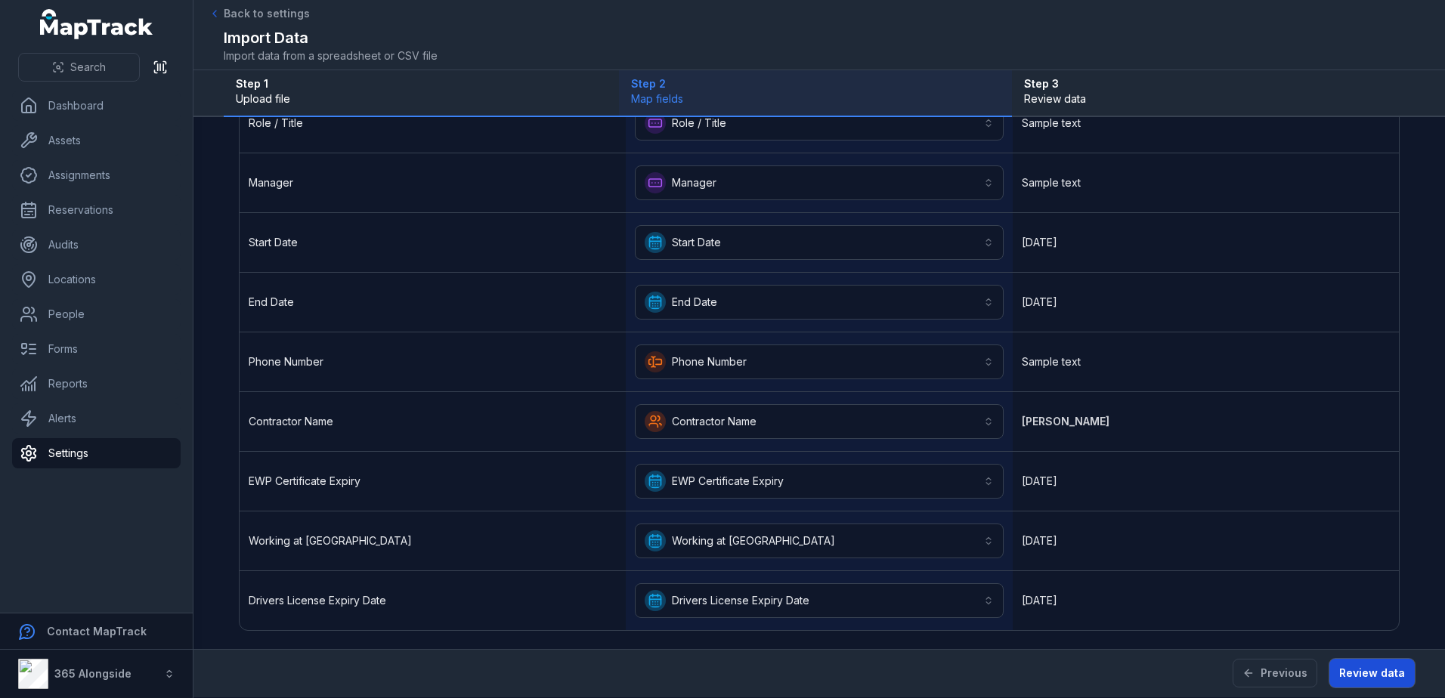
click at [1374, 671] on button "Review data" at bounding box center [1371, 673] width 85 height 29
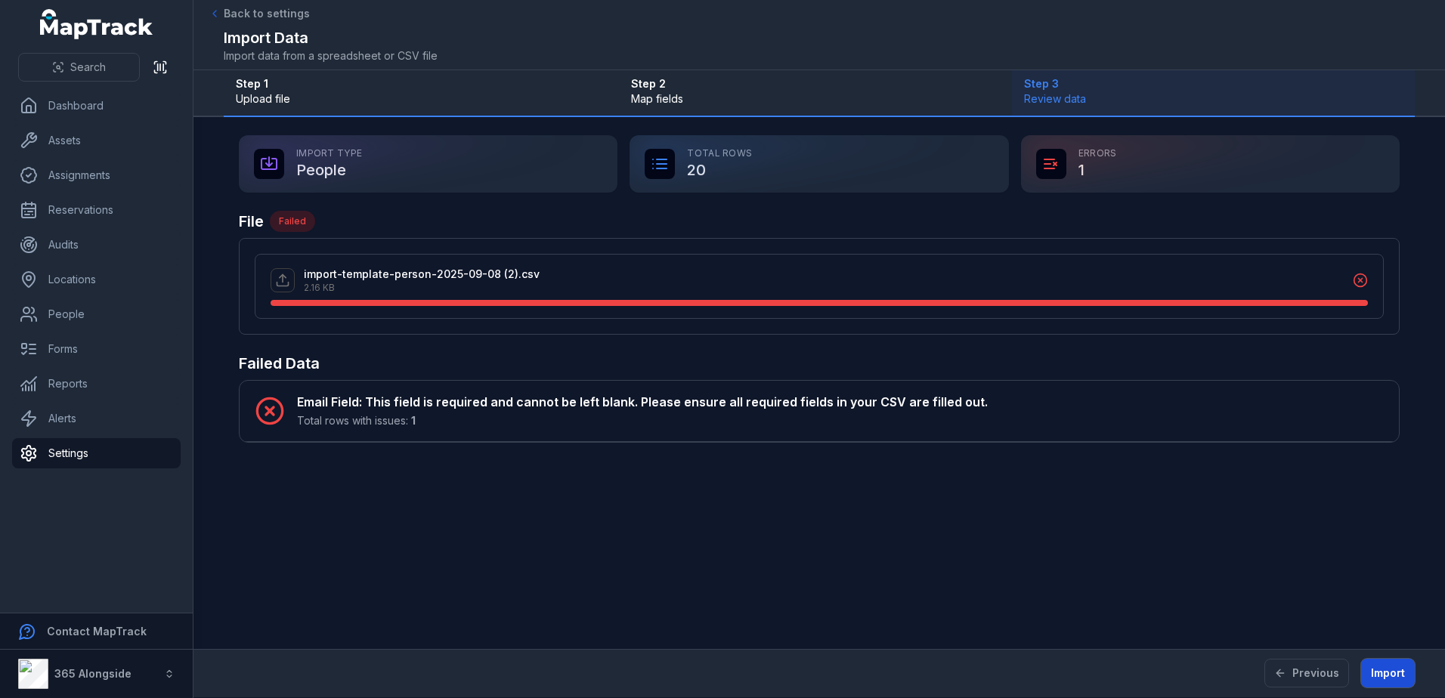
scroll to position [0, 0]
click at [349, 284] on p "2.16 KB" at bounding box center [422, 288] width 236 height 12
click at [679, 185] on div "Total Rows 20" at bounding box center [818, 163] width 379 height 57
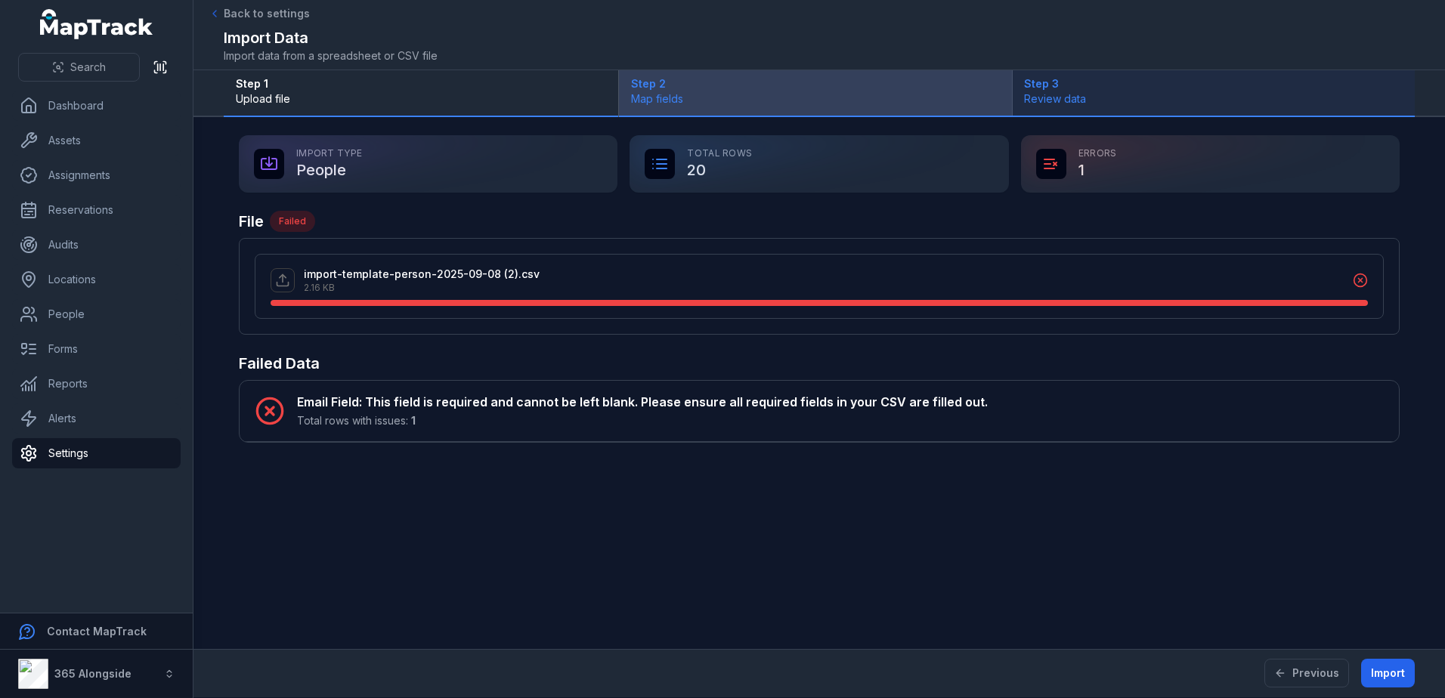
click at [629, 108] on div "Step 2 Map fields" at bounding box center [815, 92] width 393 height 45
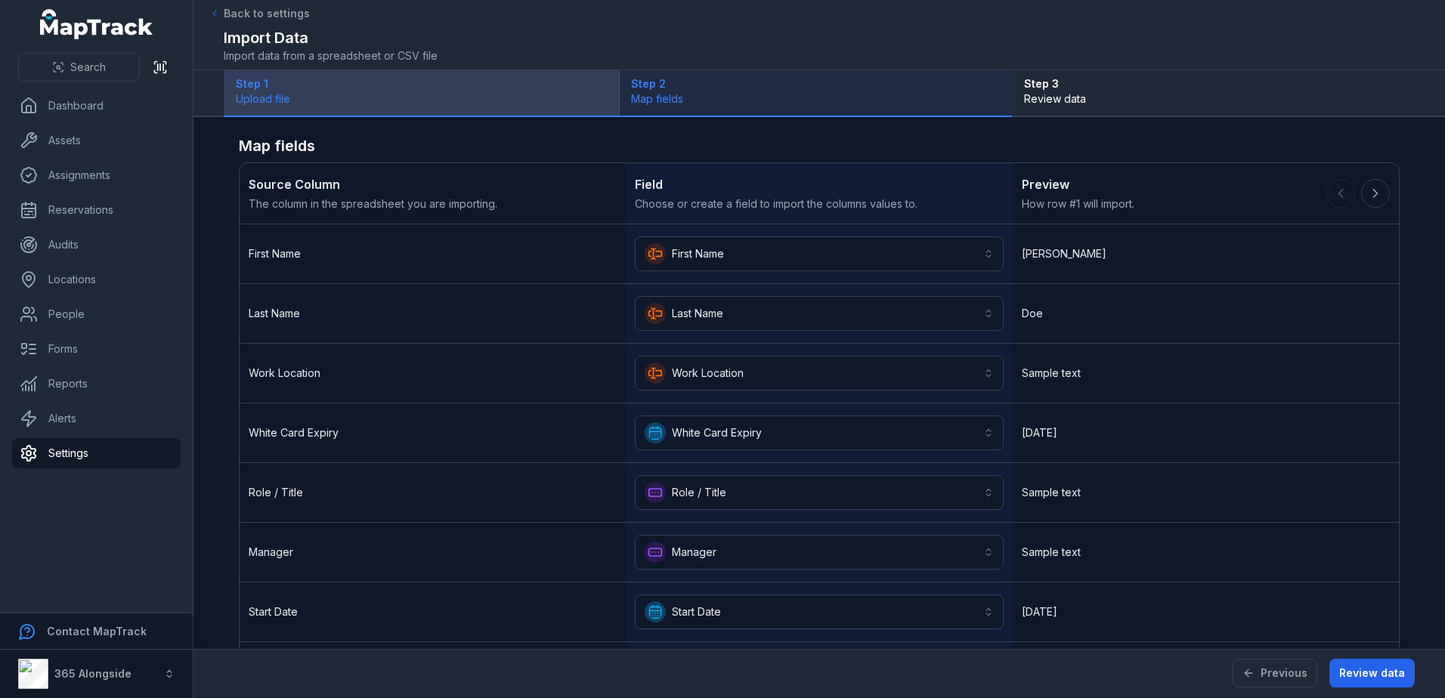
click at [369, 92] on span "Upload file" at bounding box center [421, 98] width 371 height 15
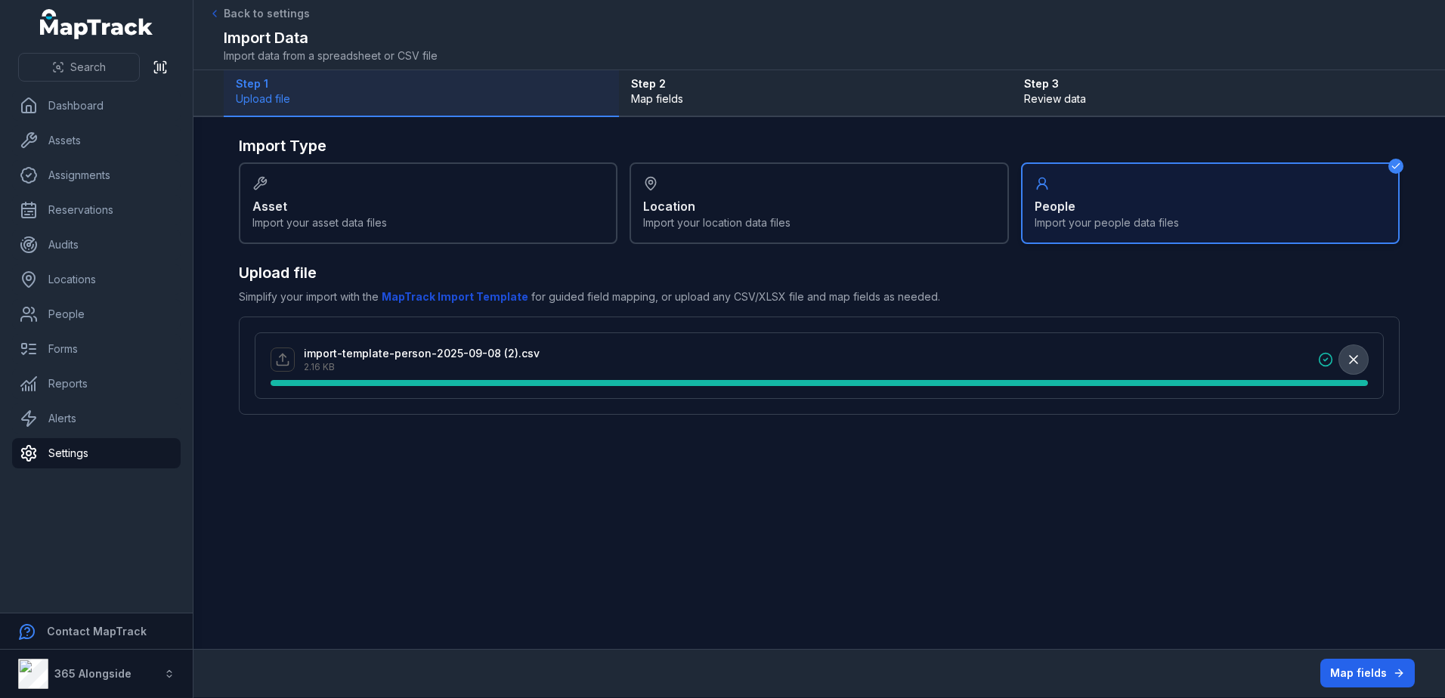
click at [1356, 358] on icon "button" at bounding box center [1354, 360] width 8 height 8
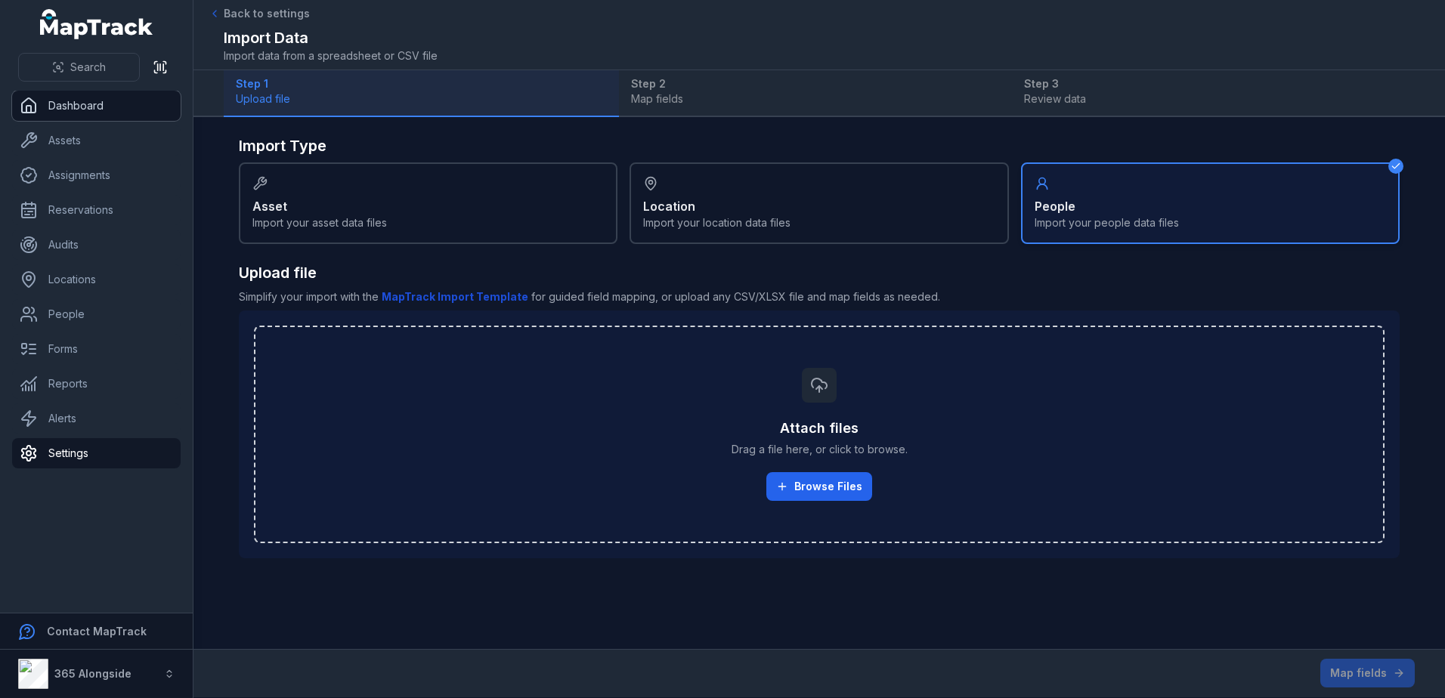
click at [76, 91] on link "Dashboard" at bounding box center [96, 106] width 169 height 30
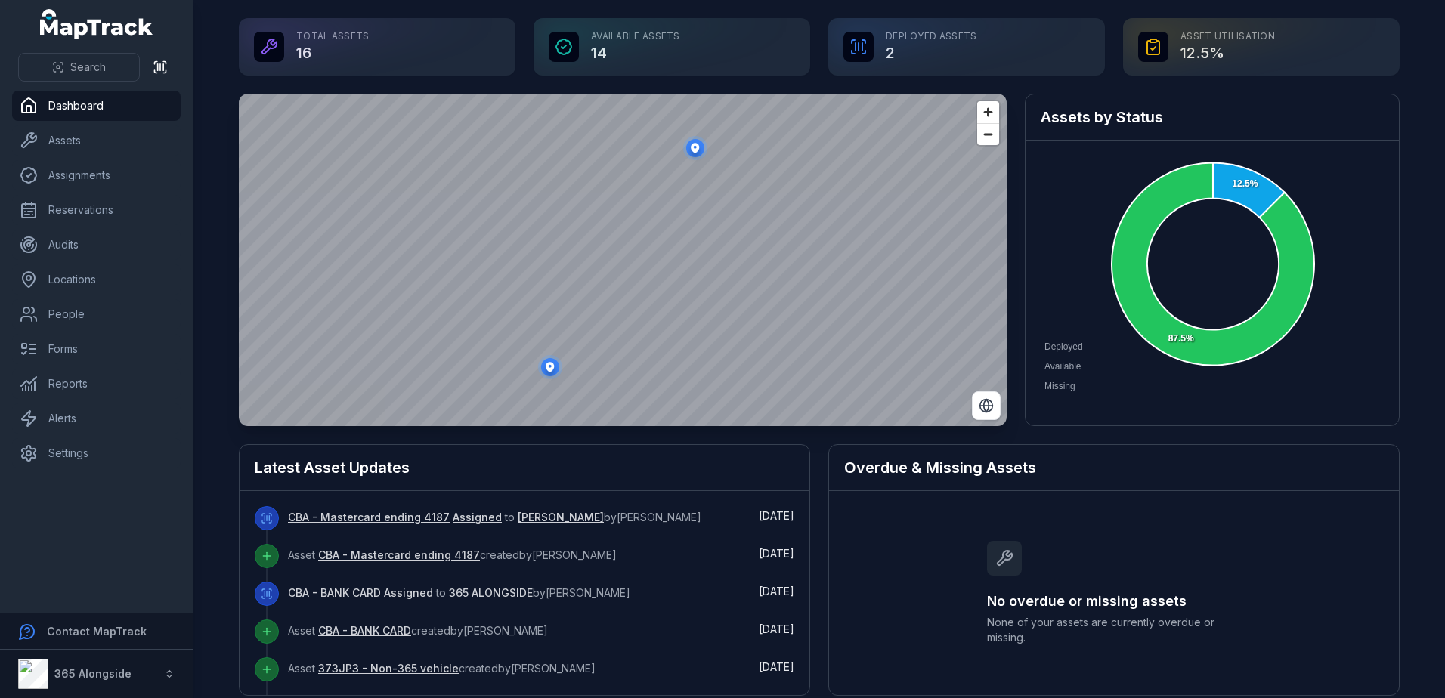
click at [549, 374] on ellipse "button" at bounding box center [550, 367] width 18 height 18
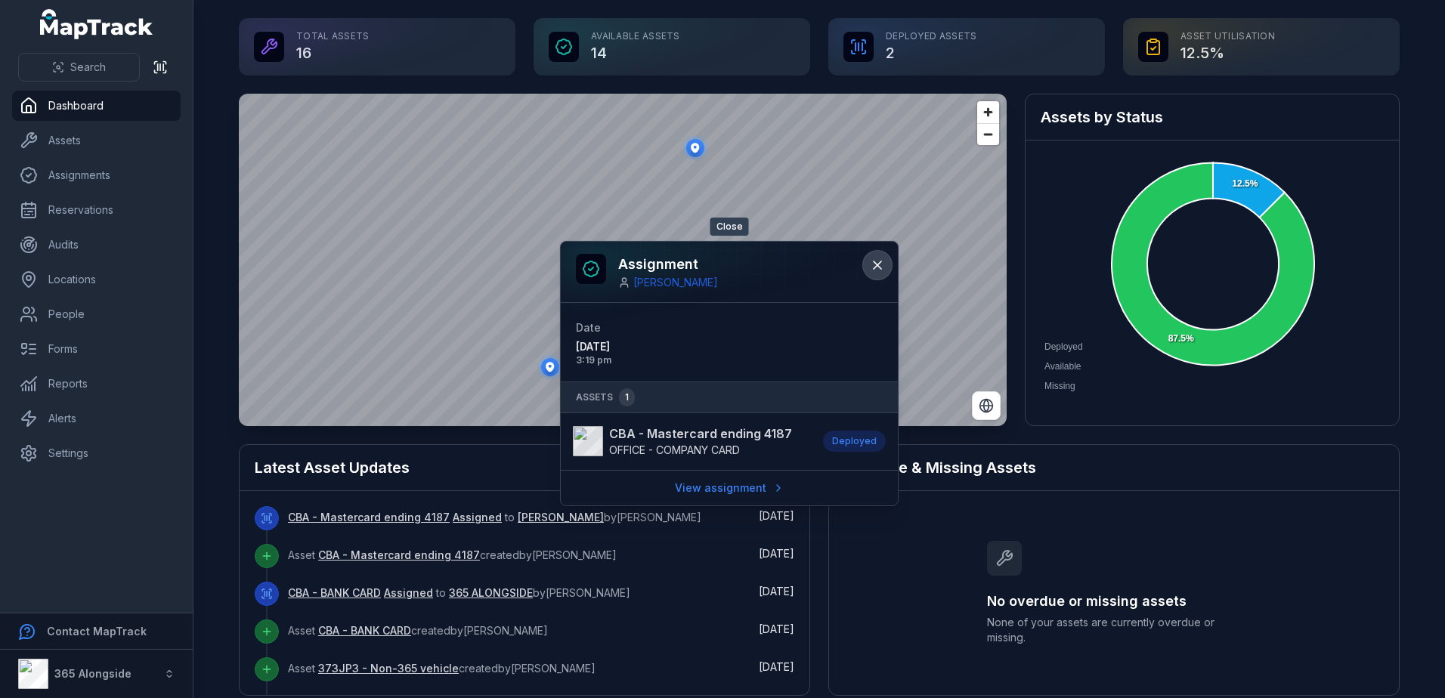
click at [875, 261] on icon at bounding box center [877, 265] width 15 height 15
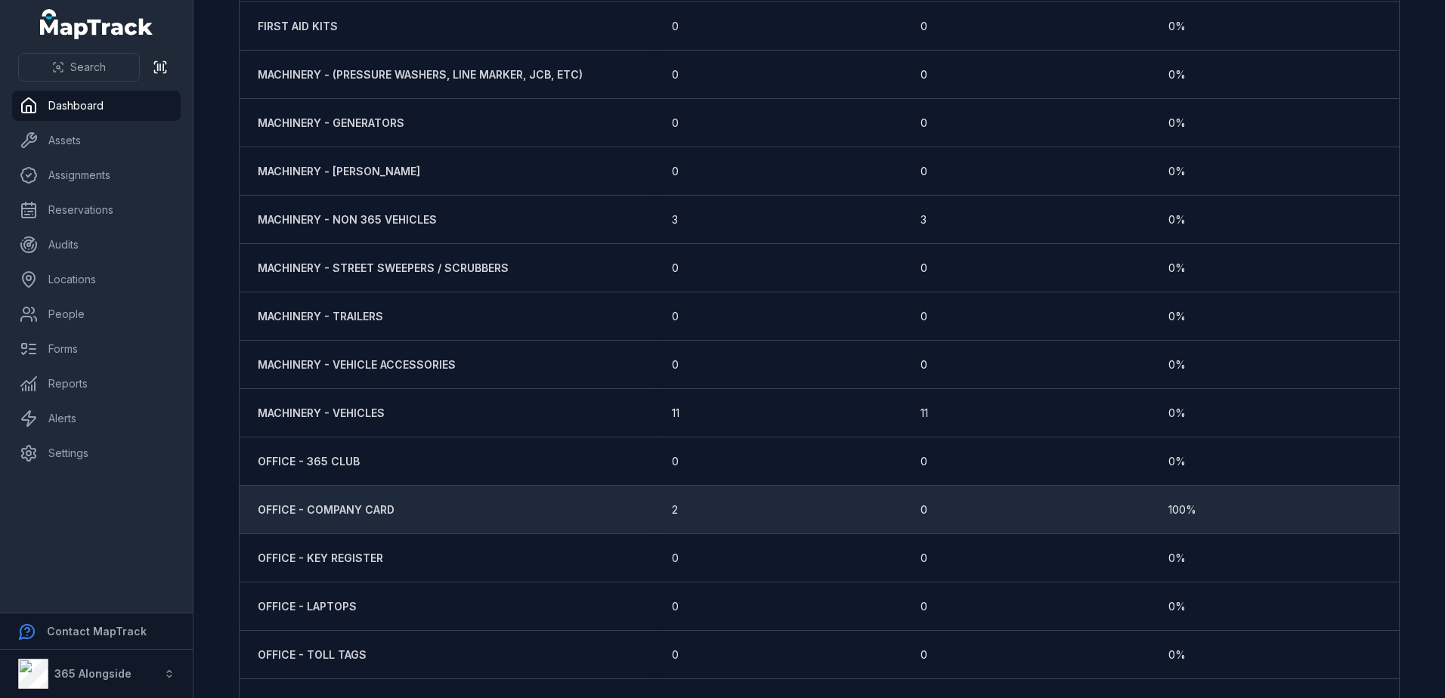
scroll to position [871, 0]
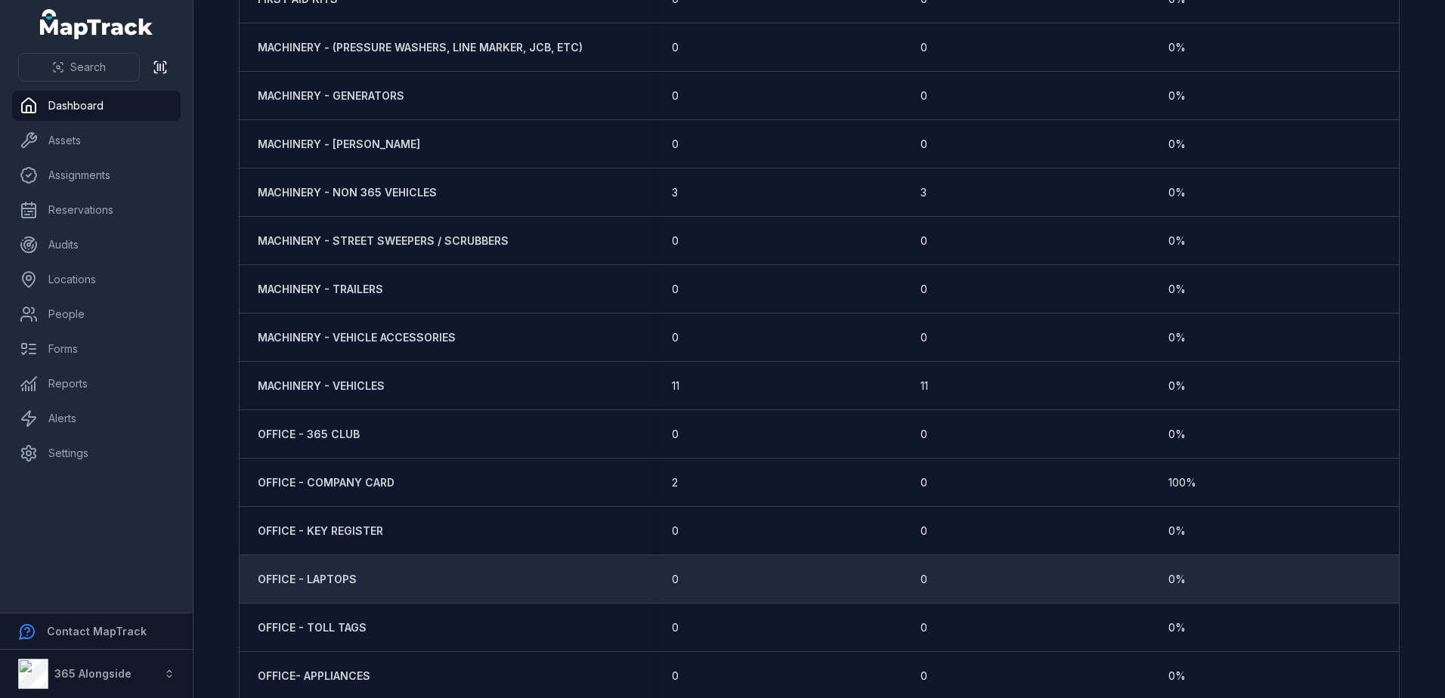
click at [332, 574] on strong "OFFICE - LAPTOPS" at bounding box center [307, 579] width 99 height 15
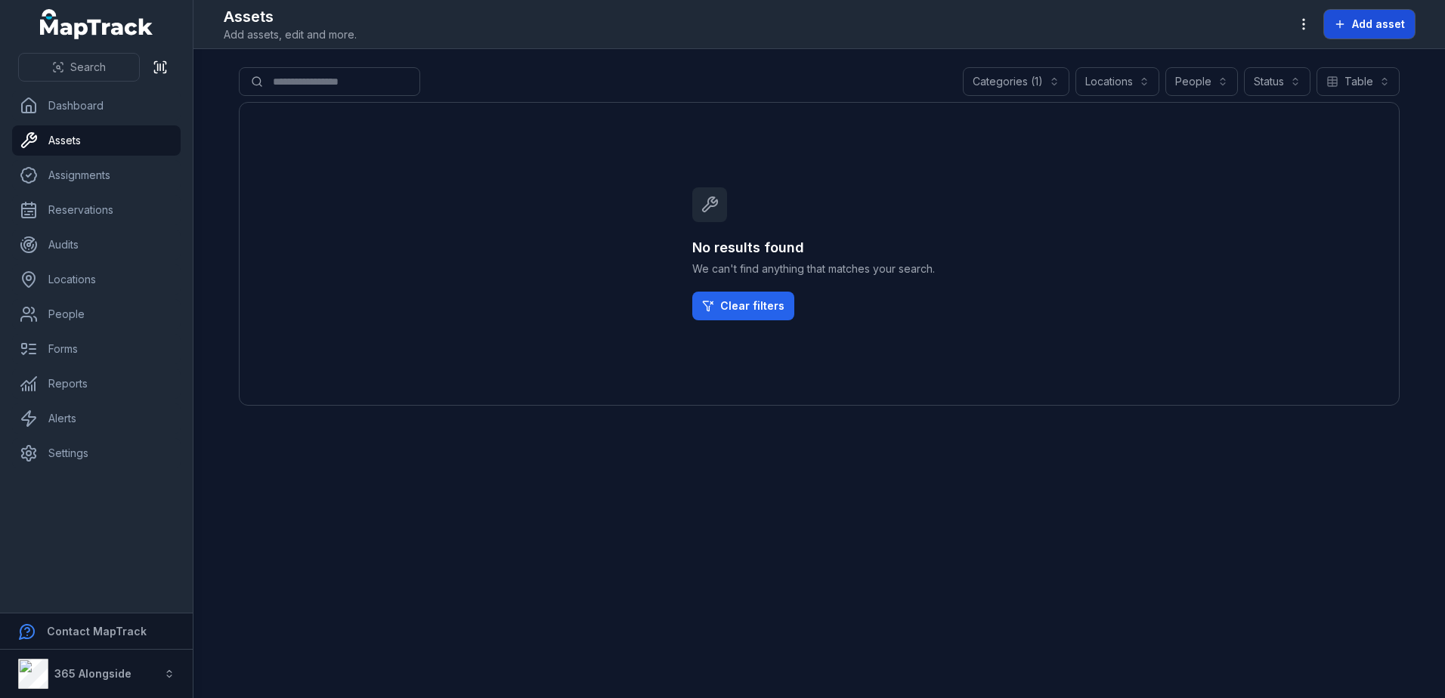
click at [1390, 20] on span "Add asset" at bounding box center [1378, 24] width 53 height 15
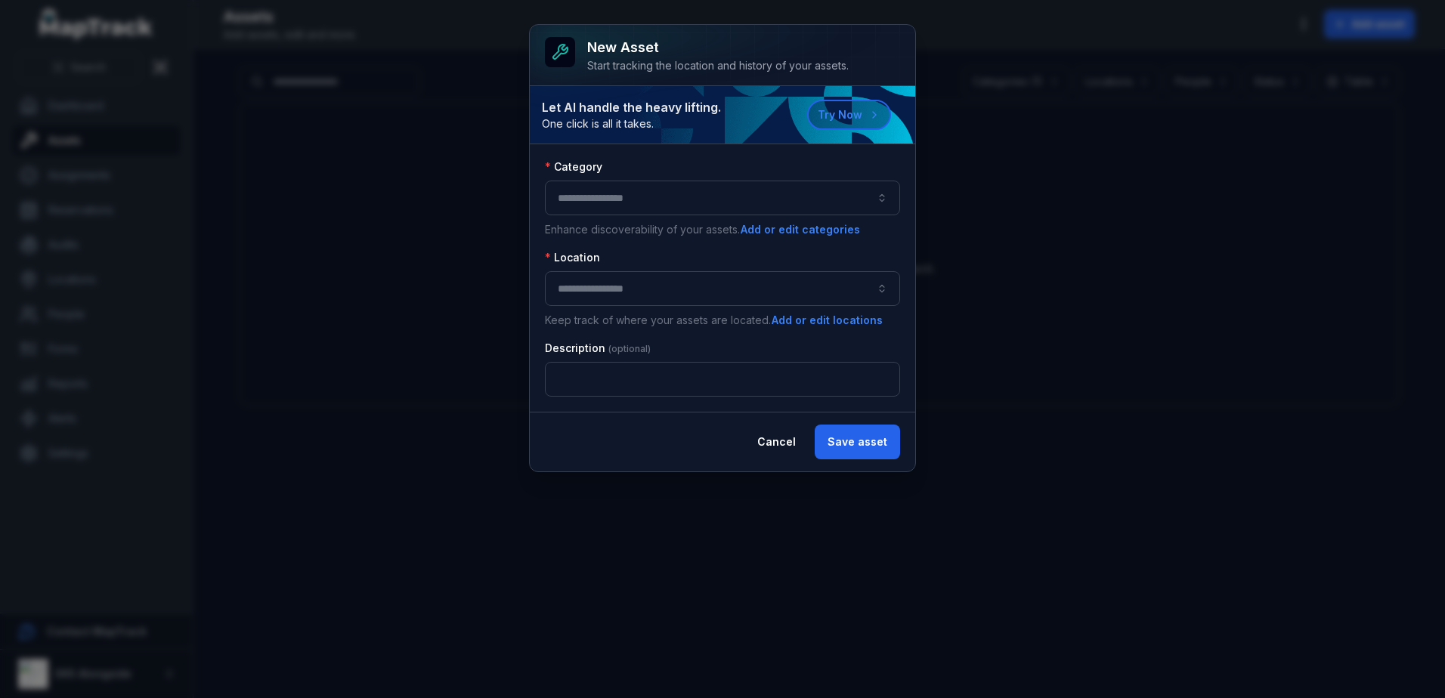
click at [658, 207] on button "button" at bounding box center [722, 198] width 355 height 35
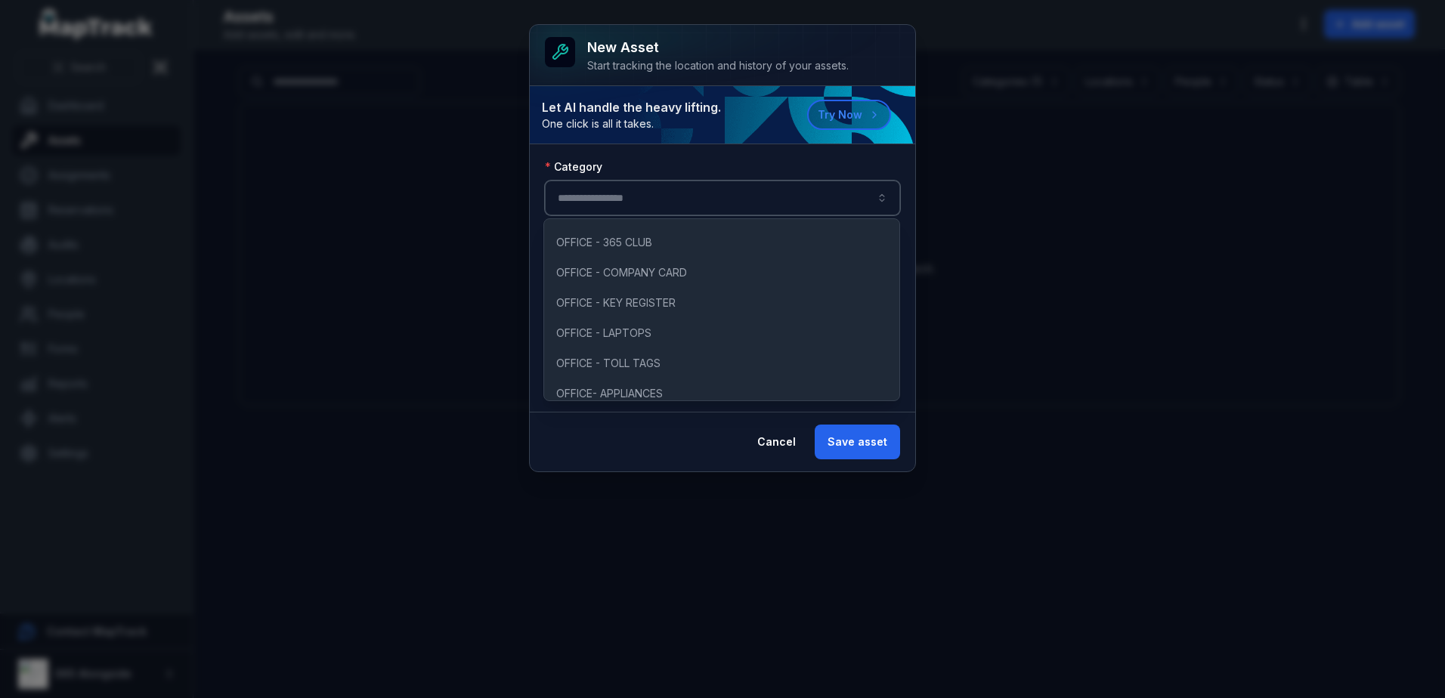
scroll to position [302, 0]
click at [649, 320] on div "OFFICE - LAPTOPS" at bounding box center [721, 329] width 349 height 27
type input "**********"
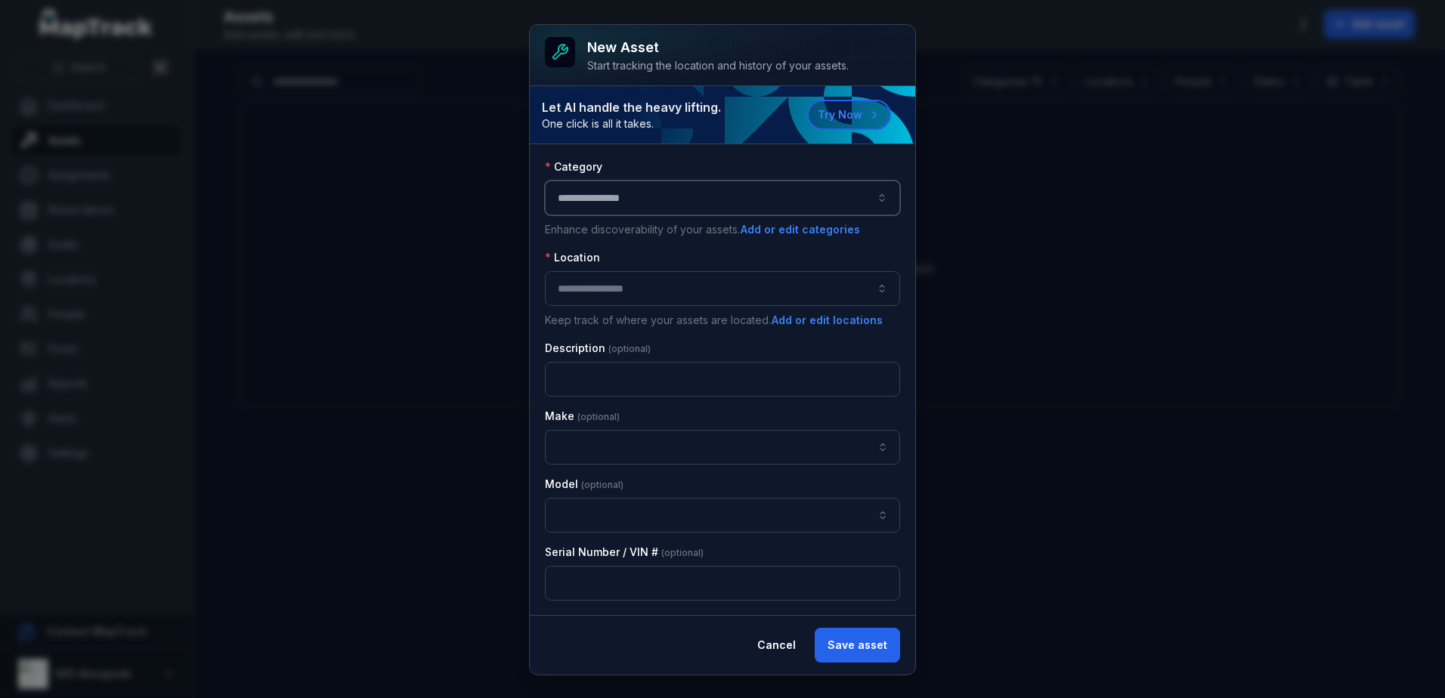
click at [653, 279] on button "button" at bounding box center [722, 288] width 355 height 35
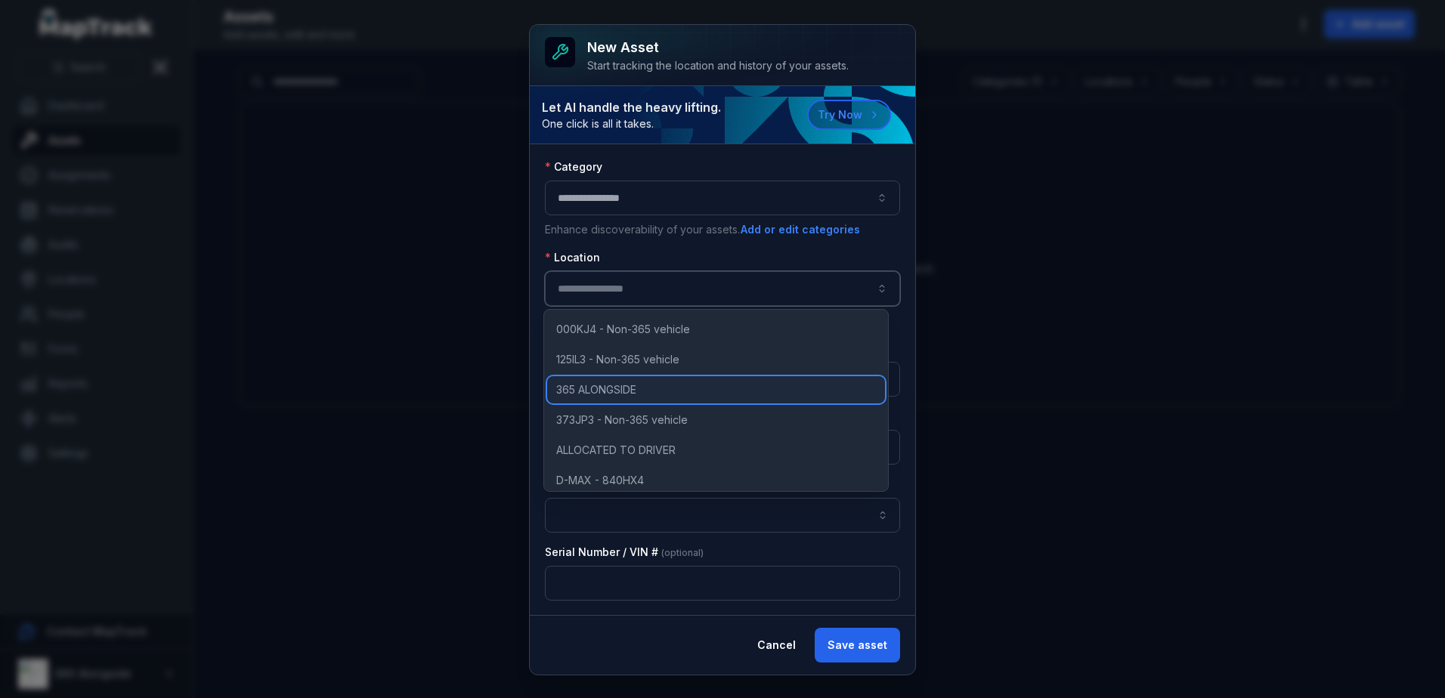
click at [648, 382] on div "365 ALONGSIDE" at bounding box center [716, 389] width 338 height 27
type input "**********"
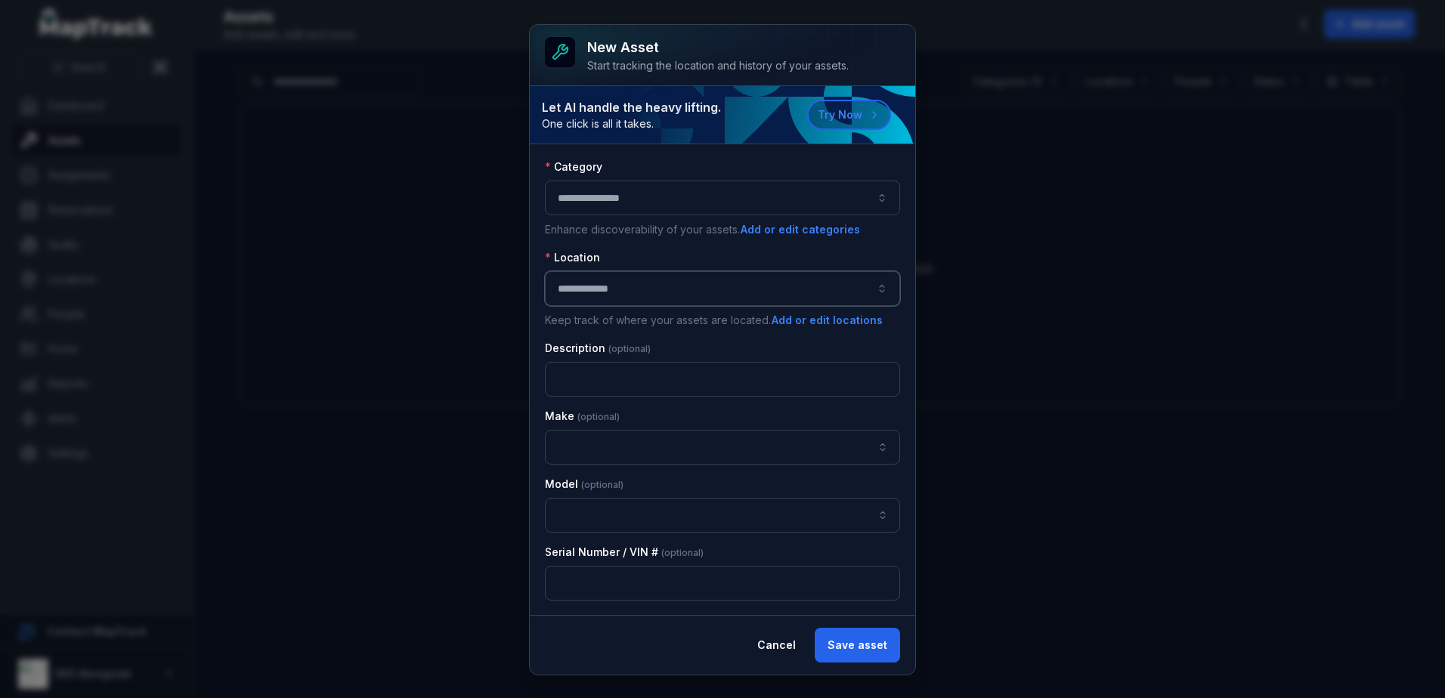
click at [634, 300] on button "**********" at bounding box center [722, 288] width 355 height 35
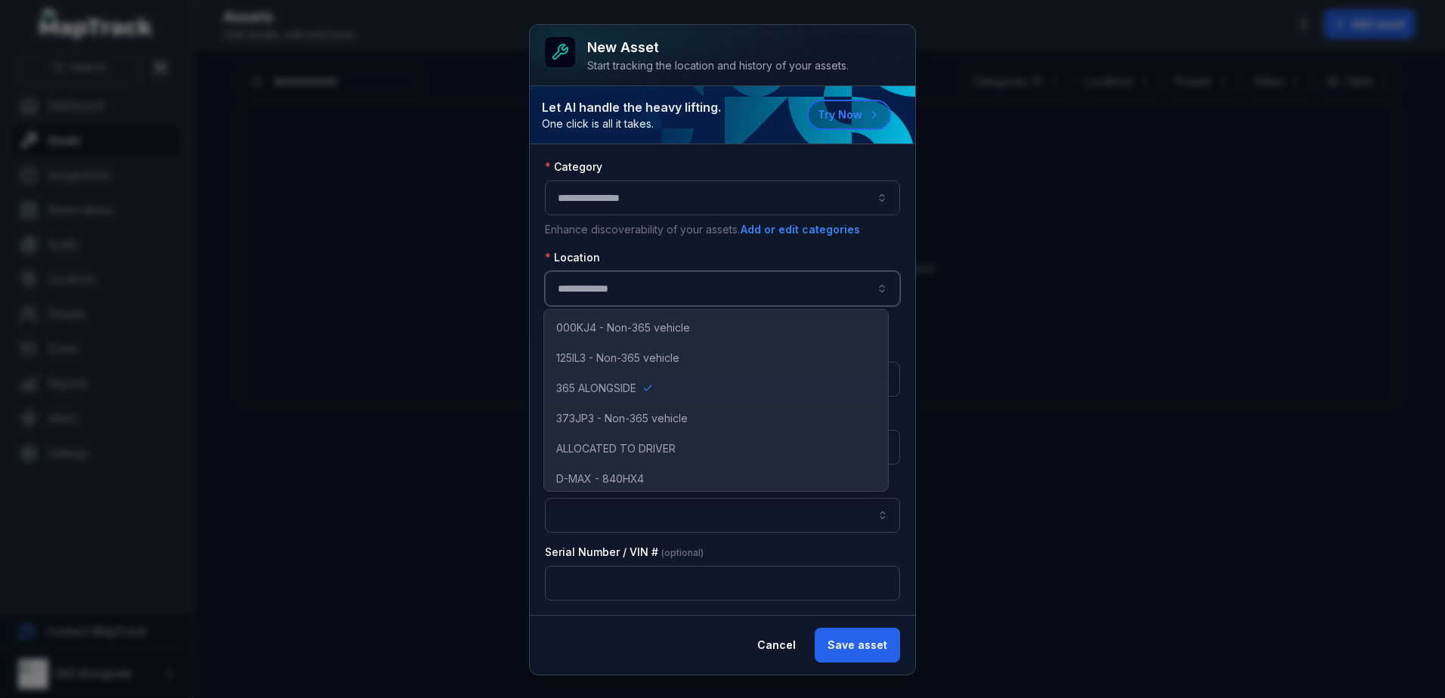
scroll to position [0, 0]
click at [632, 382] on span "365 ALONGSIDE" at bounding box center [596, 389] width 80 height 15
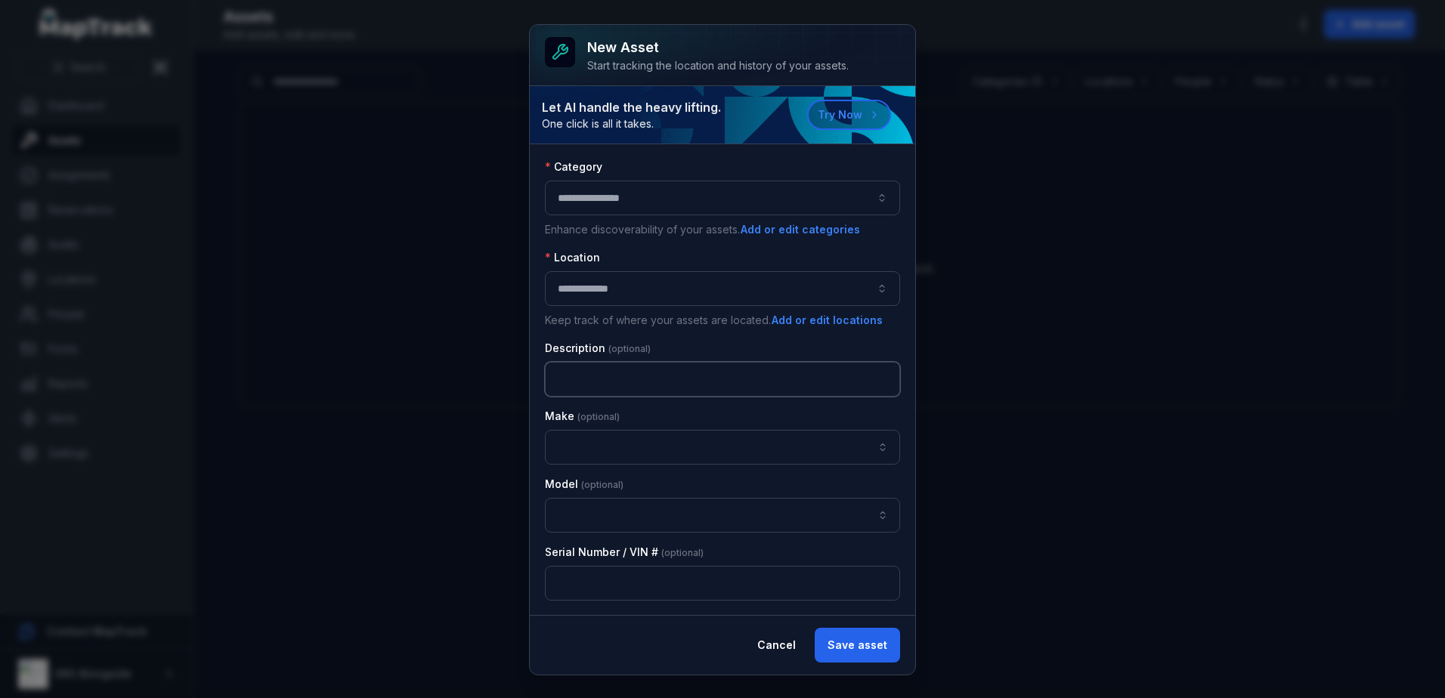
click at [613, 376] on input "text" at bounding box center [722, 379] width 355 height 35
type input "**********"
click at [614, 449] on input "asset-add:cf[2c9a1bd6-738d-4b2a-ac98-3f96f4078ca0]-label" at bounding box center [722, 447] width 355 height 35
type input "**"
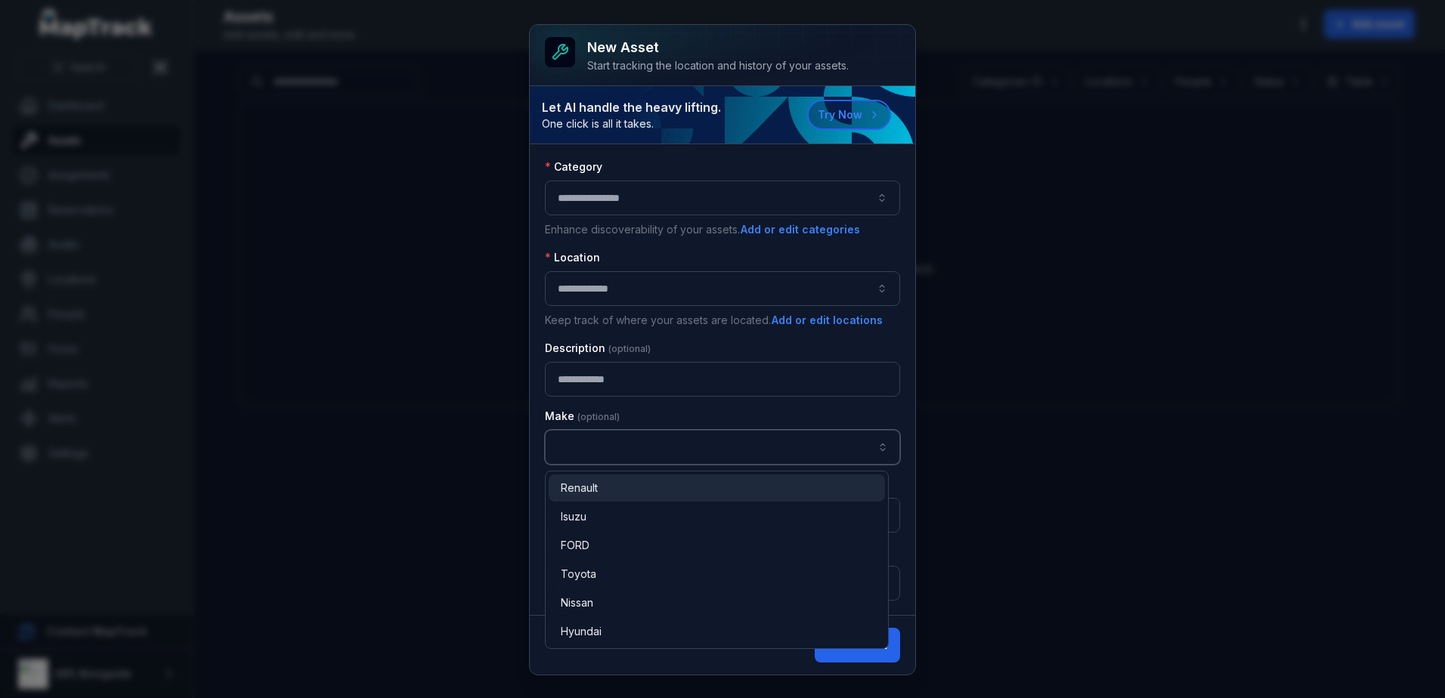
click at [620, 456] on input "asset-add:cf[2c9a1bd6-738d-4b2a-ac98-3f96f4078ca0]-label" at bounding box center [722, 447] width 355 height 35
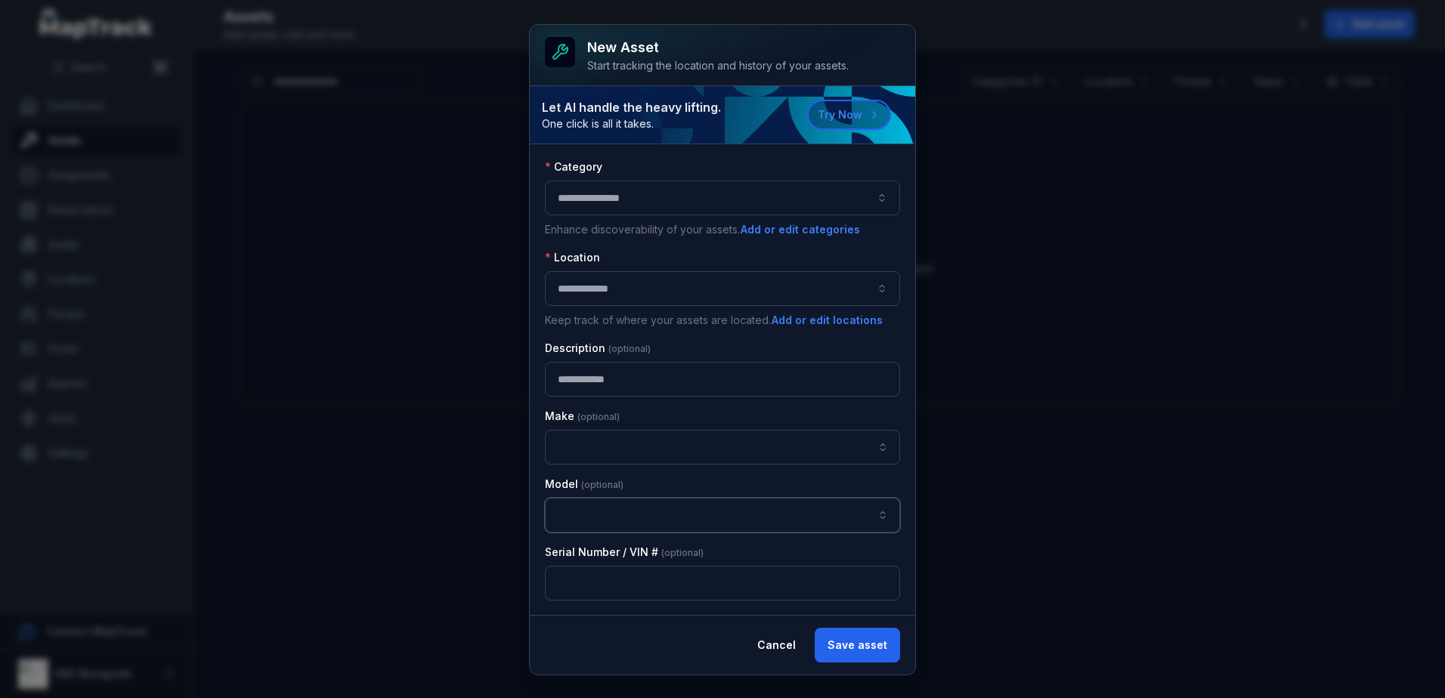
click at [643, 513] on input "asset-add:cf[372ede5e-5430-4034-be4c-3789af5fa247]-label" at bounding box center [722, 515] width 355 height 35
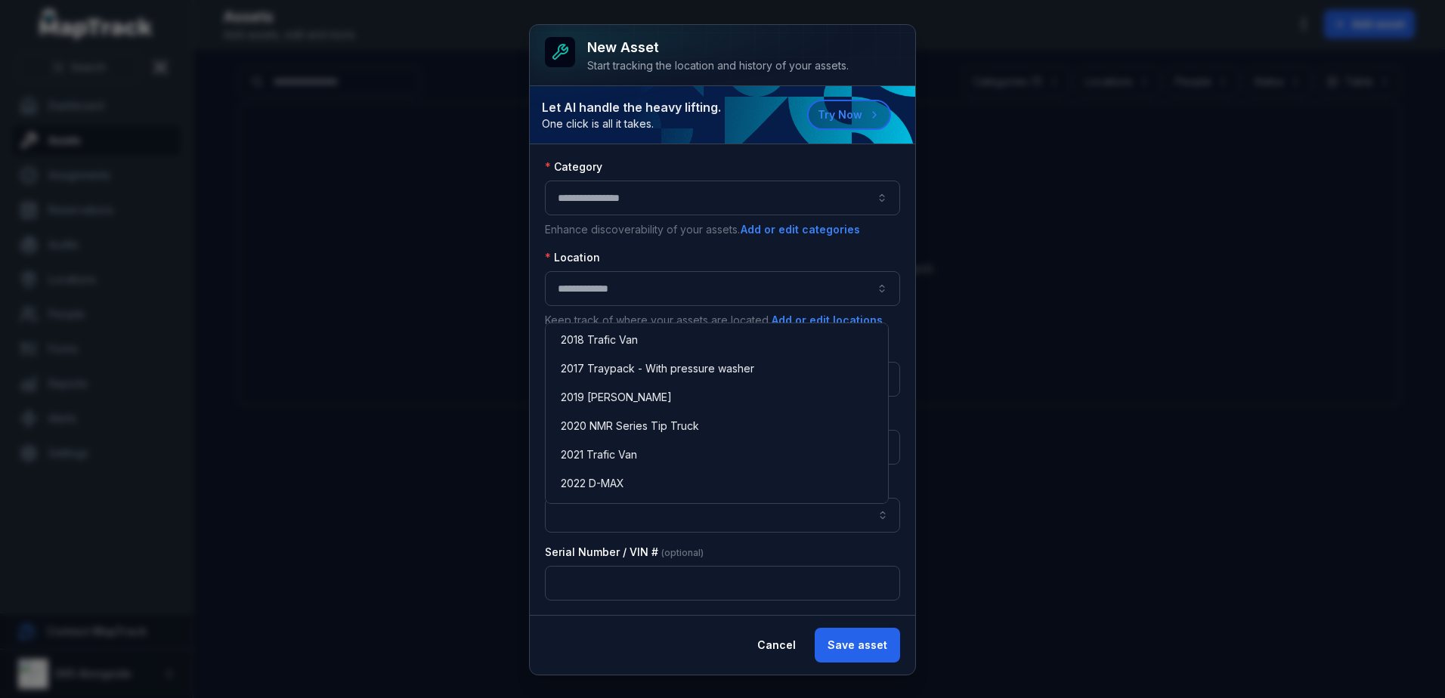
click at [455, 345] on div "**********" at bounding box center [722, 349] width 1445 height 698
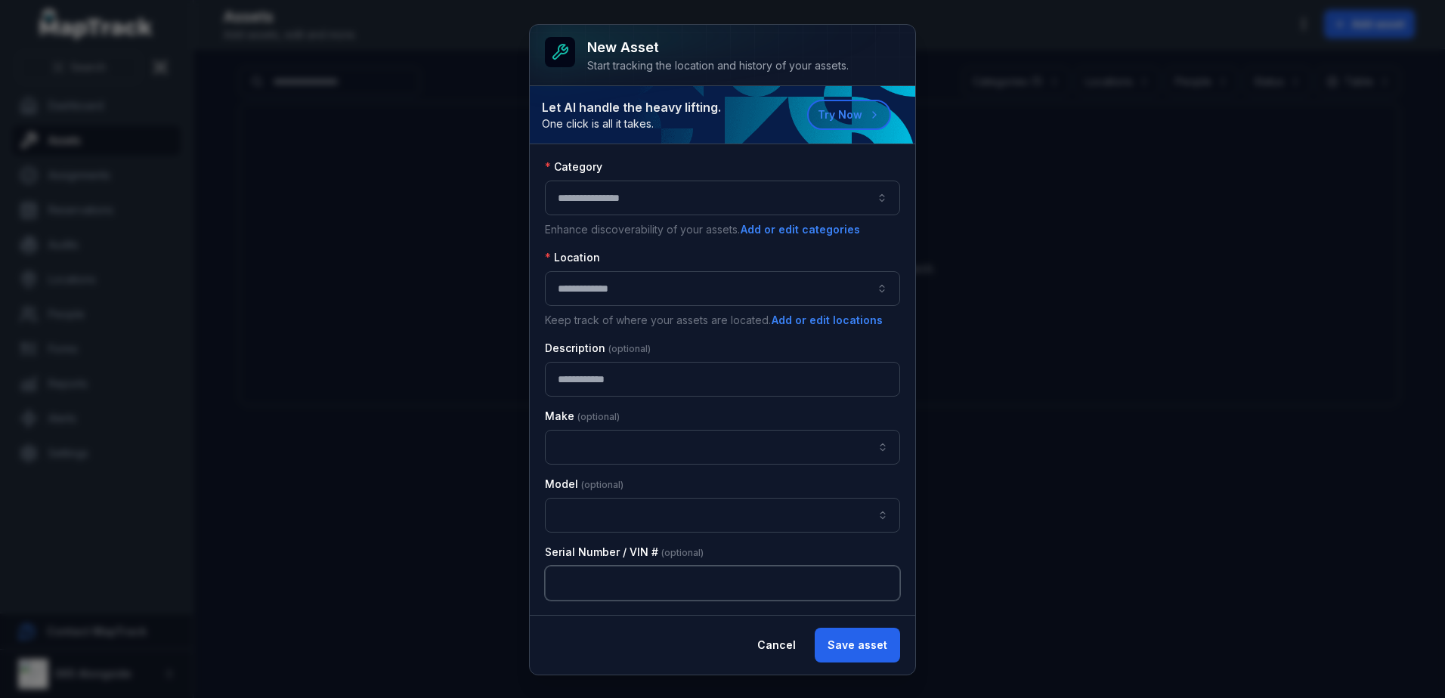
click at [639, 581] on input "text" at bounding box center [722, 583] width 355 height 35
click at [569, 583] on input "text" at bounding box center [722, 583] width 355 height 35
type input "**********"
click at [623, 382] on input "**********" at bounding box center [722, 379] width 355 height 35
type input "**********"
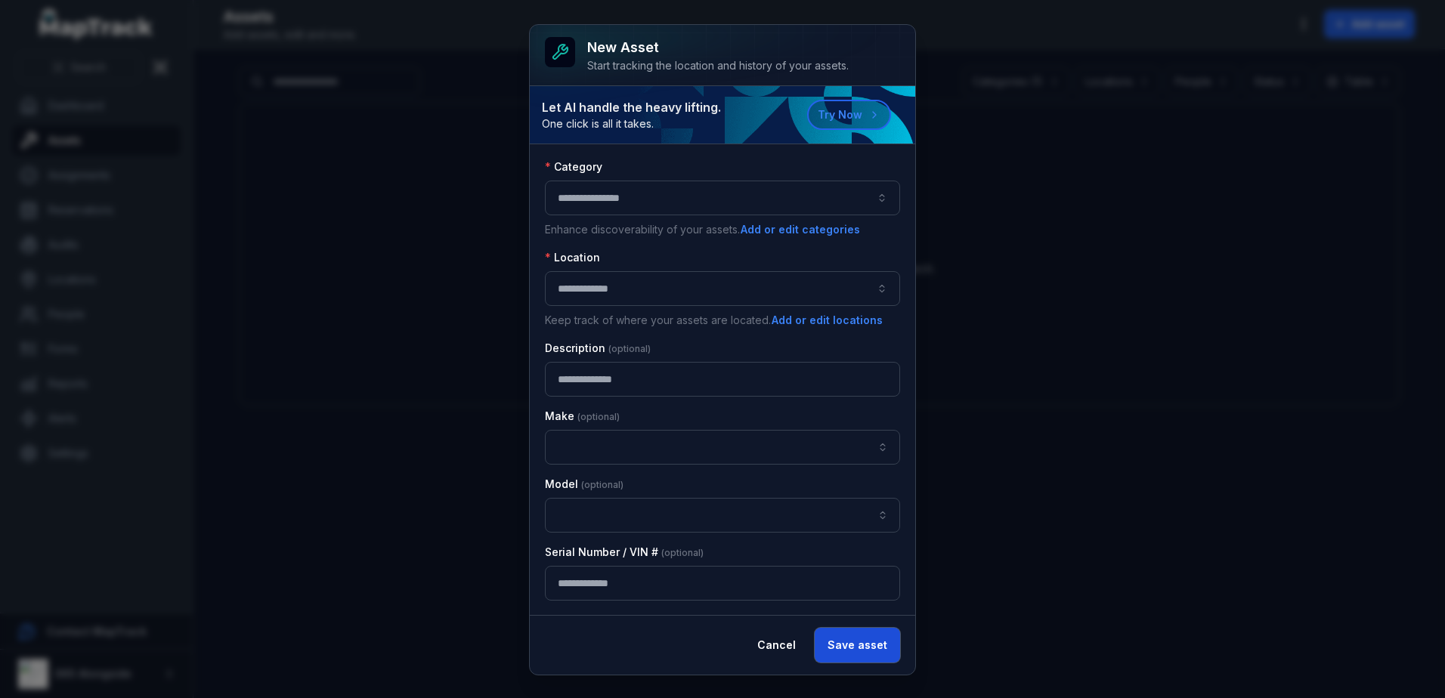
click at [858, 639] on button "Save asset" at bounding box center [857, 645] width 85 height 35
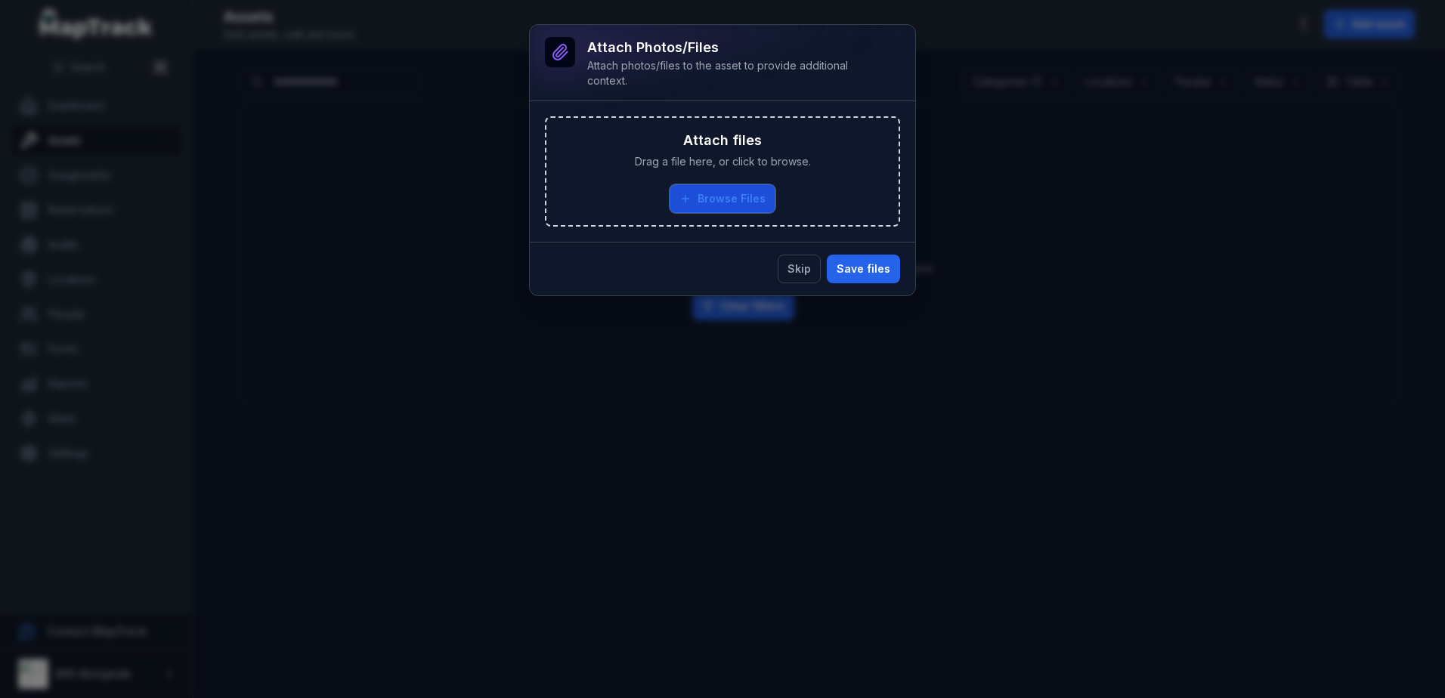
click at [713, 193] on button "Browse Files" at bounding box center [722, 198] width 106 height 29
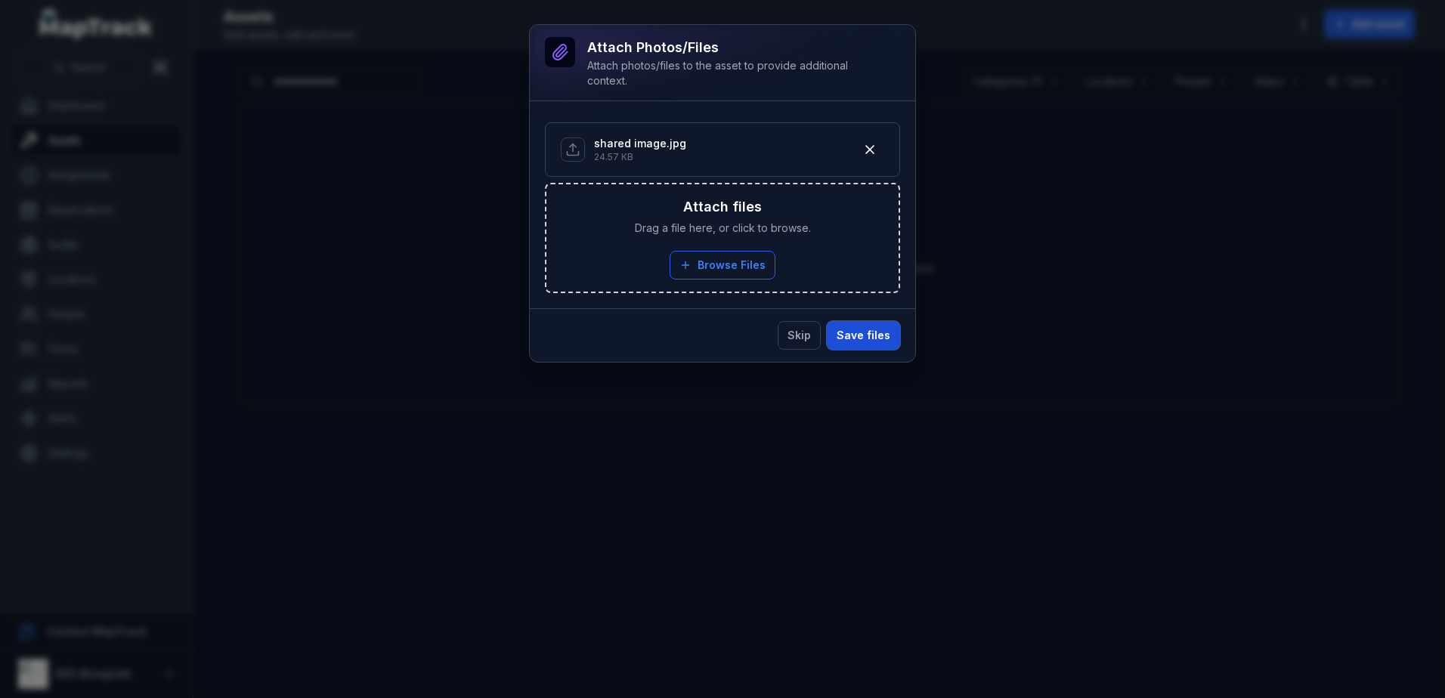
click at [846, 323] on button "Save files" at bounding box center [863, 335] width 73 height 29
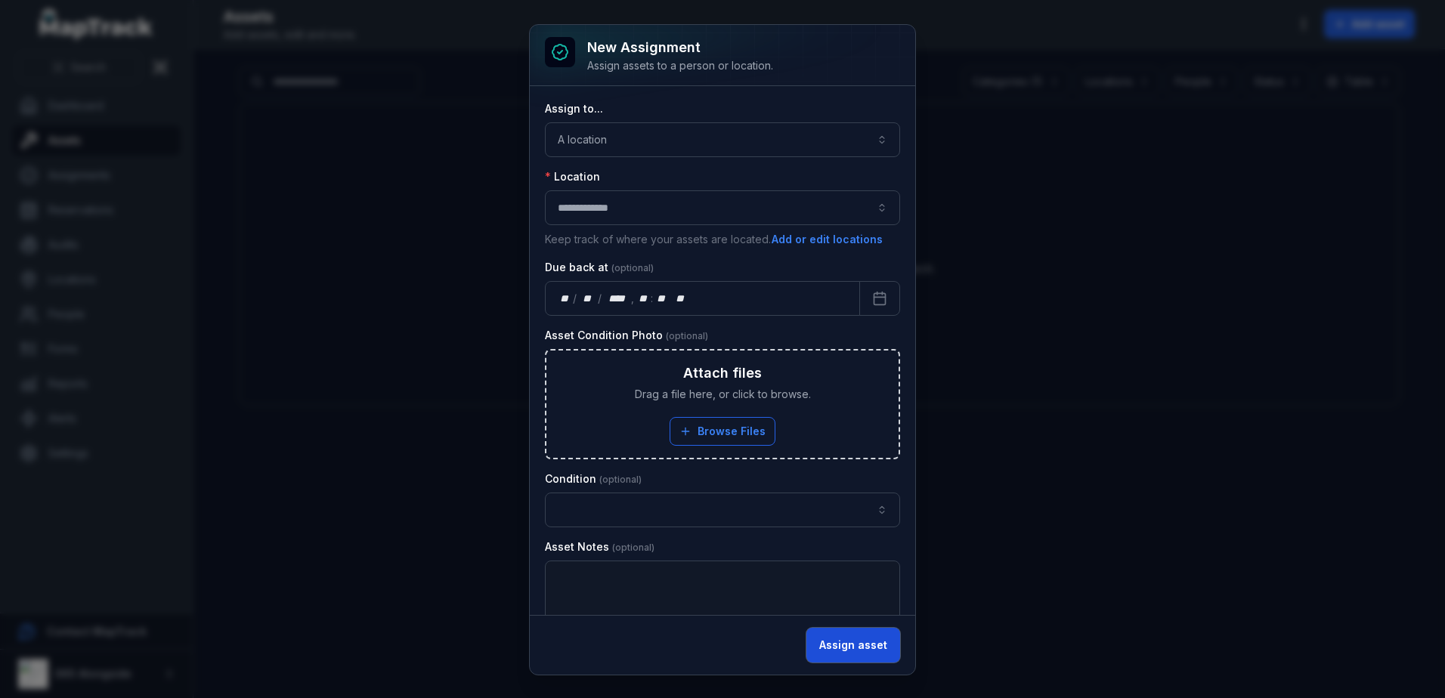
click at [861, 653] on button "Assign asset" at bounding box center [853, 645] width 94 height 35
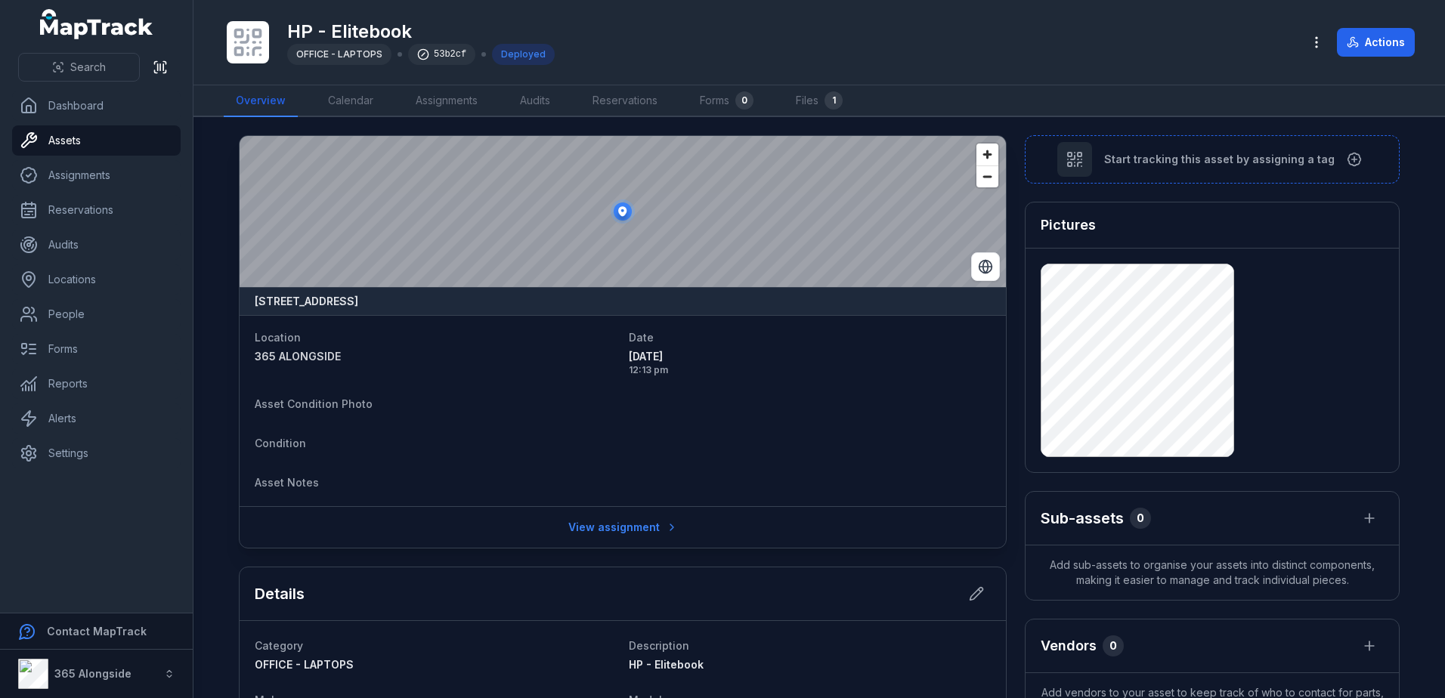
click at [620, 216] on ellipse at bounding box center [623, 212] width 18 height 18
click at [620, 217] on ellipse at bounding box center [623, 212] width 18 height 18
click at [977, 160] on span "Zoom in" at bounding box center [987, 155] width 22 height 22
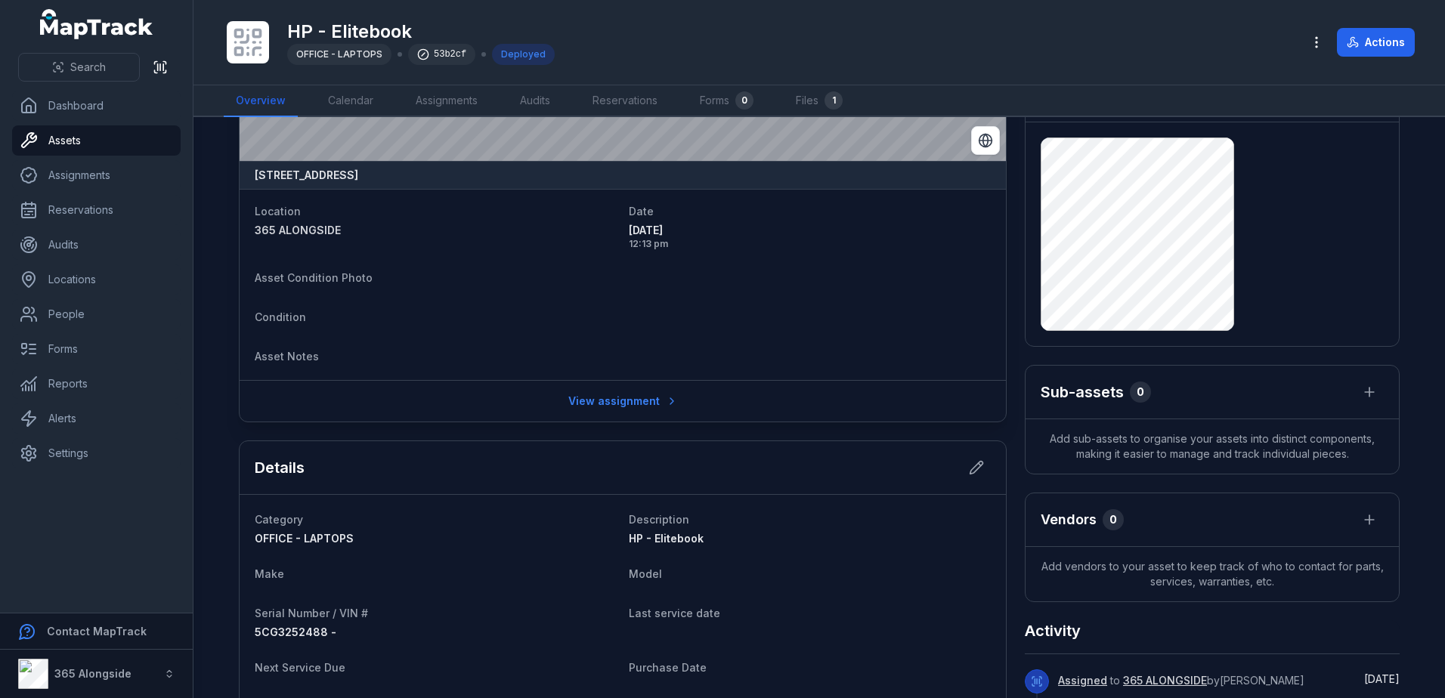
scroll to position [151, 0]
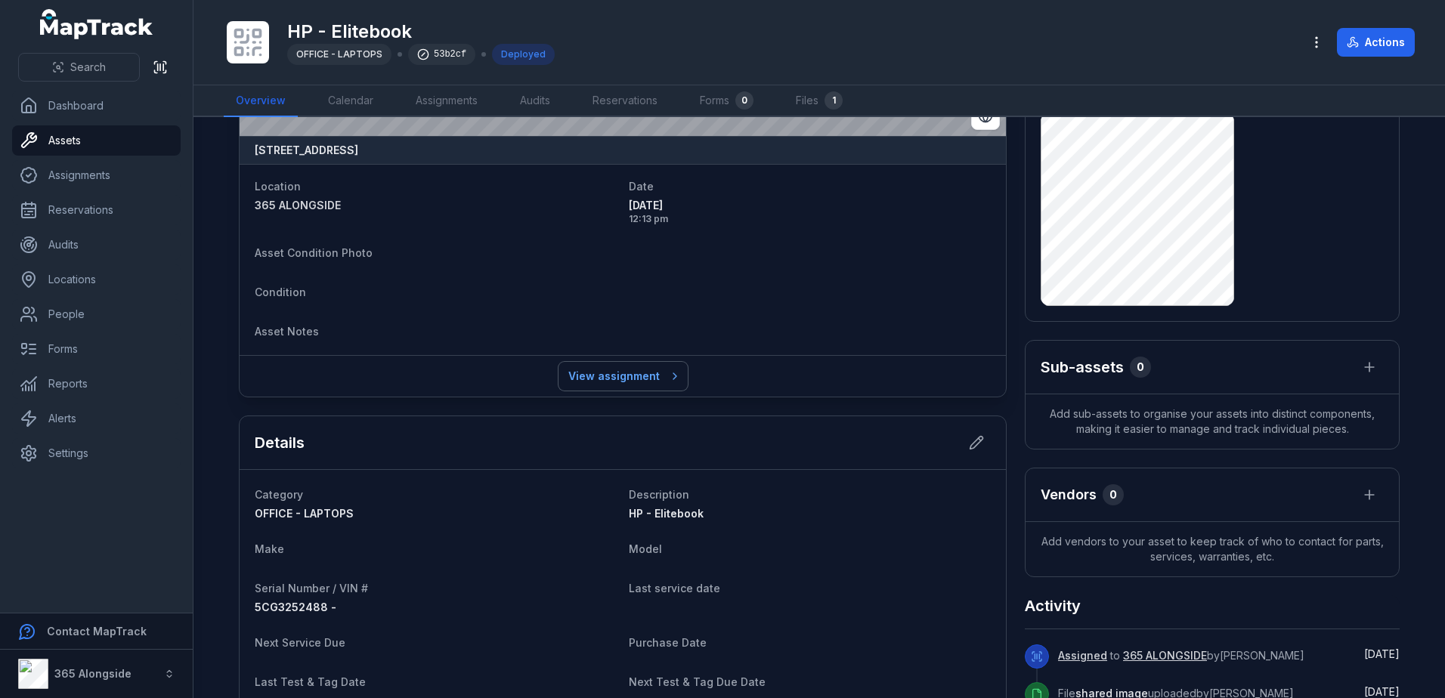
click at [601, 379] on link "View assignment" at bounding box center [622, 376] width 129 height 29
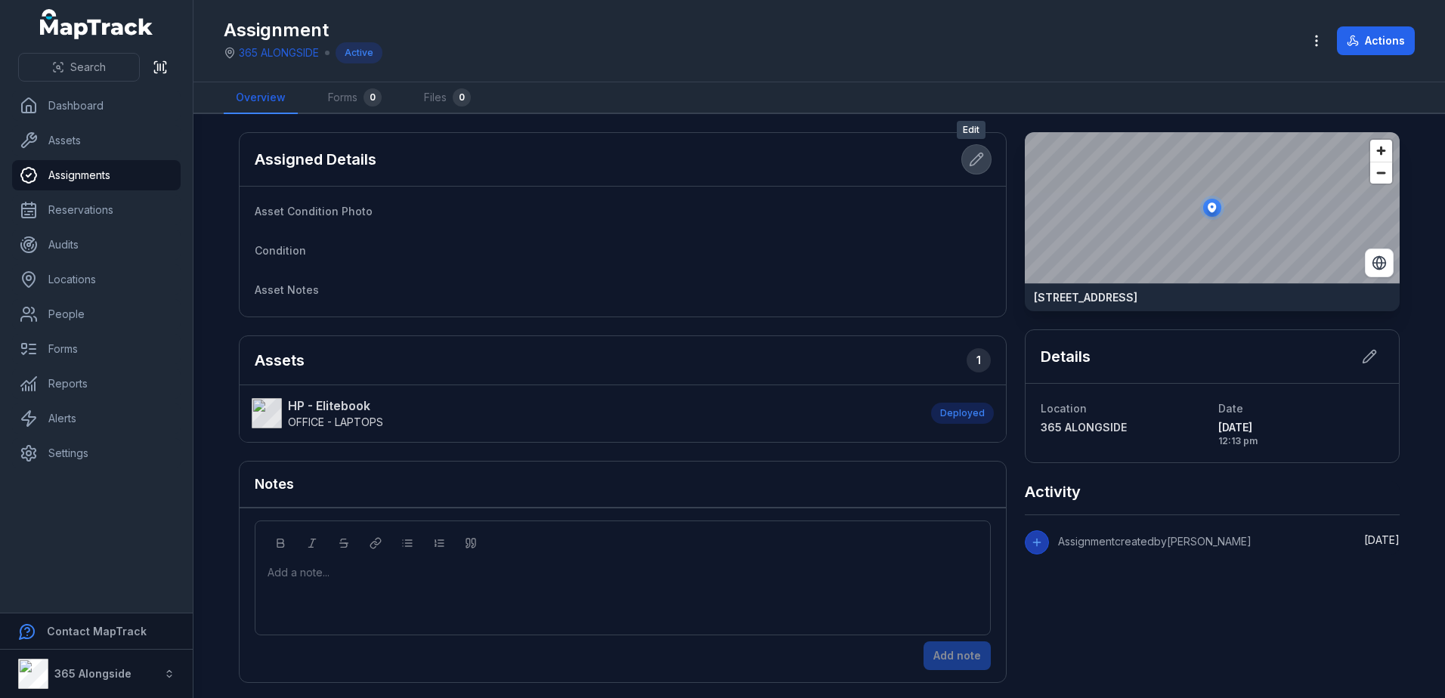
click at [970, 152] on icon at bounding box center [976, 159] width 15 height 15
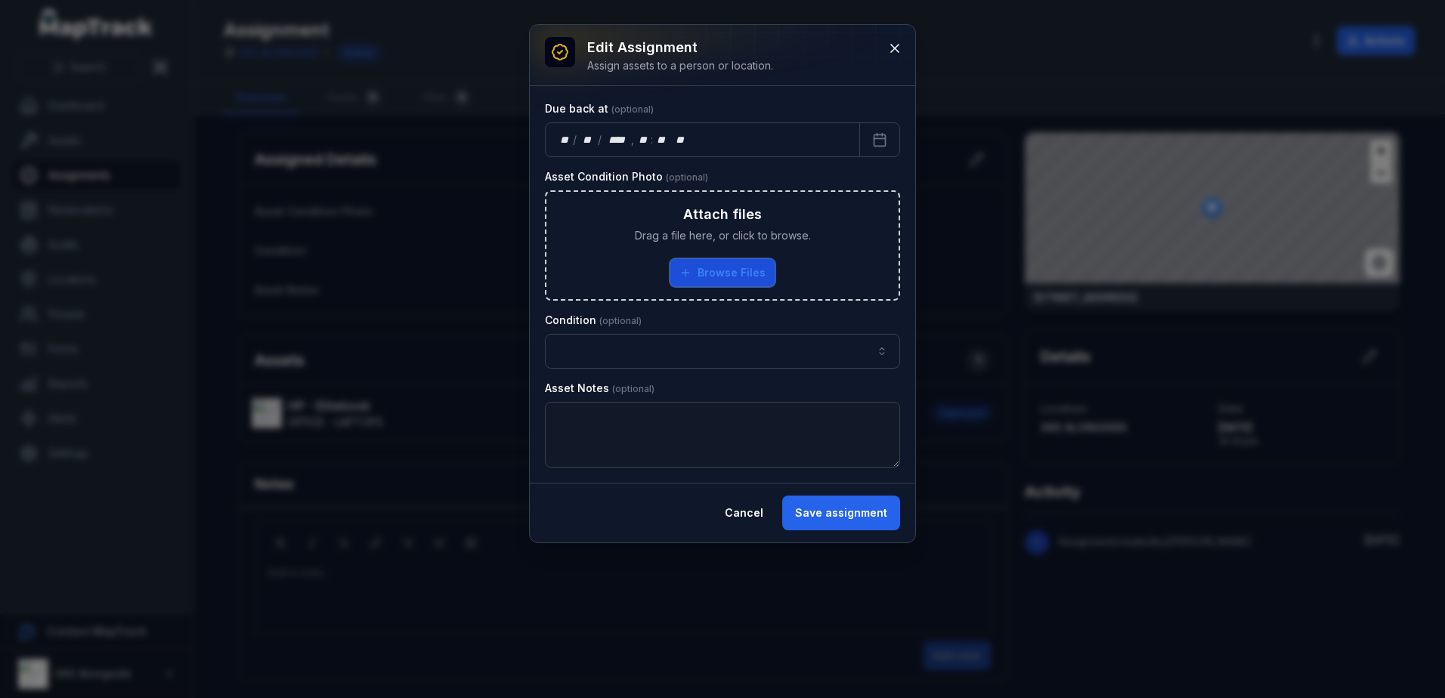
click at [721, 263] on button "Browse Files" at bounding box center [722, 272] width 106 height 29
click at [641, 140] on div "**" at bounding box center [642, 139] width 15 height 15
click at [734, 271] on button "Browse Files" at bounding box center [722, 272] width 106 height 29
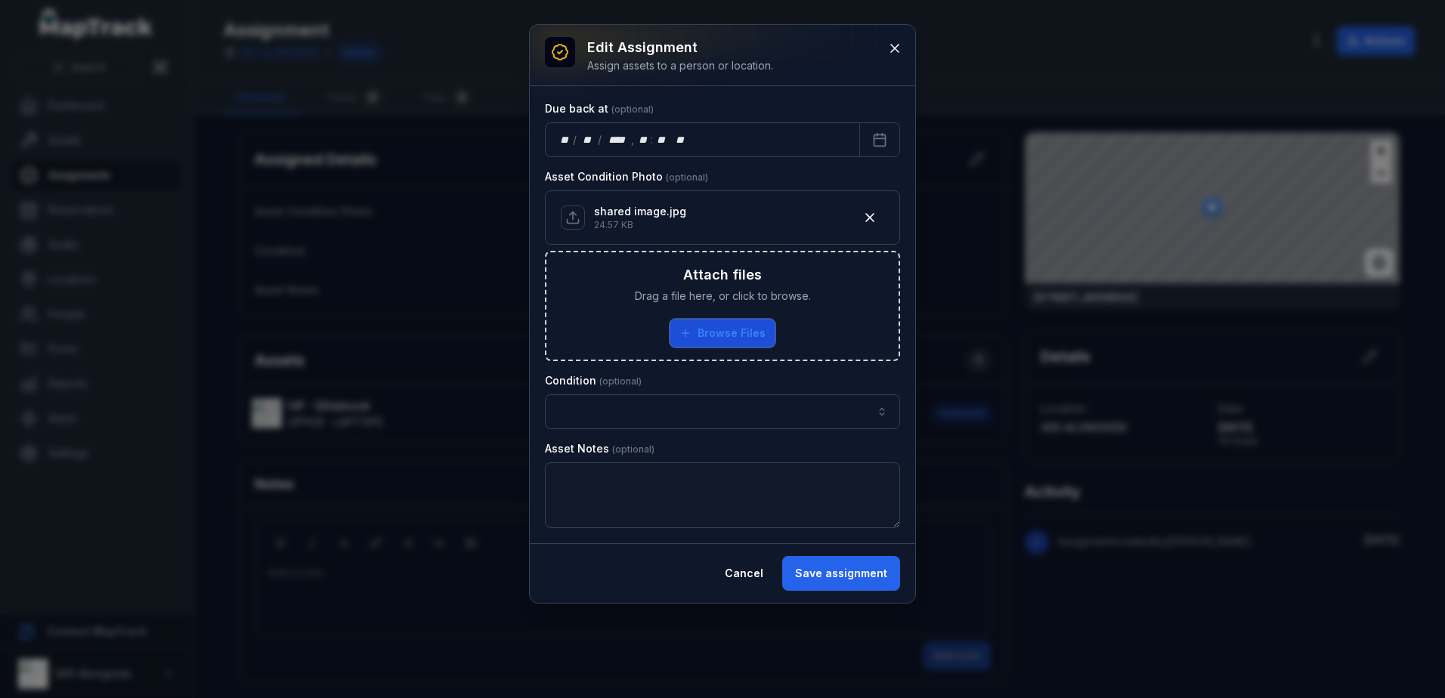
click at [731, 335] on button "Browse Files" at bounding box center [722, 333] width 106 height 29
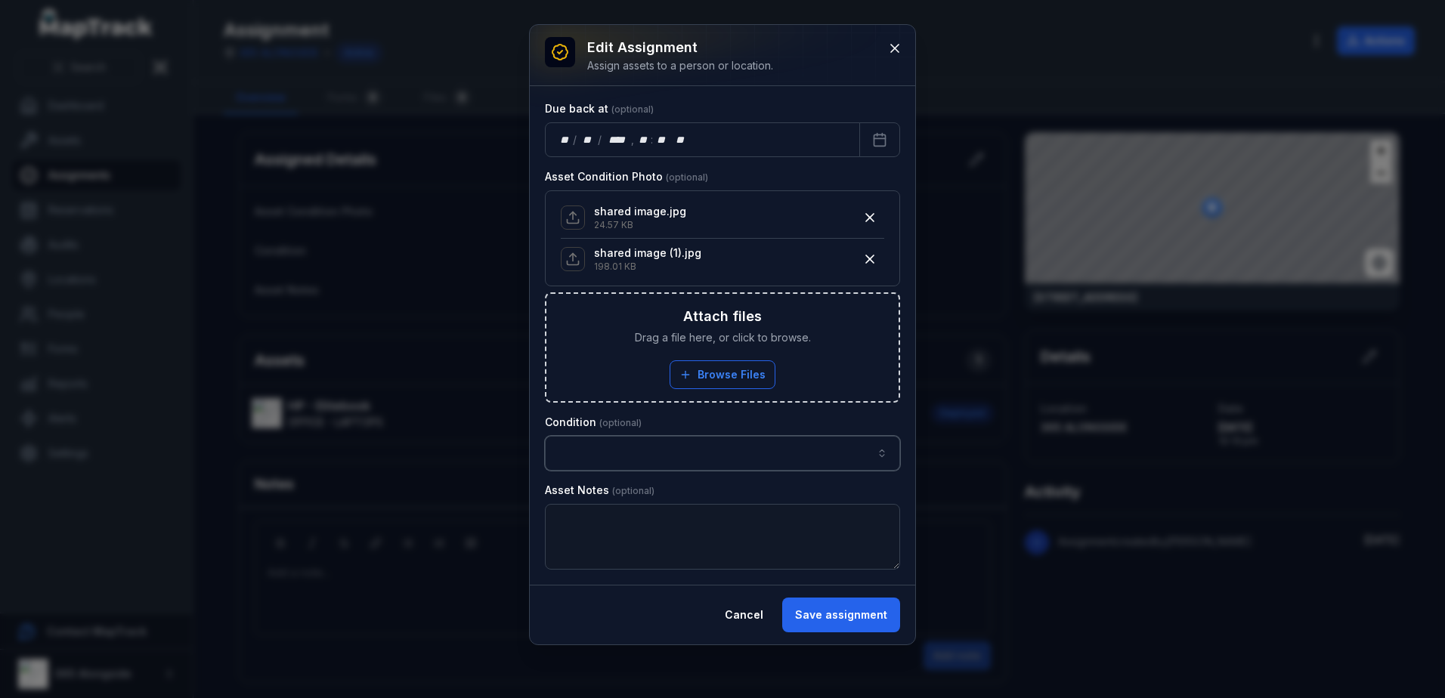
click at [744, 448] on button "button" at bounding box center [722, 453] width 355 height 35
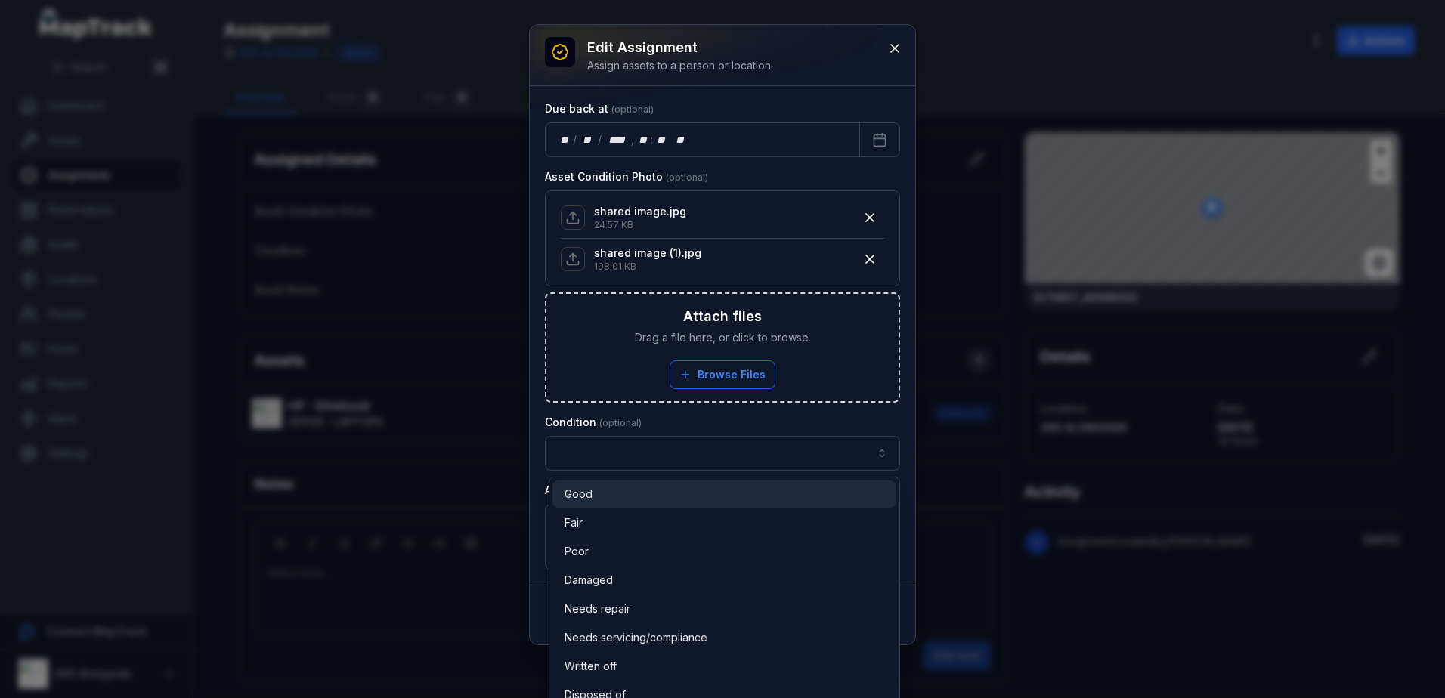
click at [632, 488] on div "Good" at bounding box center [724, 494] width 320 height 15
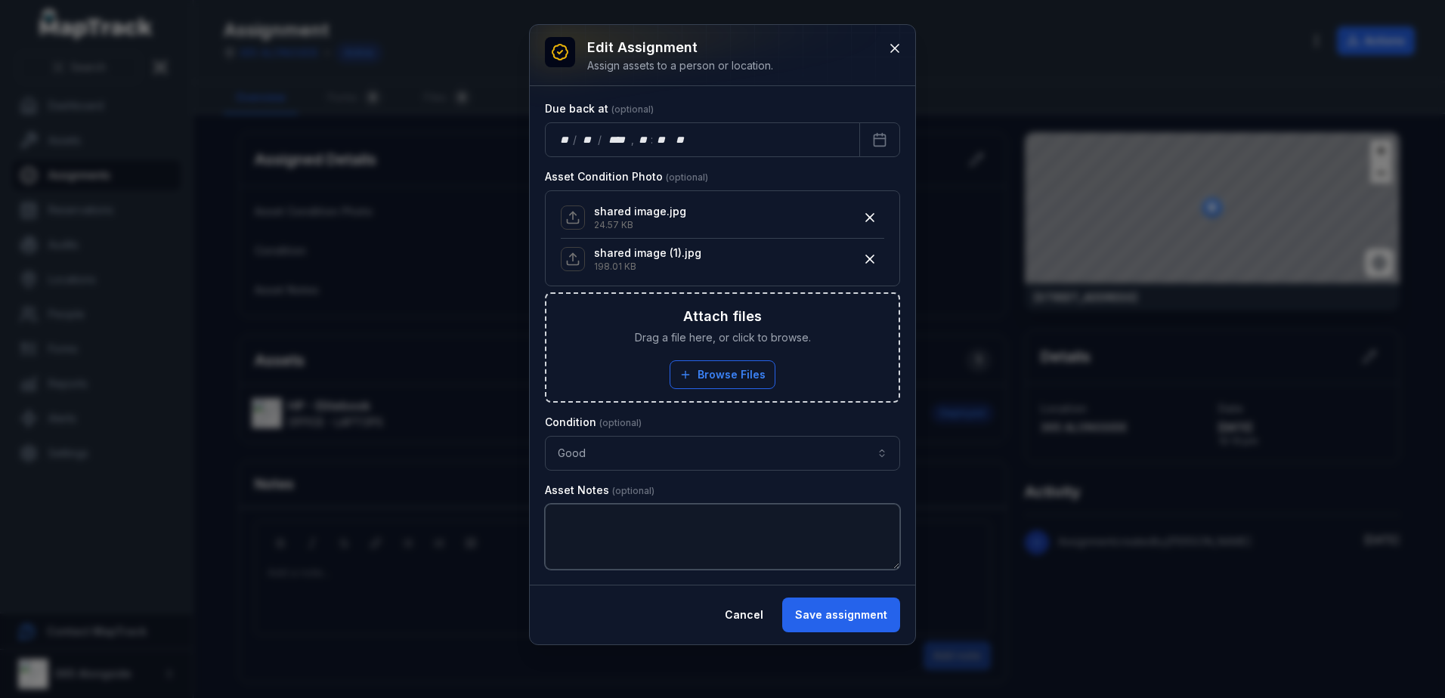
click at [629, 530] on textarea at bounding box center [722, 537] width 355 height 66
type textarea "**********"
click at [855, 620] on button "Save assignment" at bounding box center [841, 615] width 118 height 35
